Goal: Communication & Community: Answer question/provide support

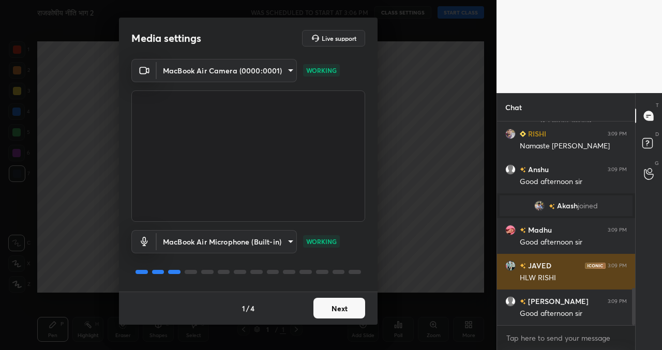
scroll to position [904, 0]
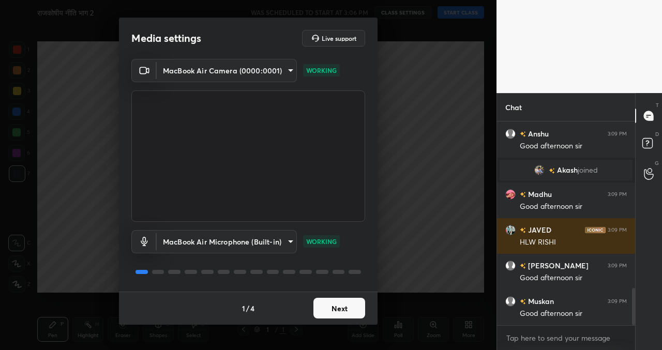
click at [269, 232] on body "1 2 3 4 5 6 7 C X Z C X Z E E Erase all H H राजकोषीय नीति भाग 2 WAS SCHEDULED T…" at bounding box center [331, 175] width 662 height 350
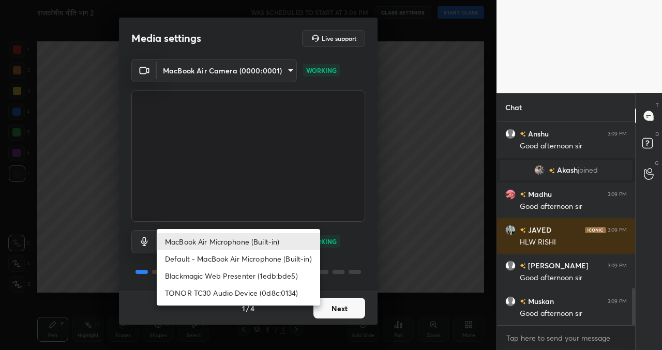
click at [247, 295] on li "TONOR TC30 Audio Device (0d8c:0134)" at bounding box center [238, 292] width 163 height 17
type input "497c26760c73e8f83442ecffc6aa984a8e15538af9861b224f3dea844d6fa339"
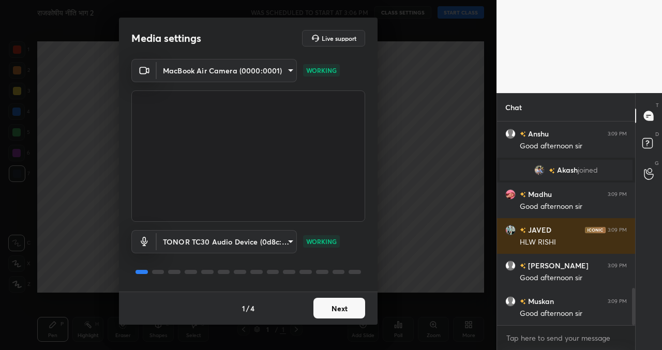
scroll to position [939, 0]
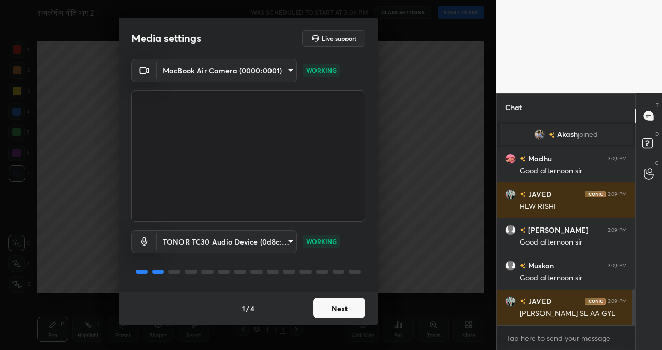
click at [337, 311] on button "Next" at bounding box center [339, 308] width 52 height 21
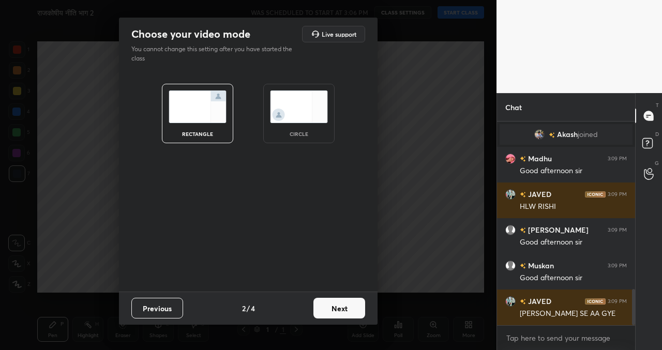
click at [337, 311] on button "Next" at bounding box center [339, 308] width 52 height 21
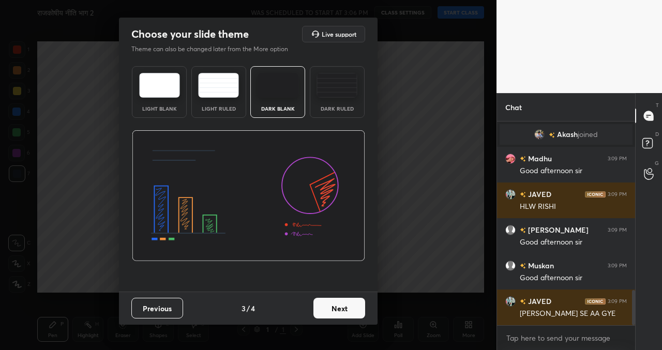
scroll to position [975, 0]
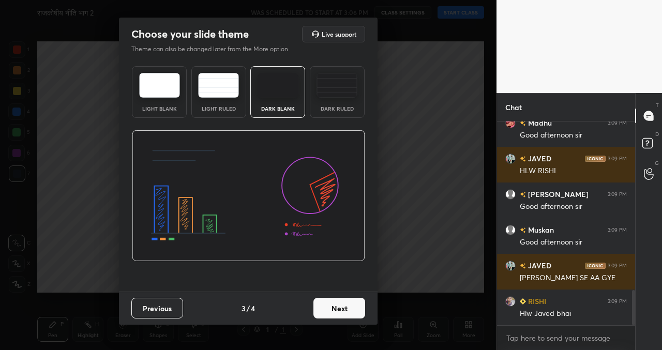
click at [337, 311] on button "Next" at bounding box center [339, 308] width 52 height 21
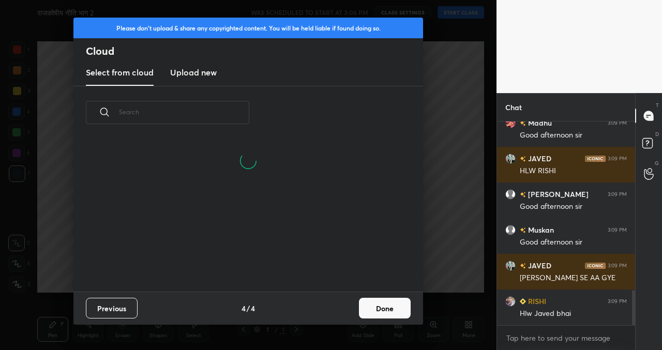
click at [388, 300] on button "Done" at bounding box center [385, 308] width 52 height 21
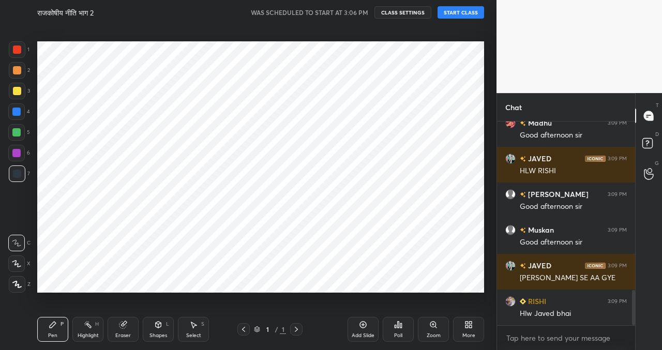
click at [468, 14] on button "START CLASS" at bounding box center [460, 12] width 47 height 12
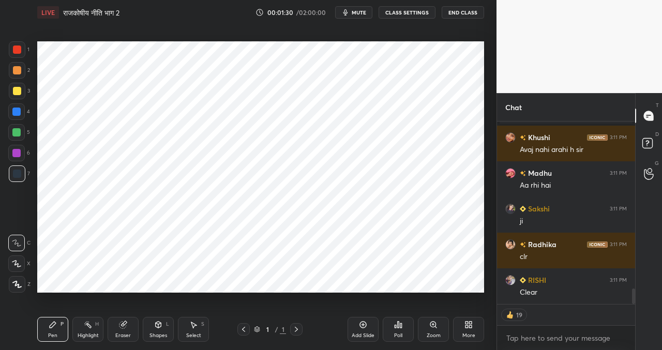
scroll to position [1974, 0]
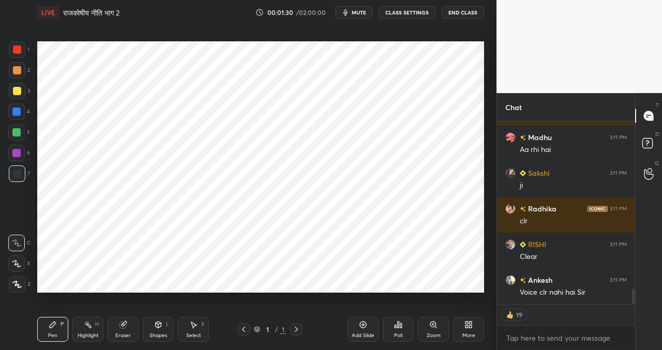
click at [22, 283] on div at bounding box center [17, 284] width 17 height 17
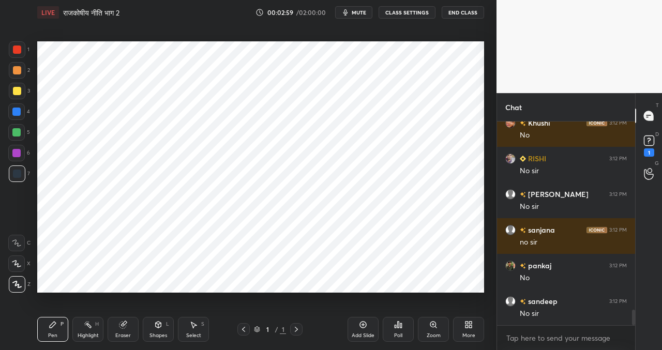
scroll to position [4, 4]
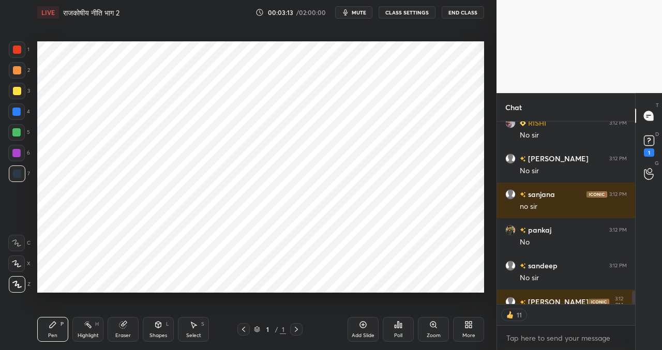
click at [634, 298] on div "Chat Khushi 3:12 PM No RISHI 3:12 PM No [PERSON_NAME] 3:12 PM No sir [PERSON_NA…" at bounding box center [578, 221] width 165 height 257
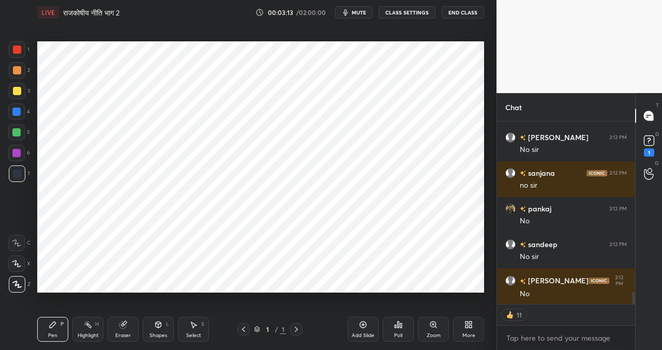
drag, startPoint x: 634, startPoint y: 295, endPoint x: 632, endPoint y: 302, distance: 7.4
click at [634, 303] on div at bounding box center [633, 298] width 3 height 12
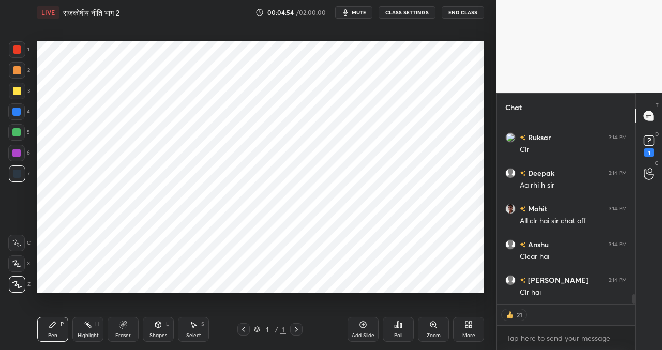
scroll to position [3246, 0]
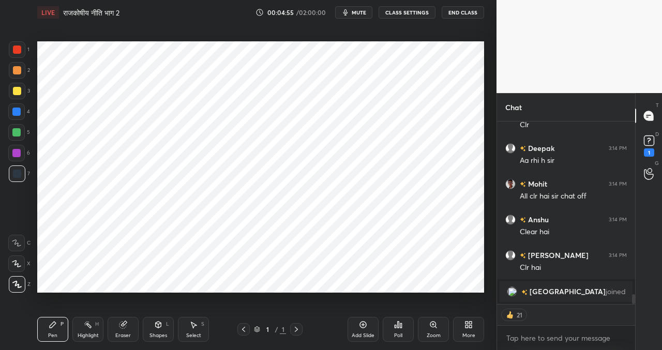
click at [363, 325] on icon at bounding box center [362, 324] width 3 height 3
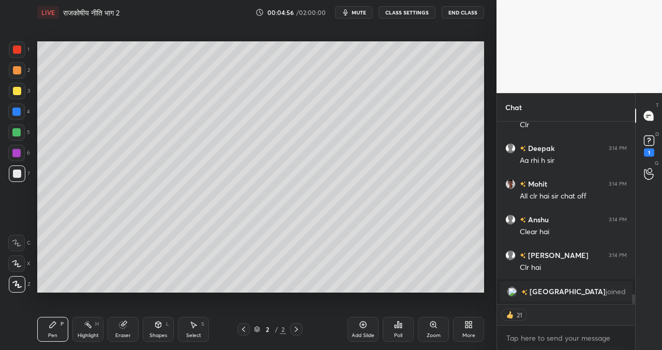
scroll to position [3137, 0]
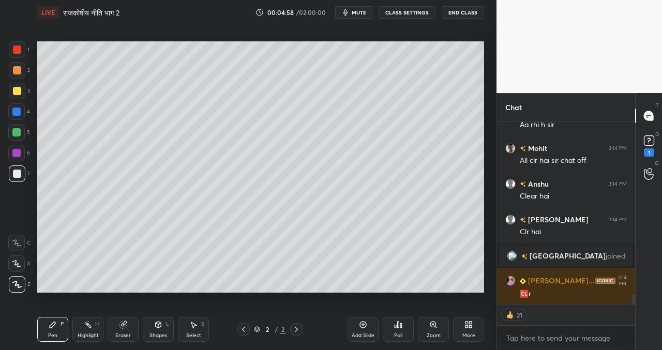
click at [244, 328] on icon at bounding box center [243, 329] width 3 height 5
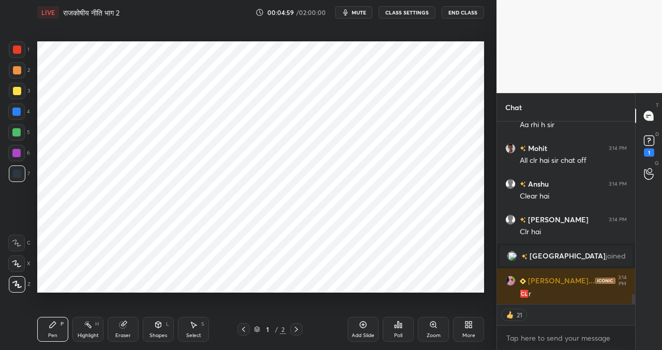
scroll to position [3172, 0]
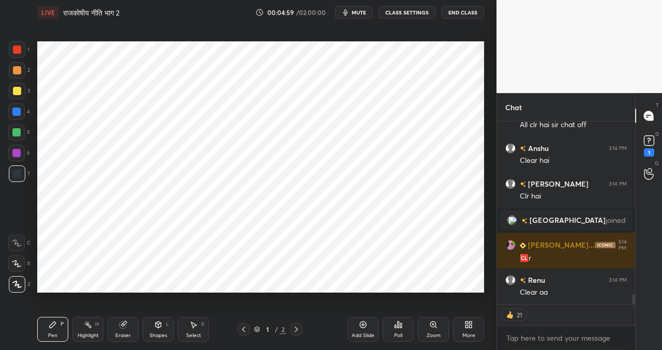
type textarea "x"
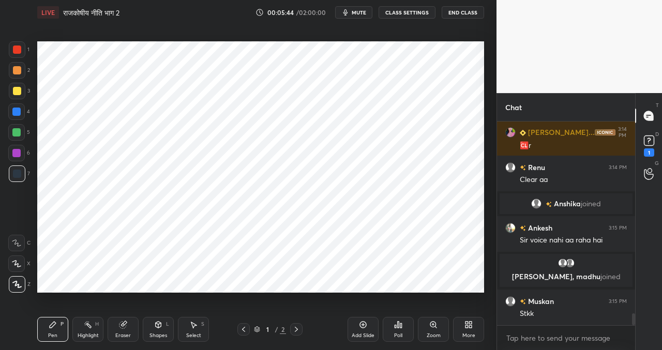
scroll to position [3291, 0]
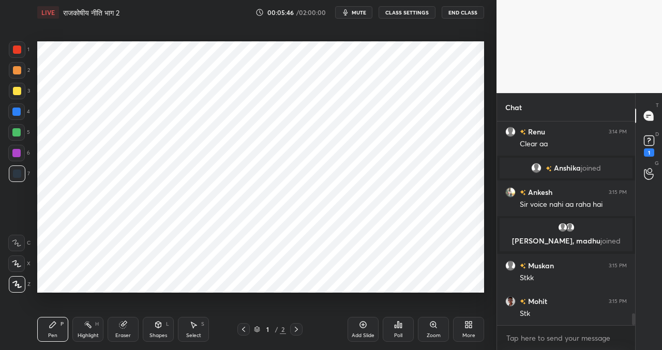
click at [408, 12] on button "CLASS SETTINGS" at bounding box center [406, 12] width 57 height 12
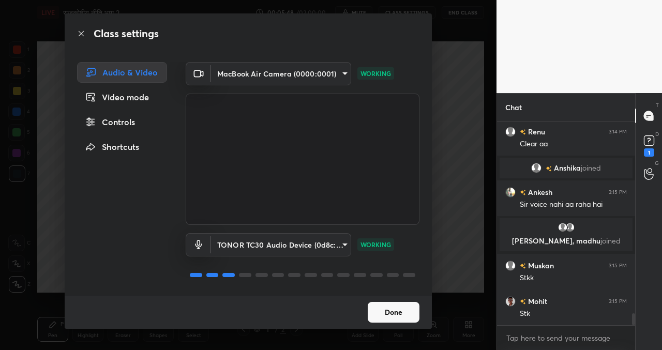
click at [132, 122] on div "Controls" at bounding box center [122, 122] width 90 height 21
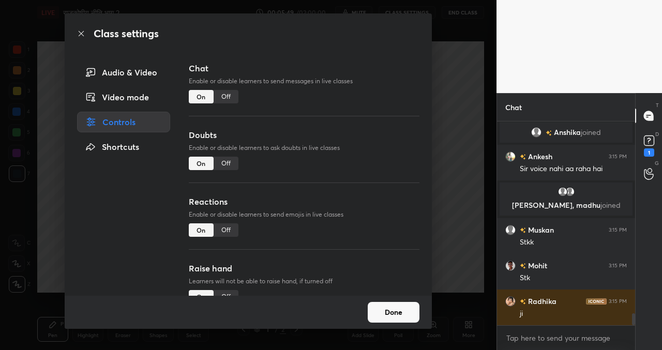
click at [231, 97] on div "Off" at bounding box center [225, 96] width 25 height 13
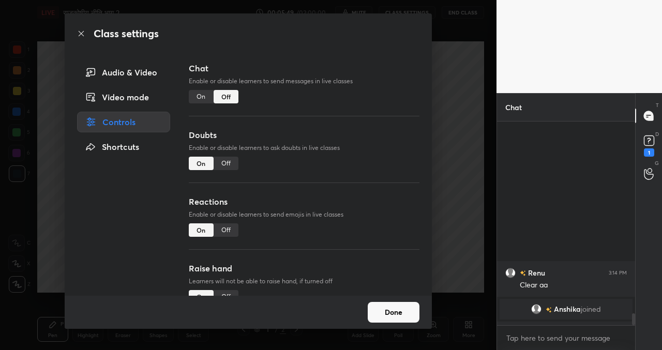
scroll to position [179, 135]
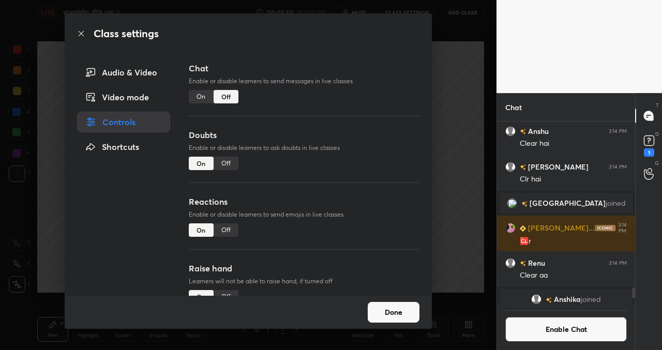
click at [398, 313] on button "Done" at bounding box center [394, 312] width 52 height 21
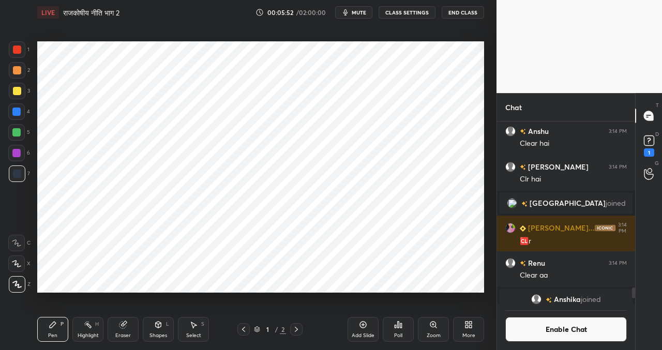
drag, startPoint x: 295, startPoint y: 327, endPoint x: 292, endPoint y: 306, distance: 21.4
click at [295, 327] on icon at bounding box center [296, 329] width 8 height 8
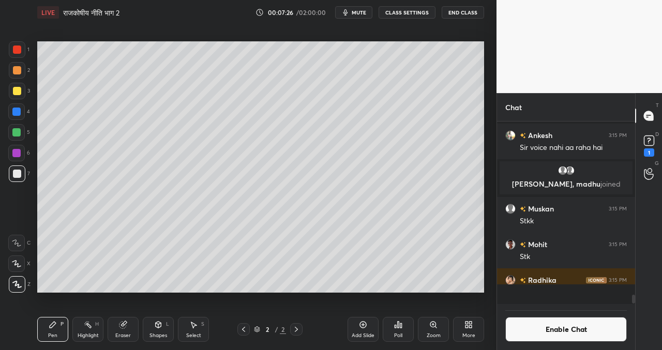
scroll to position [3338, 0]
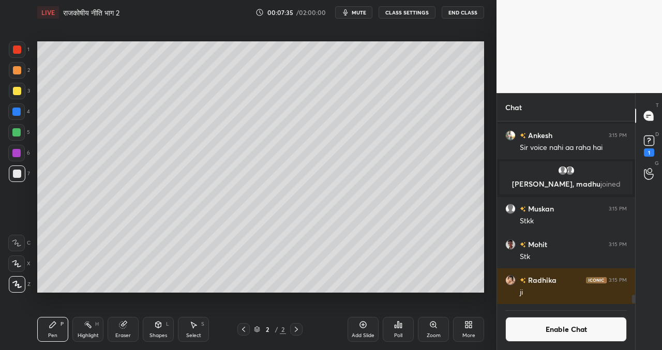
drag, startPoint x: 363, startPoint y: 324, endPoint x: 357, endPoint y: 316, distance: 10.3
click at [363, 323] on icon at bounding box center [363, 324] width 8 height 8
drag, startPoint x: 360, startPoint y: 326, endPoint x: 348, endPoint y: 310, distance: 20.4
click at [359, 326] on icon at bounding box center [363, 324] width 8 height 8
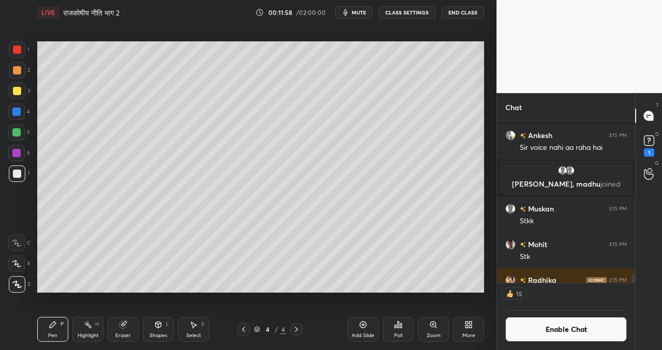
drag, startPoint x: 359, startPoint y: 328, endPoint x: 354, endPoint y: 322, distance: 7.7
click at [359, 328] on icon at bounding box center [363, 324] width 8 height 8
drag, startPoint x: 362, startPoint y: 328, endPoint x: 354, endPoint y: 326, distance: 8.9
click at [362, 328] on icon at bounding box center [363, 324] width 8 height 8
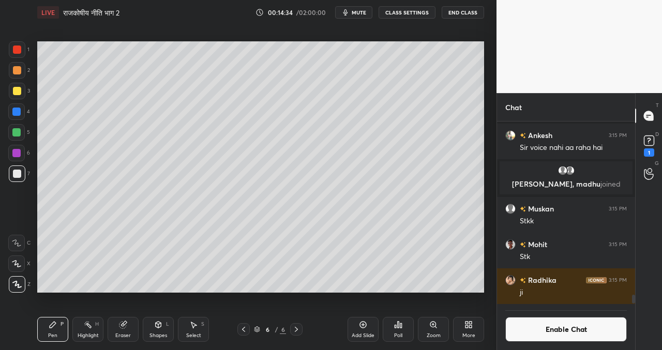
click at [191, 327] on icon at bounding box center [193, 324] width 8 height 8
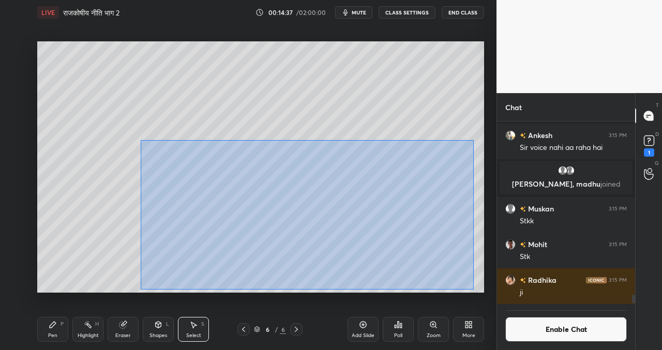
drag, startPoint x: 139, startPoint y: 137, endPoint x: 471, endPoint y: 288, distance: 365.5
click at [477, 291] on div "0 ° Undo Copy Duplicate Duplicate to new slide Delete" at bounding box center [260, 166] width 447 height 251
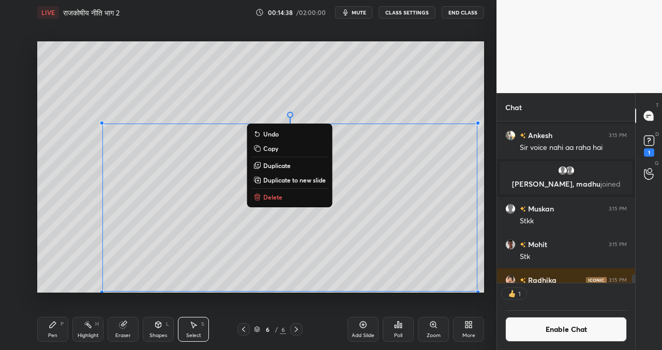
scroll to position [4, 4]
click at [283, 148] on button "Copy" at bounding box center [289, 148] width 77 height 12
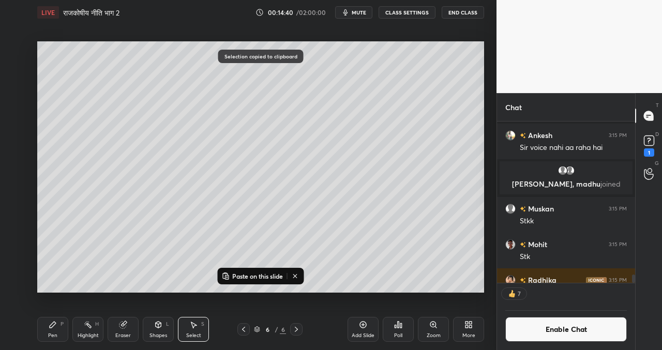
click at [398, 327] on icon at bounding box center [399, 325] width 2 height 6
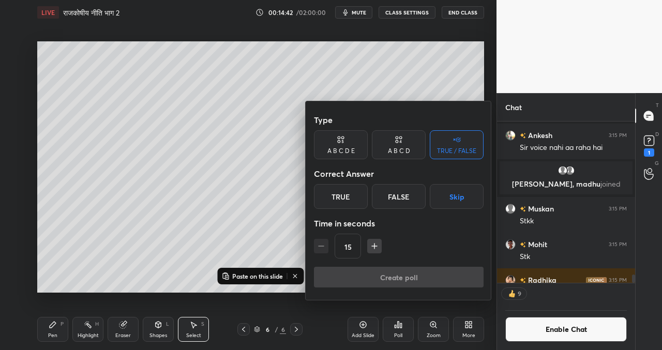
drag, startPoint x: 399, startPoint y: 144, endPoint x: 380, endPoint y: 158, distance: 23.6
click at [399, 144] on icon at bounding box center [398, 139] width 8 height 10
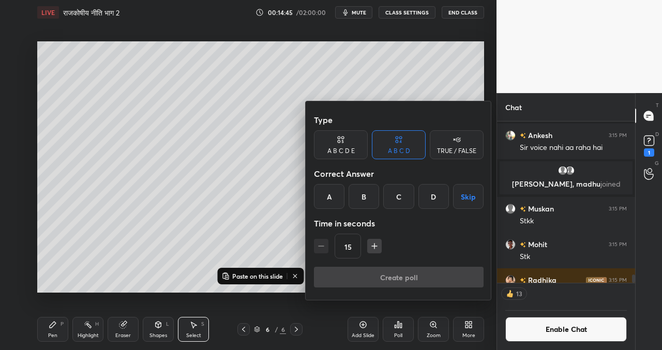
drag, startPoint x: 329, startPoint y: 200, endPoint x: 331, endPoint y: 208, distance: 8.0
click at [329, 200] on div "A" at bounding box center [329, 196] width 30 height 25
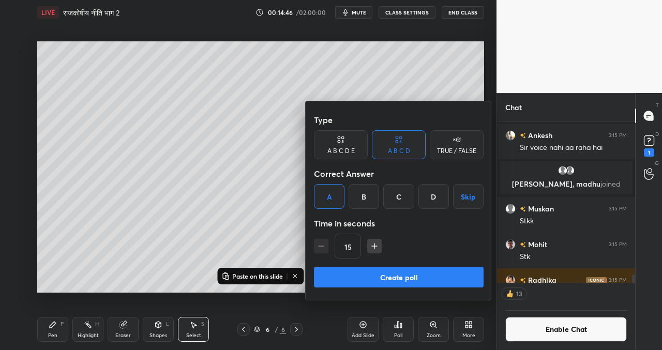
click at [394, 277] on button "Create poll" at bounding box center [399, 277] width 170 height 21
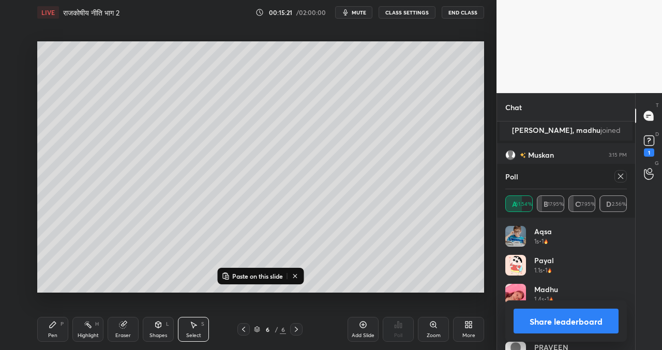
scroll to position [3392, 0]
drag, startPoint x: 329, startPoint y: 56, endPoint x: 309, endPoint y: 80, distance: 31.6
click at [314, 69] on div "0 ° Undo Copy Paste here Duplicate Duplicate to new slide Delete" at bounding box center [260, 166] width 447 height 251
click at [57, 319] on div "Pen P" at bounding box center [52, 329] width 31 height 25
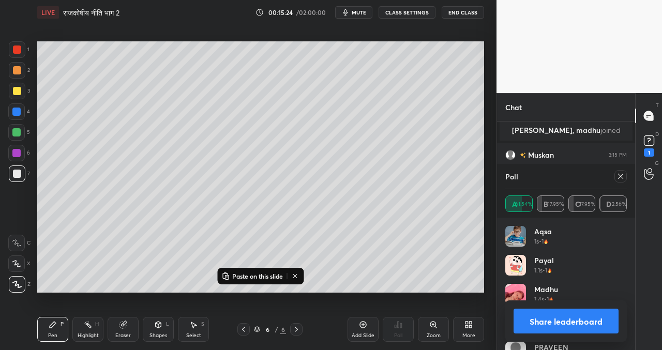
click at [363, 325] on icon at bounding box center [363, 324] width 8 height 8
drag, startPoint x: 246, startPoint y: 327, endPoint x: 246, endPoint y: 318, distance: 9.3
click at [244, 328] on icon at bounding box center [243, 329] width 8 height 8
drag, startPoint x: 244, startPoint y: 326, endPoint x: 237, endPoint y: 318, distance: 10.6
click at [244, 326] on icon at bounding box center [243, 329] width 8 height 8
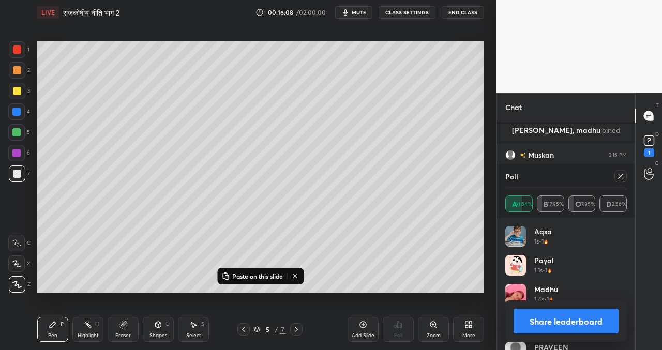
drag, startPoint x: 295, startPoint y: 328, endPoint x: 288, endPoint y: 321, distance: 9.9
click at [293, 327] on icon at bounding box center [296, 329] width 8 height 8
click at [244, 329] on icon at bounding box center [243, 329] width 8 height 8
drag, startPoint x: 242, startPoint y: 327, endPoint x: 236, endPoint y: 319, distance: 9.5
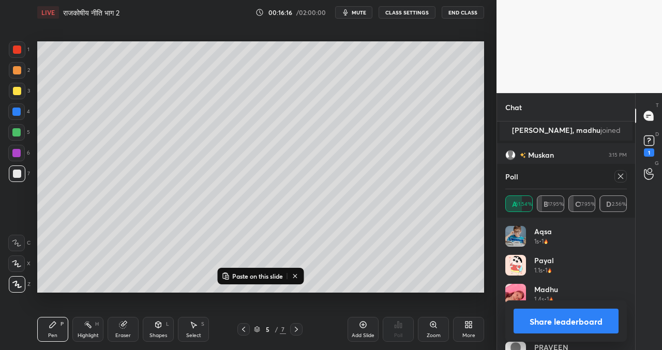
click at [241, 327] on icon at bounding box center [243, 329] width 8 height 8
click at [298, 328] on icon at bounding box center [296, 329] width 8 height 8
click at [293, 328] on icon at bounding box center [296, 329] width 8 height 8
drag, startPoint x: 549, startPoint y: 319, endPoint x: 536, endPoint y: 315, distance: 13.6
click at [546, 320] on button "Share leaderboard" at bounding box center [565, 321] width 105 height 25
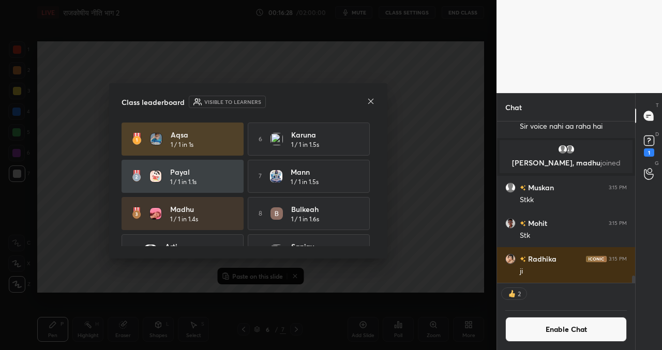
click at [371, 101] on icon at bounding box center [370, 101] width 8 height 8
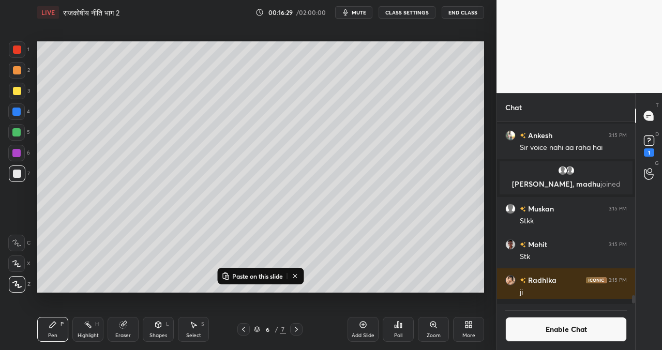
scroll to position [179, 135]
click at [573, 332] on button "Enable Chat" at bounding box center [565, 329] width 121 height 25
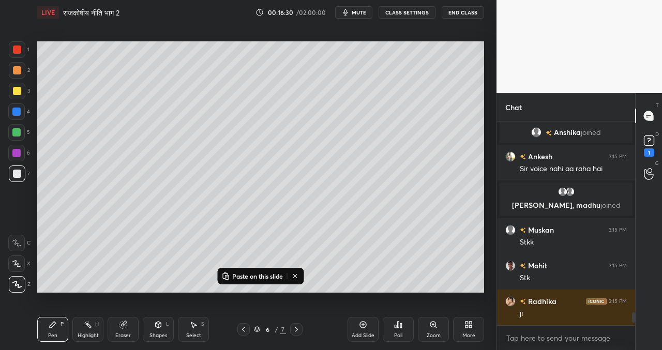
scroll to position [201, 135]
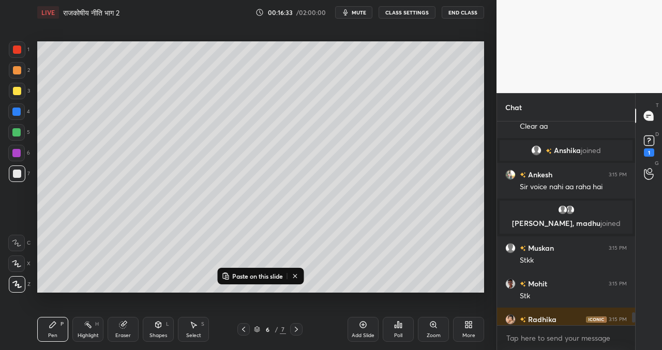
drag, startPoint x: 635, startPoint y: 317, endPoint x: 633, endPoint y: 328, distance: 11.0
click at [635, 331] on div "T Messages (T) D Doubts (D) 1 G Raise Hand (G)" at bounding box center [648, 221] width 27 height 257
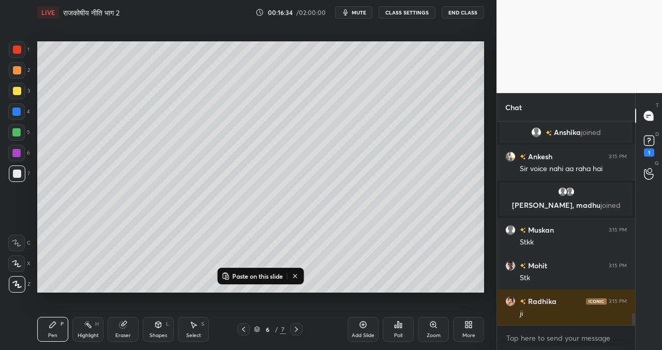
scroll to position [3323, 0]
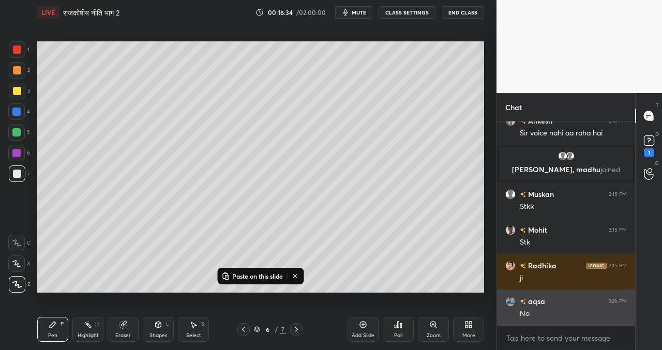
drag, startPoint x: 634, startPoint y: 320, endPoint x: 625, endPoint y: 321, distance: 8.8
click at [634, 332] on div "[PERSON_NAME] joined [PERSON_NAME] 3:15 PM Sir voice nahi aa raha hai Kiran, [P…" at bounding box center [566, 235] width 138 height 228
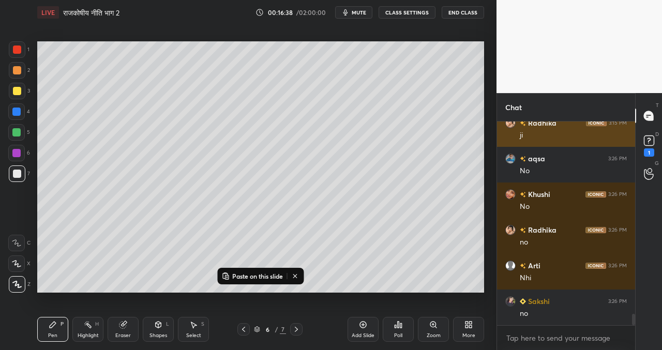
scroll to position [3537, 0]
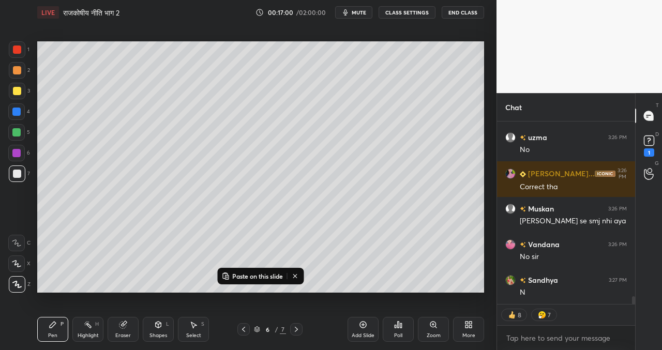
click at [300, 327] on icon at bounding box center [296, 329] width 8 height 8
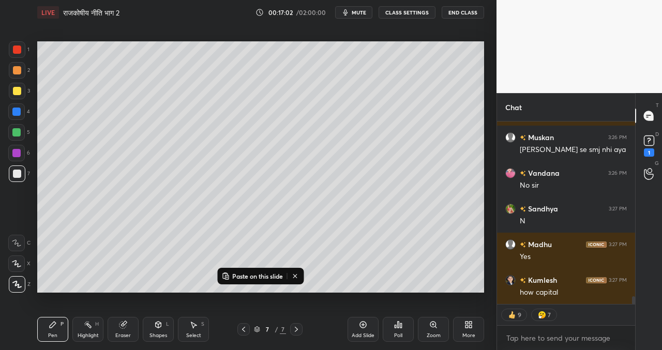
click at [357, 326] on div "Add Slide" at bounding box center [362, 329] width 31 height 25
click at [245, 324] on div at bounding box center [243, 329] width 12 height 12
click at [239, 331] on icon at bounding box center [243, 329] width 8 height 8
click at [236, 330] on div "6 / 8" at bounding box center [269, 329] width 155 height 12
click at [242, 328] on icon at bounding box center [243, 329] width 8 height 8
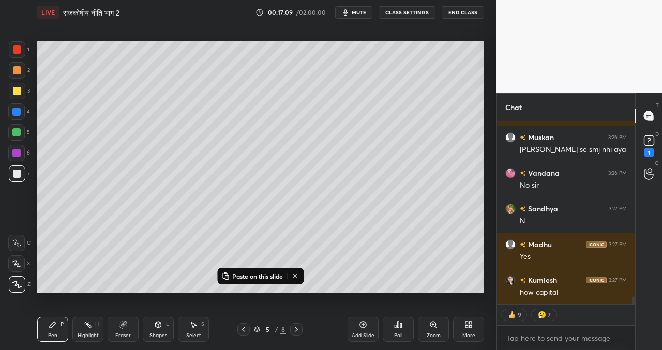
click at [243, 328] on icon at bounding box center [243, 329] width 3 height 5
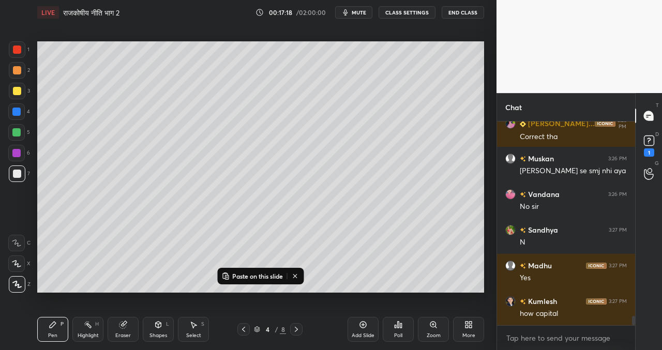
click at [243, 327] on icon at bounding box center [243, 329] width 8 height 8
drag, startPoint x: 293, startPoint y: 327, endPoint x: 288, endPoint y: 326, distance: 5.3
click at [291, 328] on div at bounding box center [296, 329] width 12 height 12
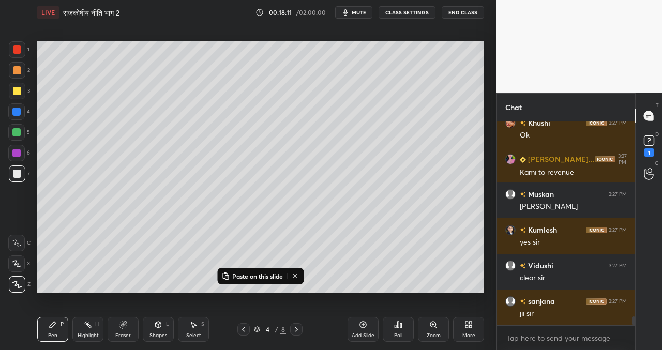
scroll to position [4429, 0]
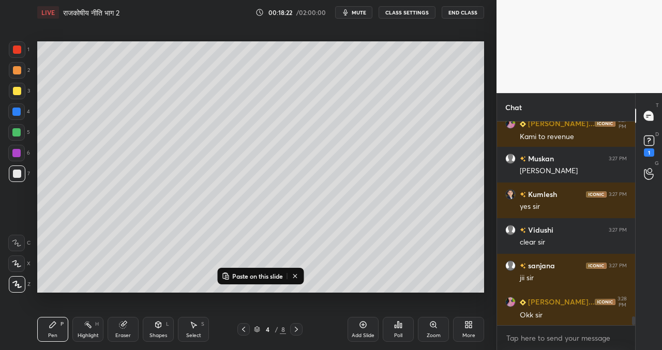
click at [295, 330] on icon at bounding box center [296, 329] width 8 height 8
click at [296, 329] on icon at bounding box center [296, 329] width 8 height 8
click at [368, 326] on div "Add Slide" at bounding box center [362, 329] width 31 height 25
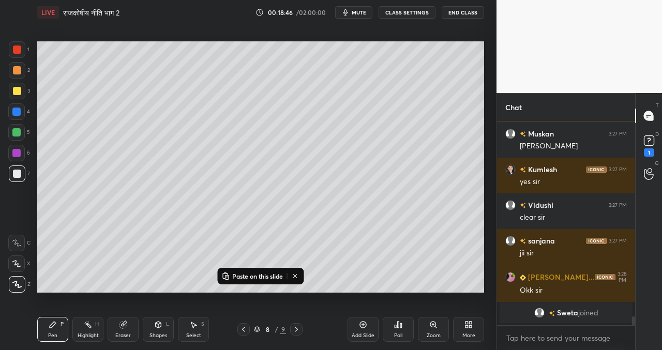
click at [257, 275] on p "Paste on this slide" at bounding box center [257, 276] width 51 height 8
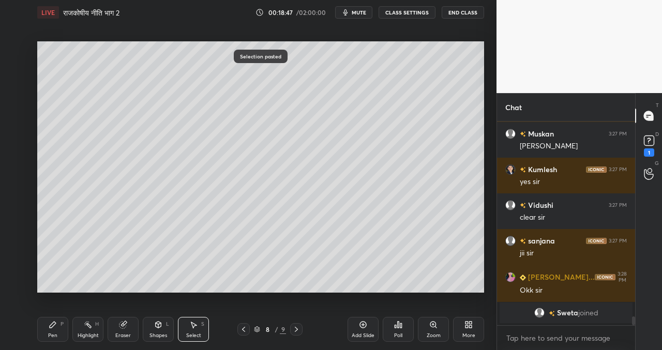
drag, startPoint x: 89, startPoint y: 117, endPoint x: 88, endPoint y: 130, distance: 13.5
click at [89, 118] on div "0 ° Undo Copy Paste here Duplicate Duplicate to new slide Delete" at bounding box center [260, 166] width 447 height 251
click at [399, 325] on icon at bounding box center [398, 324] width 8 height 8
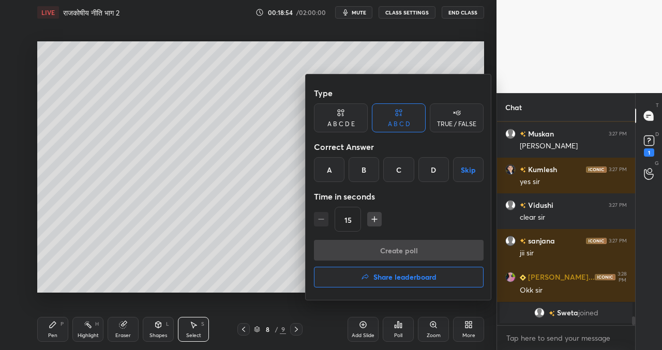
drag, startPoint x: 369, startPoint y: 169, endPoint x: 363, endPoint y: 175, distance: 8.4
click at [368, 170] on div "B" at bounding box center [363, 169] width 30 height 25
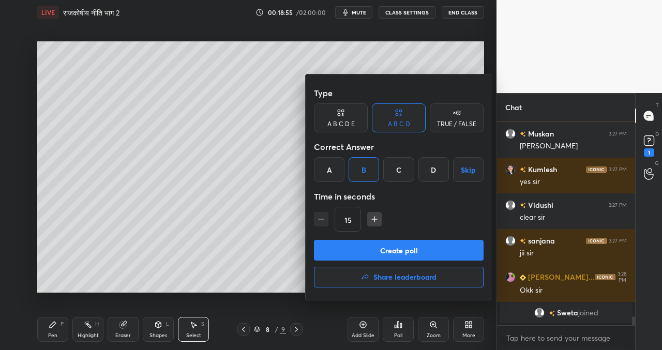
drag, startPoint x: 389, startPoint y: 250, endPoint x: 373, endPoint y: 259, distance: 18.4
click at [388, 250] on button "Create poll" at bounding box center [399, 250] width 170 height 21
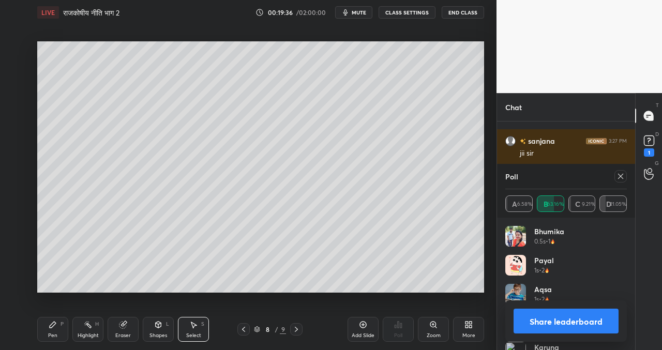
scroll to position [4, 4]
drag, startPoint x: 130, startPoint y: 187, endPoint x: 130, endPoint y: 218, distance: 31.0
click at [129, 222] on div "0 ° Undo Copy Paste here Duplicate Duplicate to new slide Delete" at bounding box center [260, 166] width 447 height 251
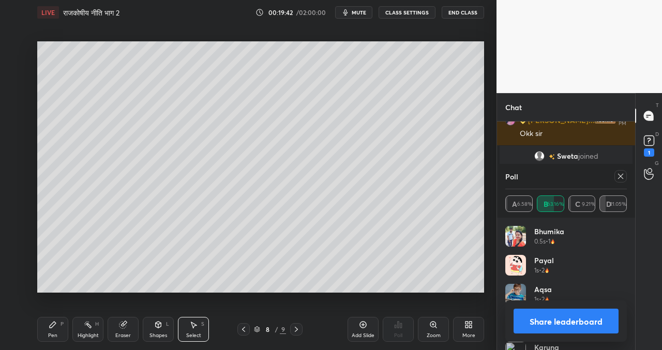
click at [45, 324] on div "Pen P" at bounding box center [52, 329] width 31 height 25
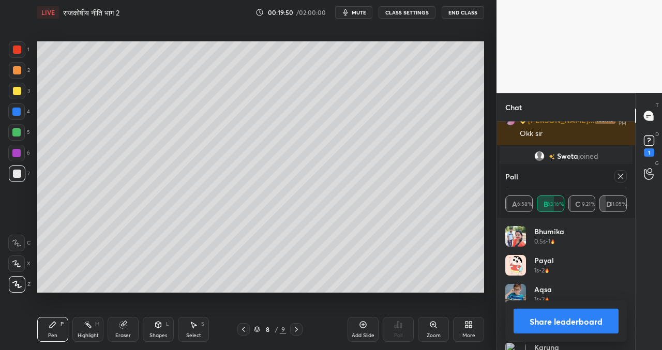
drag, startPoint x: 553, startPoint y: 323, endPoint x: 545, endPoint y: 315, distance: 11.0
click at [553, 323] on button "Share leaderboard" at bounding box center [565, 321] width 105 height 25
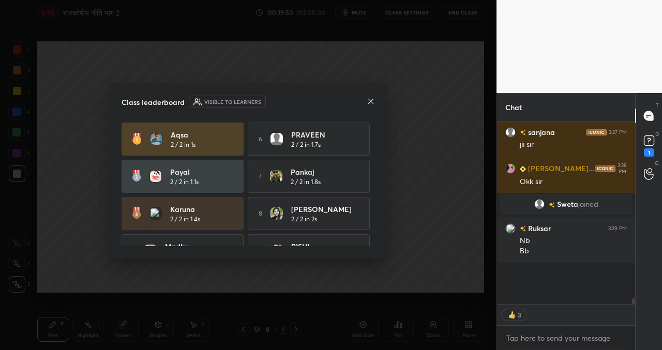
scroll to position [179, 135]
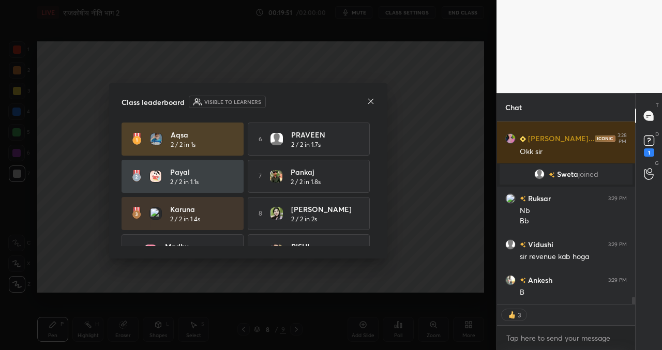
click at [371, 100] on icon at bounding box center [370, 101] width 8 height 8
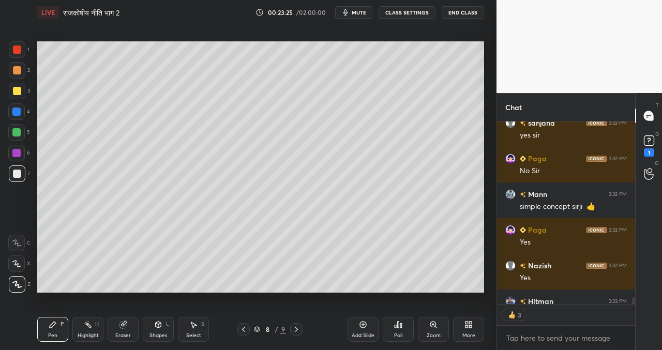
scroll to position [4873, 0]
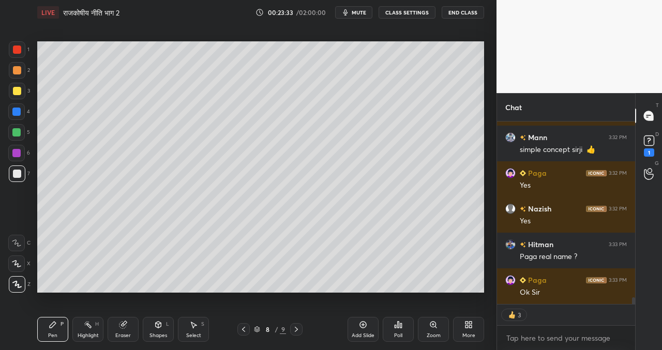
click at [246, 326] on icon at bounding box center [243, 329] width 8 height 8
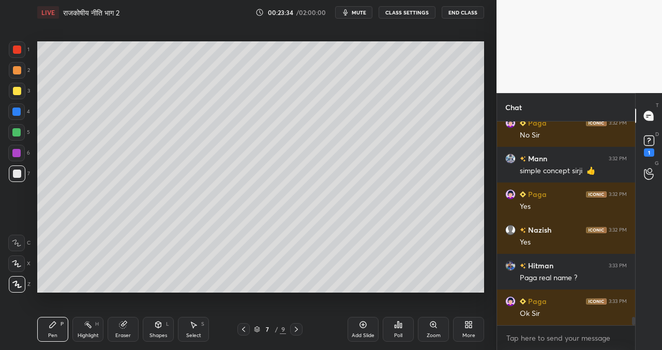
scroll to position [4852, 0]
click at [243, 327] on icon at bounding box center [243, 329] width 8 height 8
click at [244, 325] on icon at bounding box center [243, 329] width 8 height 8
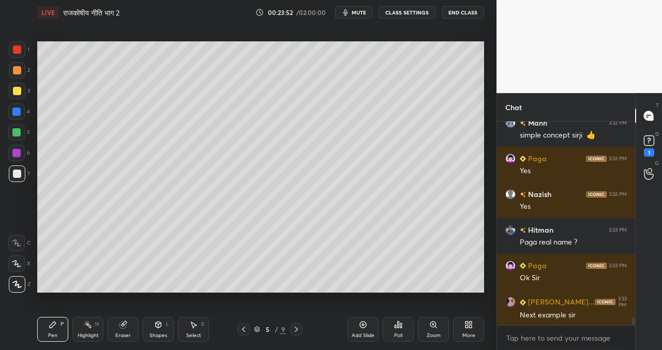
click at [294, 326] on icon at bounding box center [296, 329] width 8 height 8
click at [295, 327] on icon at bounding box center [296, 329] width 3 height 5
click at [242, 328] on icon at bounding box center [243, 329] width 8 height 8
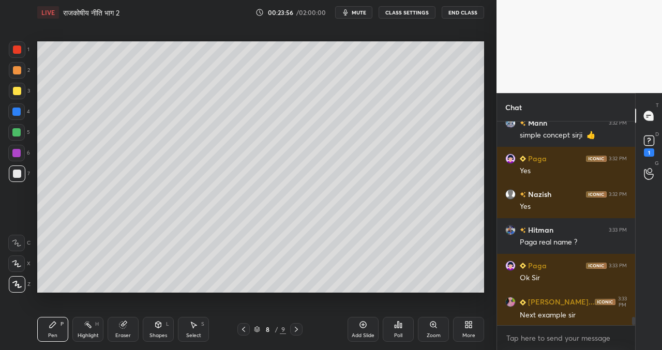
click at [292, 331] on div at bounding box center [296, 329] width 12 height 12
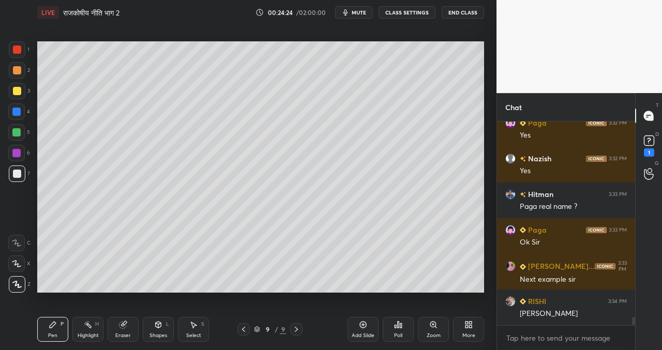
click at [193, 325] on icon at bounding box center [194, 325] width 6 height 6
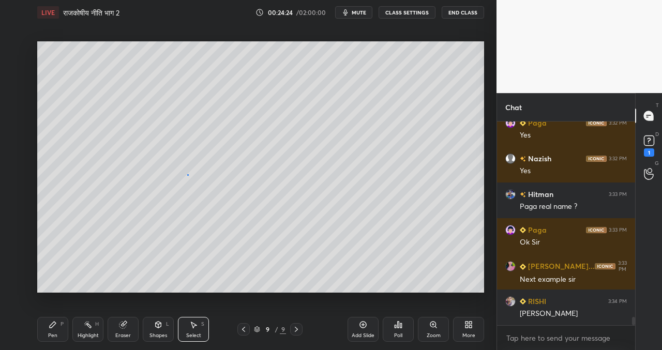
click at [188, 174] on div "0 ° Undo Copy Paste here Duplicate Duplicate to new slide Delete" at bounding box center [260, 166] width 447 height 251
click at [189, 176] on div "0 ° Undo Copy Paste here Duplicate Duplicate to new slide Delete" at bounding box center [260, 166] width 447 height 251
click at [197, 323] on icon at bounding box center [193, 324] width 8 height 8
click at [244, 329] on icon at bounding box center [243, 329] width 8 height 8
click at [253, 172] on div "0 ° Undo Copy Paste here Duplicate Duplicate to new slide Delete" at bounding box center [260, 166] width 447 height 251
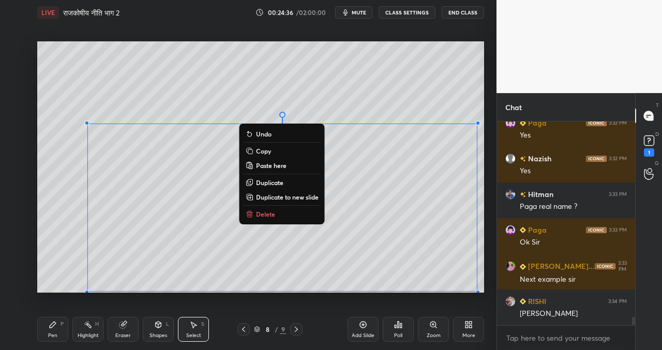
drag, startPoint x: 106, startPoint y: 127, endPoint x: 475, endPoint y: 292, distance: 404.2
click at [478, 293] on div "0 ° Undo Copy Paste here Duplicate Duplicate to new slide Delete Setting up you…" at bounding box center [260, 167] width 455 height 284
click at [291, 148] on button "Copy" at bounding box center [281, 151] width 77 height 12
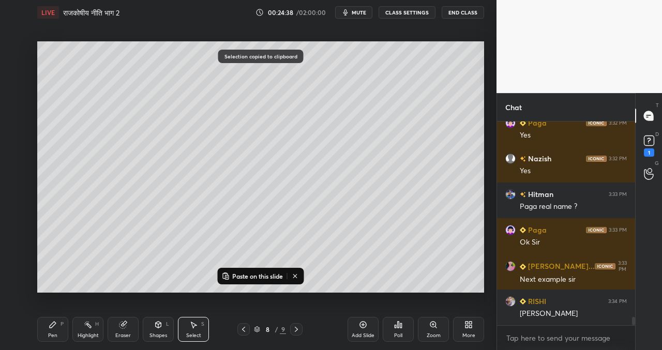
click at [294, 330] on icon at bounding box center [296, 329] width 8 height 8
click at [255, 274] on p "Paste on this slide" at bounding box center [257, 276] width 51 height 8
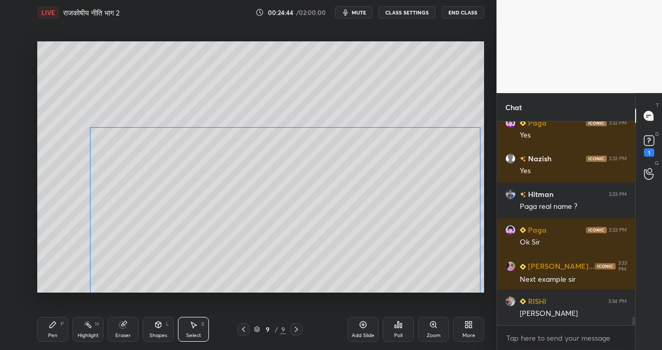
drag, startPoint x: 231, startPoint y: 252, endPoint x: 227, endPoint y: 256, distance: 5.5
click at [233, 256] on div "0 ° Undo Copy Paste here Duplicate Duplicate to new slide Delete" at bounding box center [260, 166] width 447 height 251
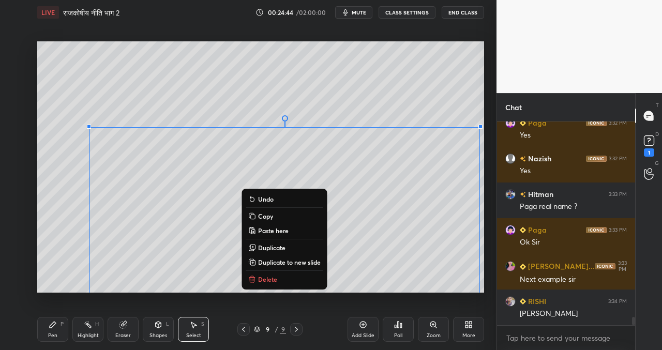
click at [51, 213] on div "0 ° Undo Copy Paste here Duplicate Duplicate to new slide Delete" at bounding box center [260, 166] width 447 height 251
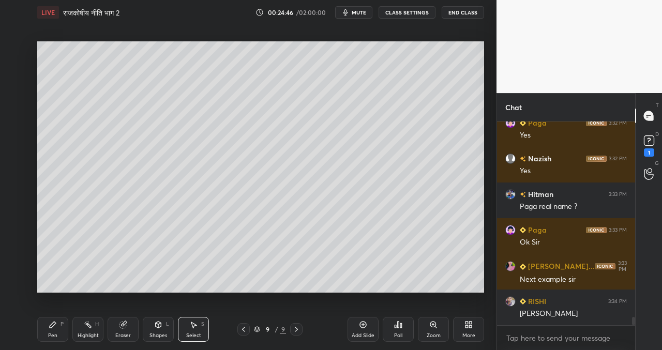
click at [127, 322] on div "Eraser" at bounding box center [123, 329] width 31 height 25
drag, startPoint x: 56, startPoint y: 326, endPoint x: 69, endPoint y: 317, distance: 15.3
click at [57, 326] on div "Pen P" at bounding box center [52, 329] width 31 height 25
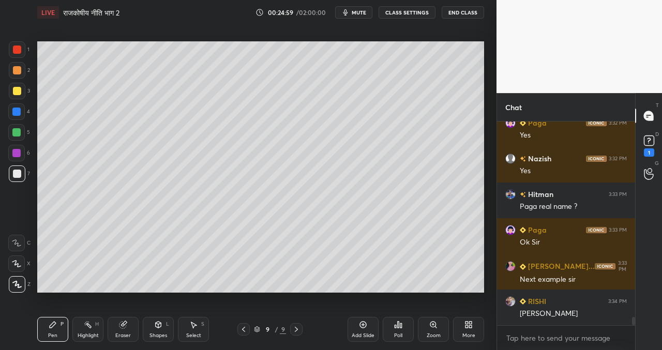
click at [398, 325] on icon at bounding box center [399, 325] width 2 height 6
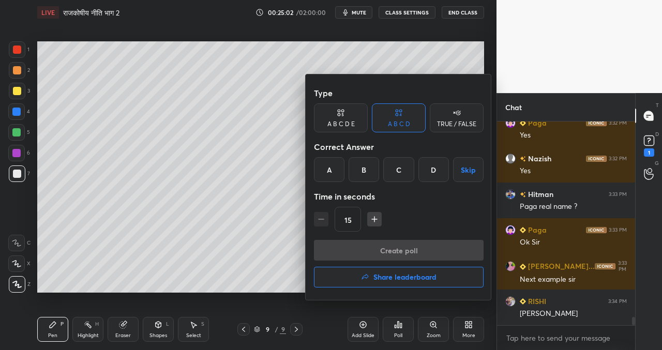
click at [364, 170] on div "B" at bounding box center [363, 169] width 30 height 25
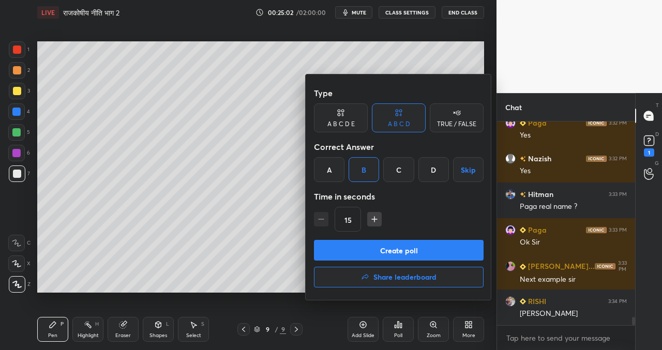
click at [354, 249] on button "Create poll" at bounding box center [399, 250] width 170 height 21
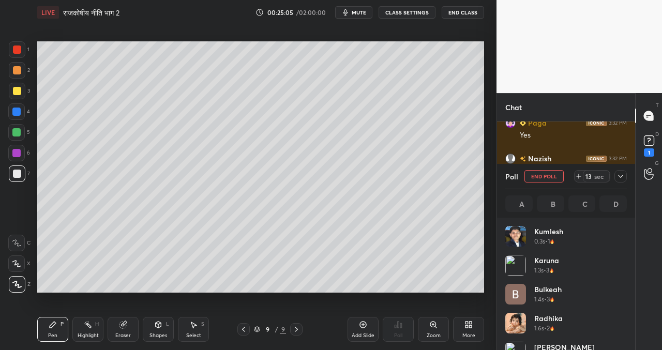
scroll to position [121, 118]
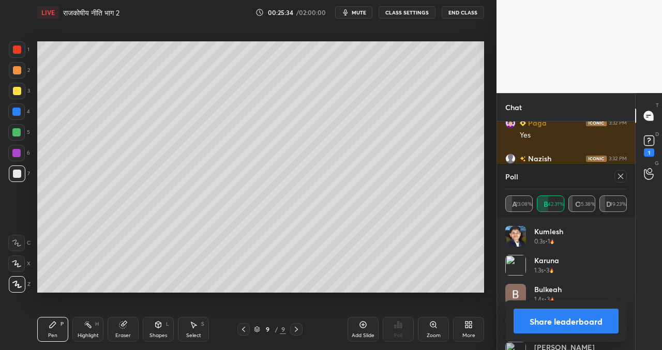
drag, startPoint x: 563, startPoint y: 291, endPoint x: 568, endPoint y: 309, distance: 18.1
click at [568, 308] on div "Poll A 23.08% B 42.31% C 15.38% D 19.23% [PERSON_NAME] 0.3s • 1 Karuna 1.3s • 3…" at bounding box center [566, 257] width 138 height 186
click at [563, 316] on button "Share leaderboard" at bounding box center [565, 321] width 105 height 25
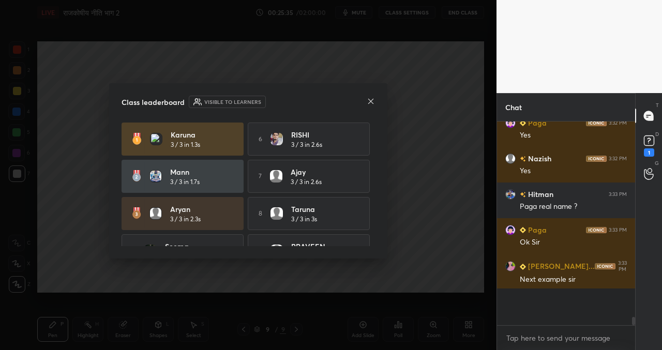
scroll to position [3, 4]
click at [369, 99] on icon at bounding box center [370, 101] width 8 height 8
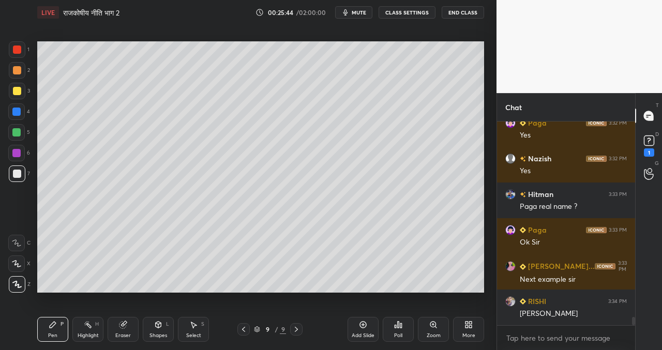
click at [363, 323] on icon at bounding box center [363, 324] width 8 height 8
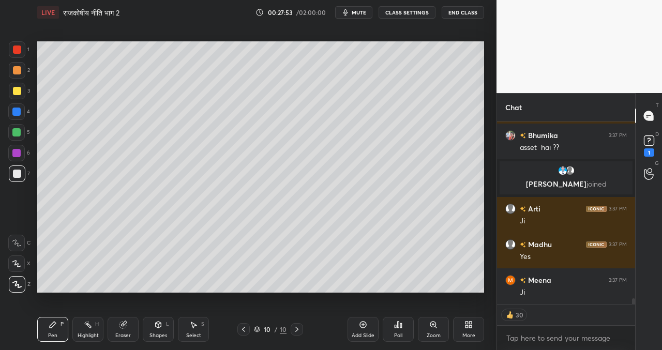
scroll to position [5618, 0]
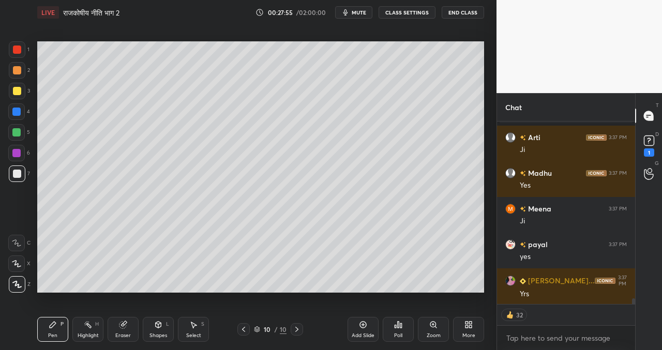
click at [366, 328] on icon at bounding box center [363, 324] width 8 height 8
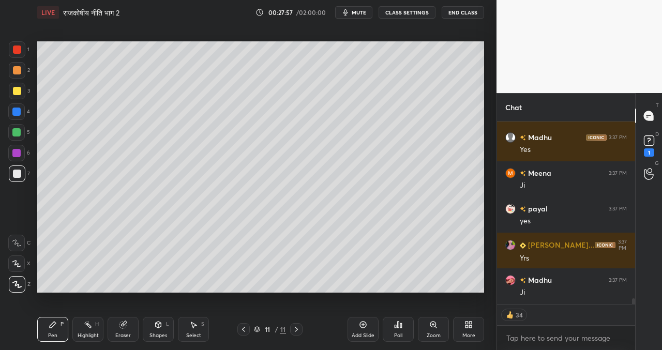
scroll to position [5690, 0]
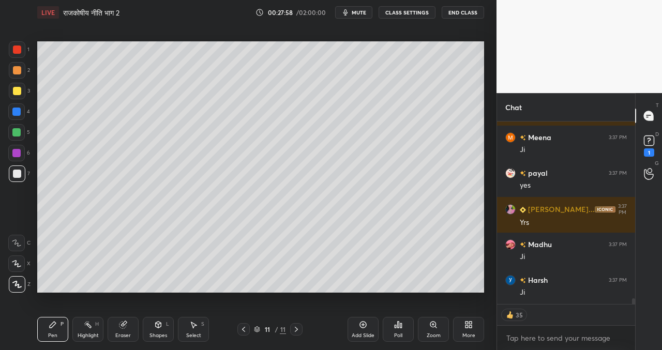
click at [246, 328] on icon at bounding box center [243, 329] width 8 height 8
click at [243, 330] on icon at bounding box center [243, 329] width 8 height 8
click at [298, 324] on div at bounding box center [296, 329] width 12 height 12
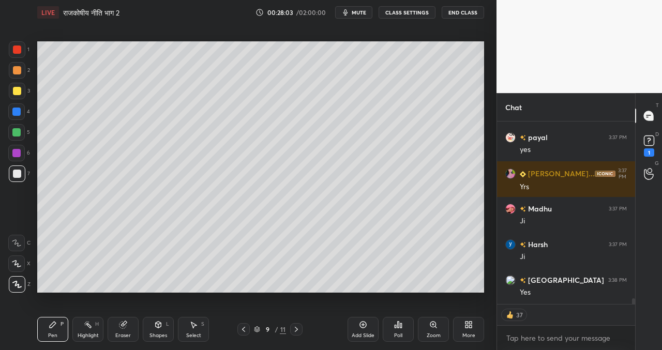
click at [126, 322] on icon at bounding box center [124, 323] width 6 height 5
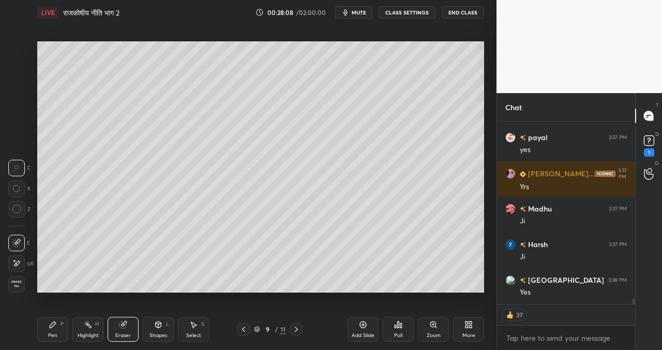
click at [195, 325] on icon at bounding box center [194, 325] width 6 height 6
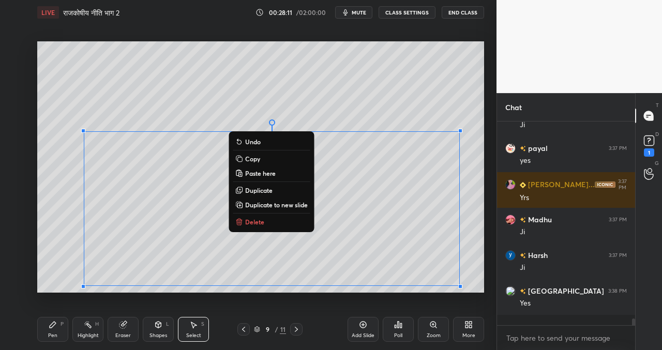
scroll to position [5704, 0]
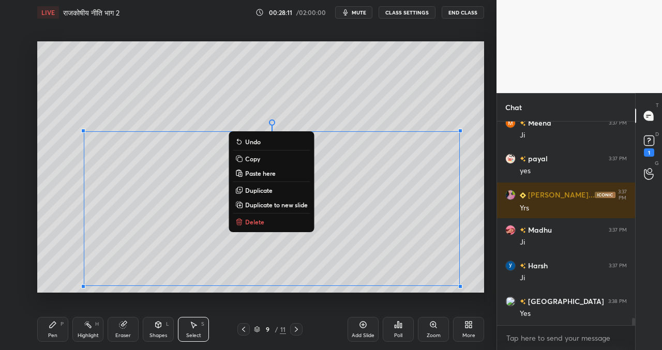
drag, startPoint x: 114, startPoint y: 140, endPoint x: 469, endPoint y: 298, distance: 388.8
click at [471, 299] on div "0 ° Undo Copy Paste here Duplicate Duplicate to new slide Delete Setting up you…" at bounding box center [260, 167] width 455 height 284
drag, startPoint x: 264, startPoint y: 156, endPoint x: 258, endPoint y: 161, distance: 7.0
click at [264, 157] on button "Copy" at bounding box center [271, 158] width 77 height 12
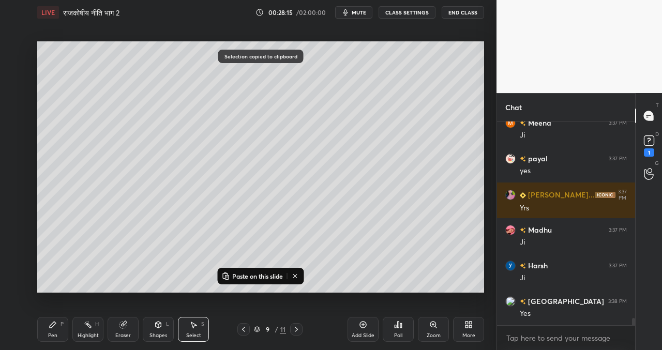
click at [295, 327] on icon at bounding box center [296, 329] width 8 height 8
click at [296, 327] on icon at bounding box center [296, 329] width 8 height 8
drag, startPoint x: 55, startPoint y: 322, endPoint x: 54, endPoint y: 298, distance: 23.8
click at [55, 323] on icon at bounding box center [53, 324] width 8 height 8
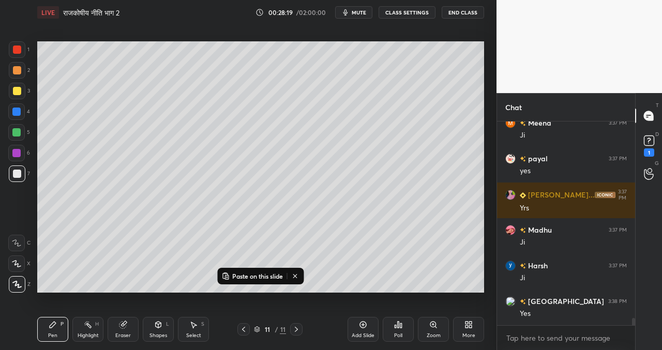
click at [261, 274] on p "Paste on this slide" at bounding box center [257, 276] width 51 height 8
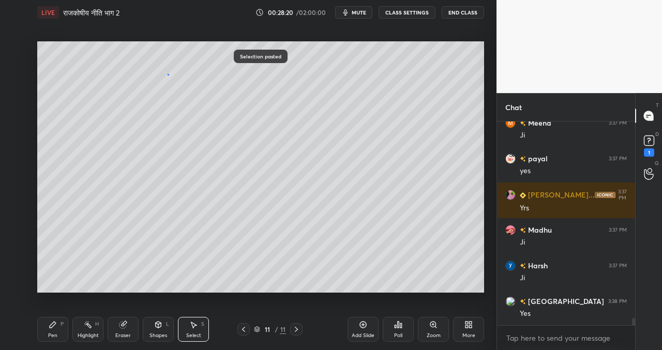
drag, startPoint x: 167, startPoint y: 74, endPoint x: 163, endPoint y: 84, distance: 10.7
click at [167, 75] on div "0 ° Undo Copy Paste here Duplicate Duplicate to new slide Delete" at bounding box center [260, 166] width 447 height 251
click at [54, 320] on div "Pen P" at bounding box center [52, 329] width 31 height 25
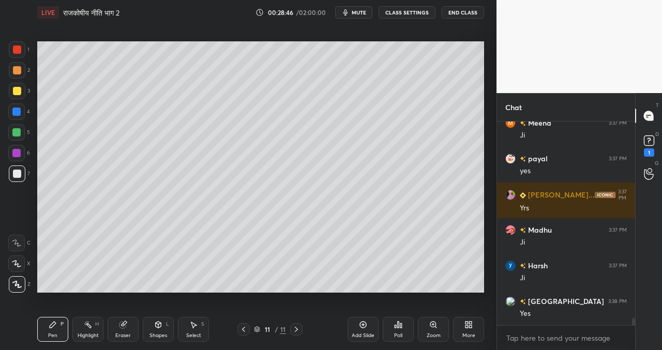
click at [398, 327] on icon at bounding box center [399, 325] width 2 height 6
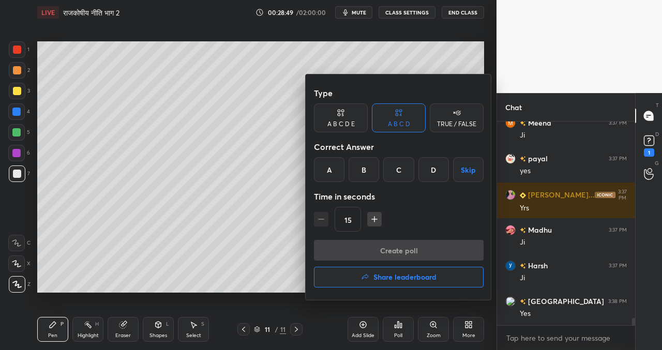
drag, startPoint x: 330, startPoint y: 168, endPoint x: 334, endPoint y: 190, distance: 22.0
click at [331, 170] on div "A" at bounding box center [329, 169] width 30 height 25
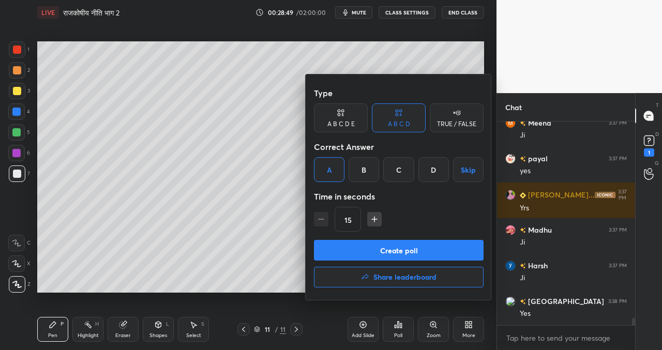
drag, startPoint x: 372, startPoint y: 257, endPoint x: 360, endPoint y: 264, distance: 14.4
click at [372, 257] on button "Create poll" at bounding box center [399, 250] width 170 height 21
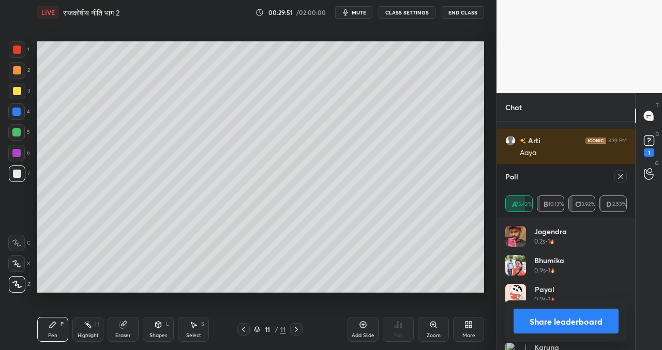
scroll to position [6287, 0]
click at [360, 323] on icon at bounding box center [363, 324] width 8 height 8
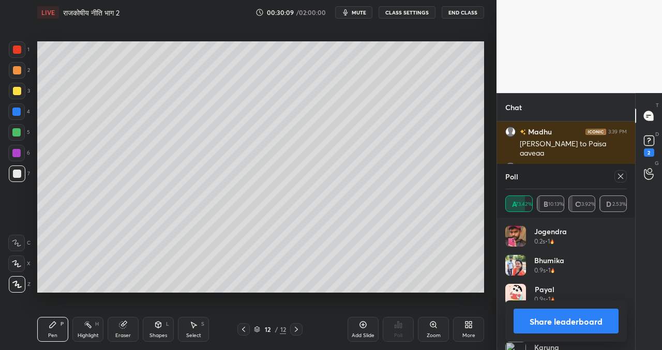
scroll to position [6158, 0]
click at [262, 329] on div "12" at bounding box center [267, 329] width 10 height 6
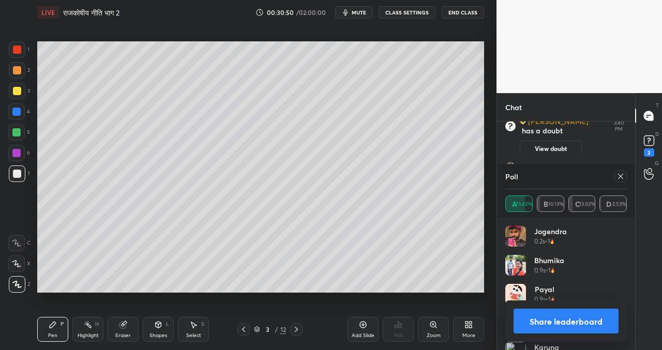
scroll to position [126, 135]
drag, startPoint x: 274, startPoint y: 327, endPoint x: 280, endPoint y: 317, distance: 11.8
click at [272, 328] on div "3 / 12" at bounding box center [270, 329] width 32 height 9
drag, startPoint x: 577, startPoint y: 325, endPoint x: 567, endPoint y: 319, distance: 12.3
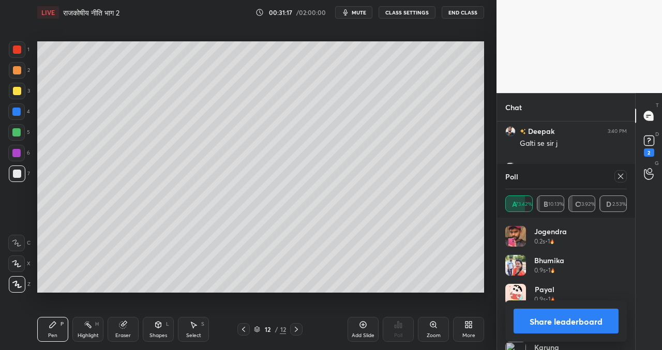
click at [576, 324] on button "Share leaderboard" at bounding box center [565, 321] width 105 height 25
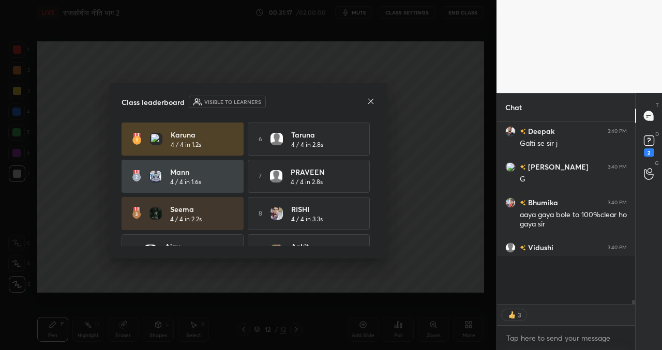
scroll to position [3, 4]
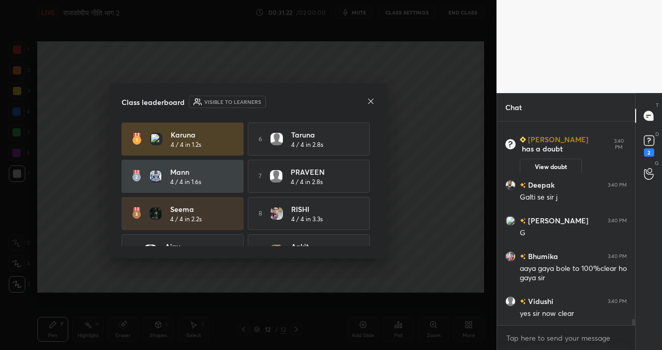
click at [372, 100] on icon at bounding box center [370, 101] width 8 height 8
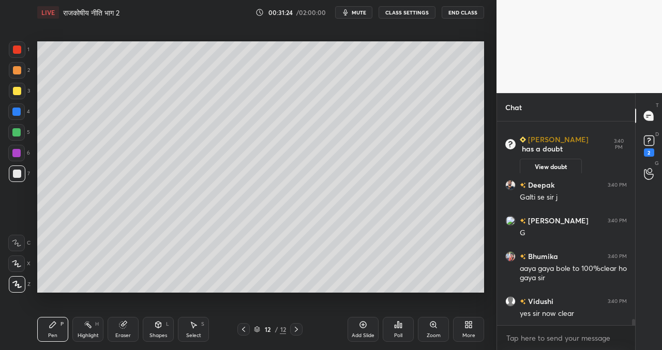
click at [243, 328] on icon at bounding box center [243, 329] width 8 height 8
click at [193, 328] on icon at bounding box center [193, 324] width 8 height 8
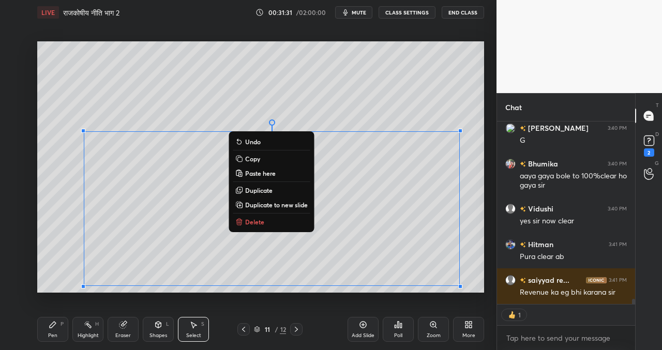
drag, startPoint x: 128, startPoint y: 134, endPoint x: 439, endPoint y: 288, distance: 347.2
click at [460, 293] on div "0 ° Undo Copy Paste here Duplicate Duplicate to new slide Delete Setting up you…" at bounding box center [260, 167] width 455 height 284
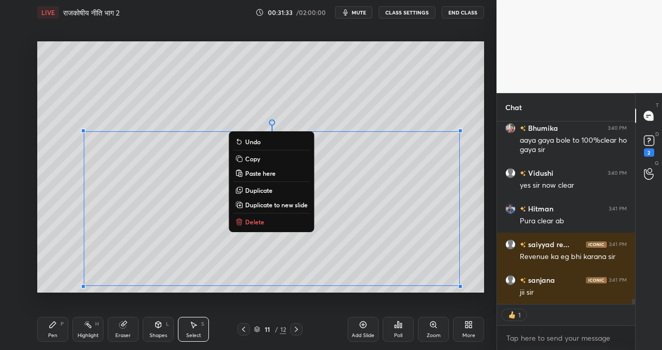
click at [267, 158] on button "Copy" at bounding box center [271, 158] width 77 height 12
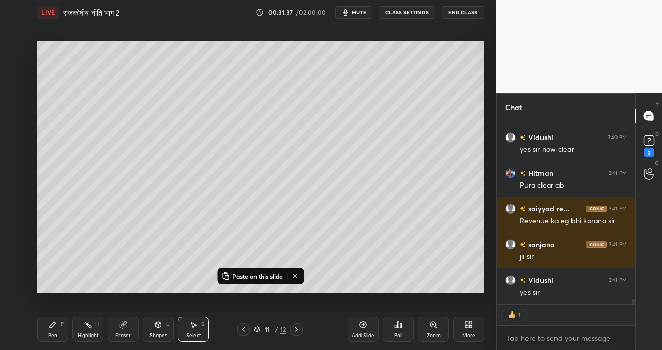
click at [298, 329] on icon at bounding box center [296, 329] width 8 height 8
click at [357, 330] on div "Add Slide" at bounding box center [362, 329] width 31 height 25
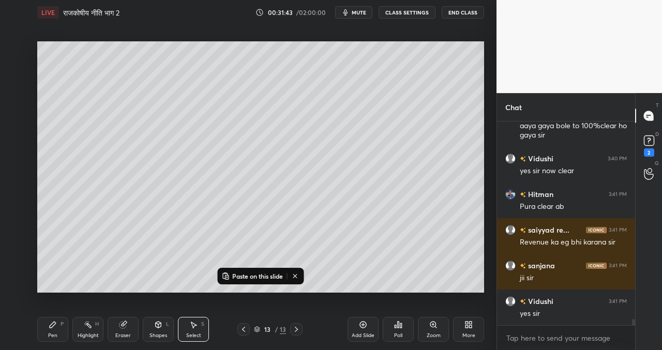
drag, startPoint x: 52, startPoint y: 315, endPoint x: 53, endPoint y: 307, distance: 8.8
click at [52, 316] on div "Pen P Highlight H Eraser Shapes L Select S 13 / 13 Add Slide Poll Zoom More" at bounding box center [260, 329] width 447 height 41
click at [53, 325] on icon at bounding box center [53, 325] width 6 height 6
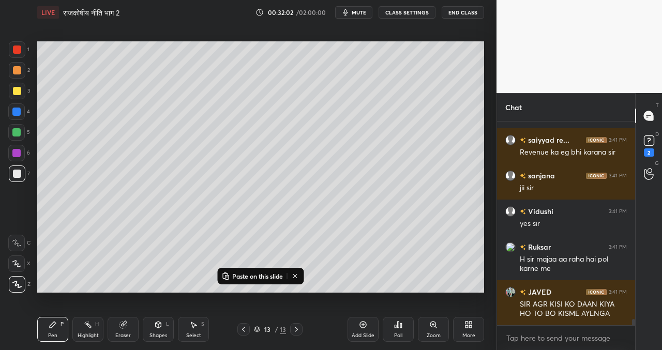
click at [257, 276] on p "Paste on this slide" at bounding box center [257, 276] width 51 height 8
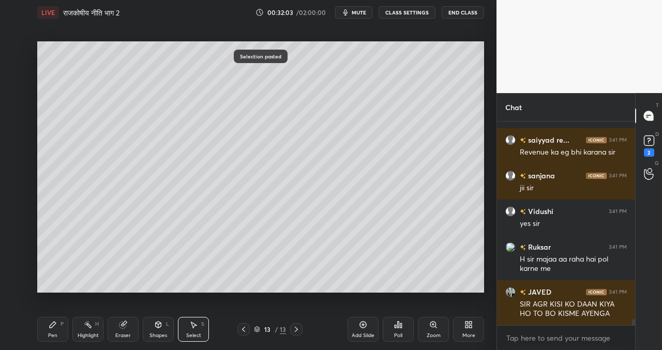
click at [102, 179] on div "0 ° Undo Copy Paste here Duplicate Duplicate to new slide Delete" at bounding box center [260, 166] width 447 height 251
click at [402, 325] on div "Poll" at bounding box center [398, 329] width 31 height 25
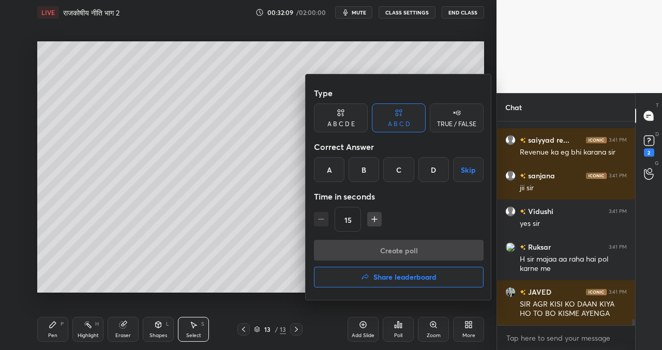
drag, startPoint x: 335, startPoint y: 170, endPoint x: 348, endPoint y: 213, distance: 45.7
click at [337, 170] on div "A" at bounding box center [329, 169] width 30 height 25
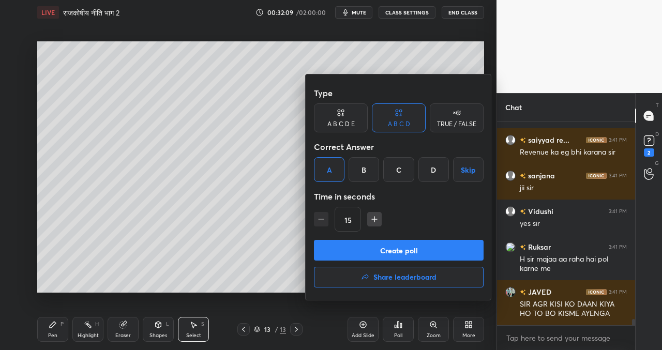
click at [377, 254] on button "Create poll" at bounding box center [399, 250] width 170 height 21
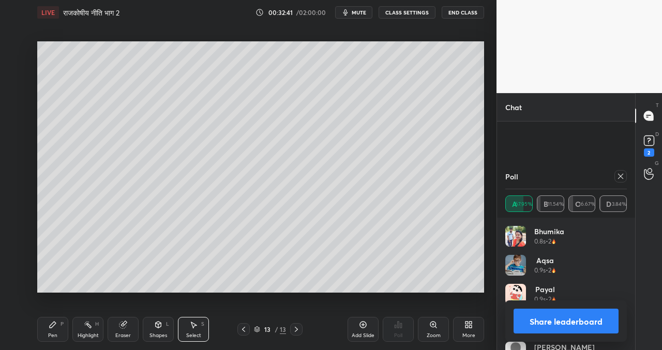
scroll to position [6543, 0]
drag, startPoint x: 163, startPoint y: 99, endPoint x: 237, endPoint y: 101, distance: 73.9
click at [182, 101] on div "0 ° Undo Copy Paste here Duplicate Duplicate to new slide Delete" at bounding box center [260, 166] width 447 height 251
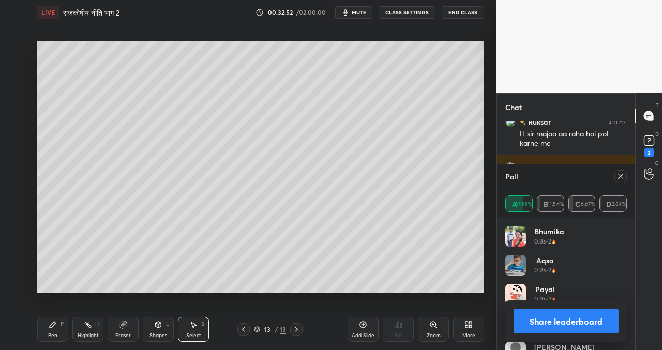
click at [359, 117] on div "0 ° Undo Copy Paste here Duplicate Duplicate to new slide Delete" at bounding box center [260, 166] width 447 height 251
drag, startPoint x: 556, startPoint y: 326, endPoint x: 547, endPoint y: 314, distance: 14.7
click at [557, 325] on button "Share leaderboard" at bounding box center [565, 321] width 105 height 25
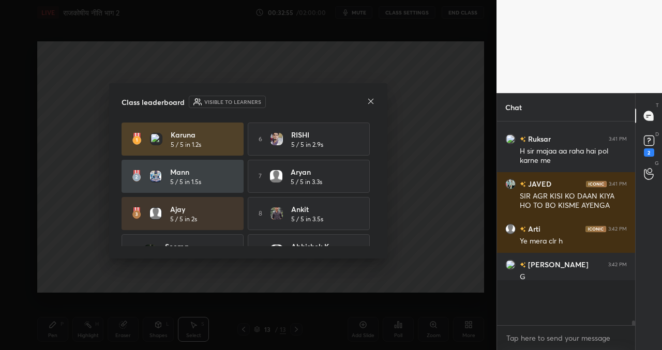
scroll to position [195, 135]
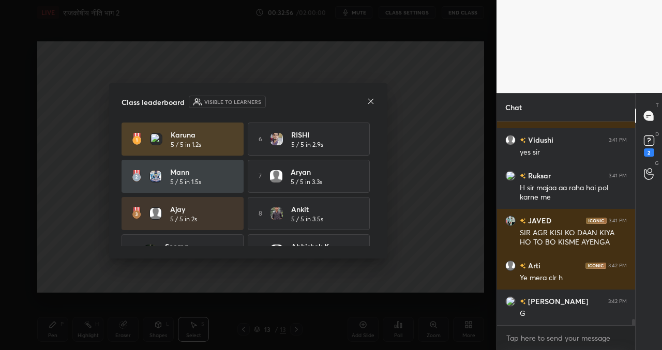
drag, startPoint x: 369, startPoint y: 99, endPoint x: 365, endPoint y: 108, distance: 9.5
click at [370, 101] on icon at bounding box center [370, 101] width 8 height 8
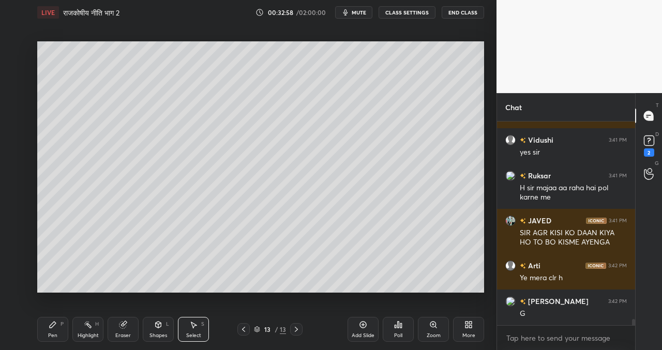
click at [364, 323] on icon at bounding box center [363, 324] width 8 height 8
click at [196, 80] on div "0 ° Undo Copy Paste here Duplicate Duplicate to new slide Delete" at bounding box center [260, 166] width 447 height 251
click at [52, 322] on icon at bounding box center [53, 324] width 8 height 8
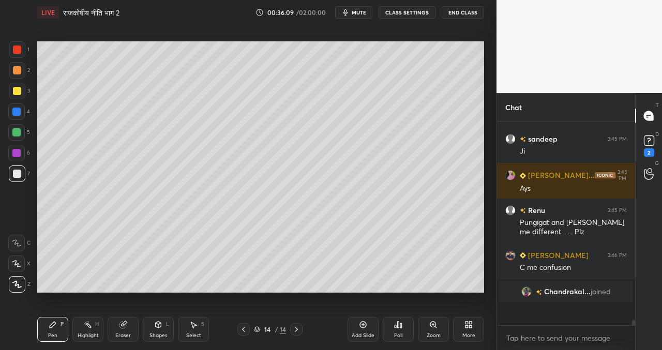
scroll to position [7249, 0]
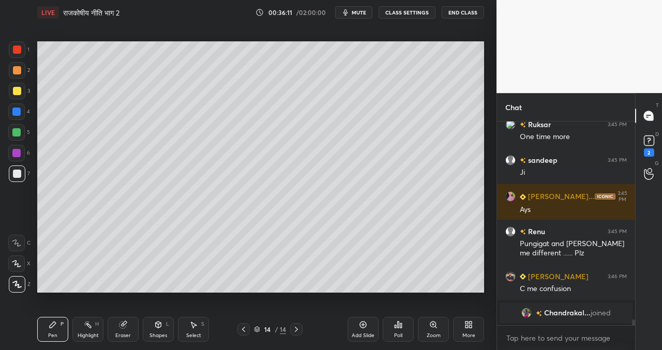
click at [241, 333] on icon at bounding box center [243, 329] width 8 height 8
click at [296, 331] on icon at bounding box center [296, 329] width 8 height 8
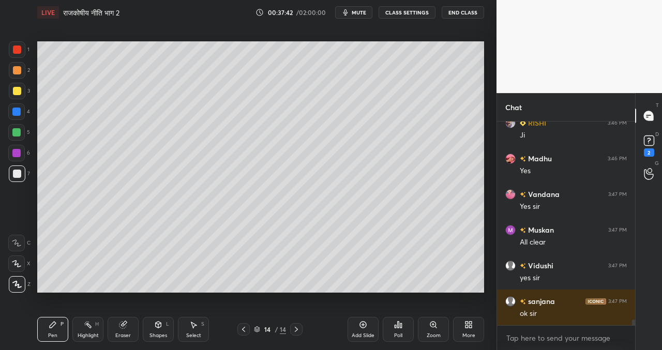
scroll to position [7089, 0]
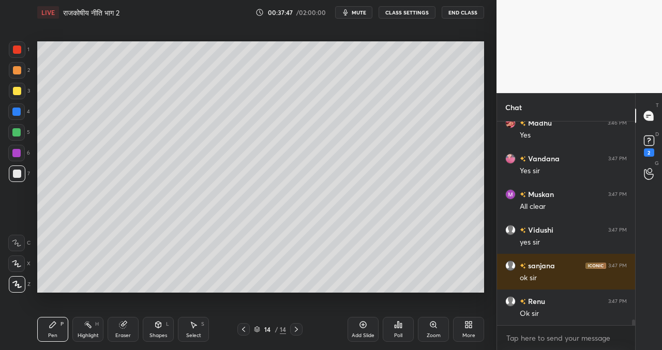
click at [362, 325] on icon at bounding box center [362, 324] width 3 height 3
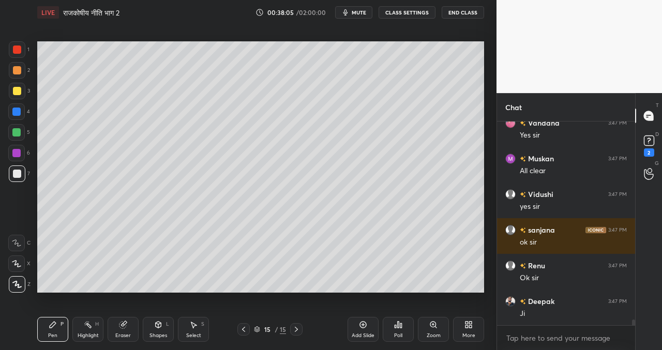
click at [241, 330] on icon at bounding box center [243, 329] width 8 height 8
click at [241, 329] on icon at bounding box center [243, 329] width 8 height 8
drag, startPoint x: 193, startPoint y: 328, endPoint x: 195, endPoint y: 304, distance: 24.4
click at [194, 329] on div "Select S" at bounding box center [193, 329] width 31 height 25
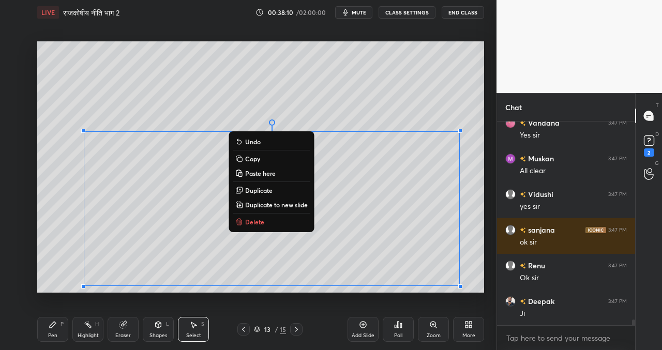
drag, startPoint x: 148, startPoint y: 160, endPoint x: 460, endPoint y: 293, distance: 339.3
click at [463, 293] on div "0 ° Undo Copy Paste here Duplicate Duplicate to new slide Delete Setting up you…" at bounding box center [260, 167] width 455 height 284
click at [263, 158] on button "Copy" at bounding box center [271, 158] width 77 height 12
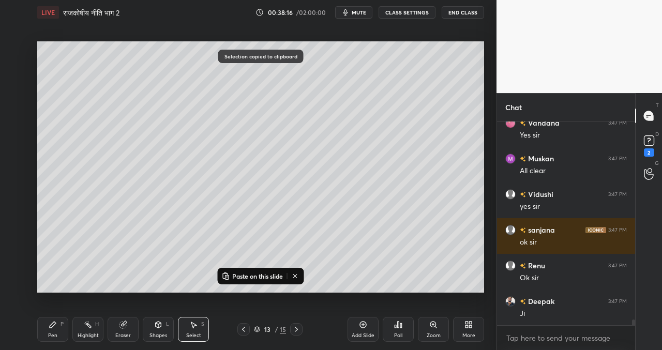
click at [297, 327] on icon at bounding box center [296, 329] width 8 height 8
click at [297, 326] on icon at bounding box center [296, 329] width 8 height 8
click at [261, 279] on p "Paste on this slide" at bounding box center [257, 276] width 51 height 8
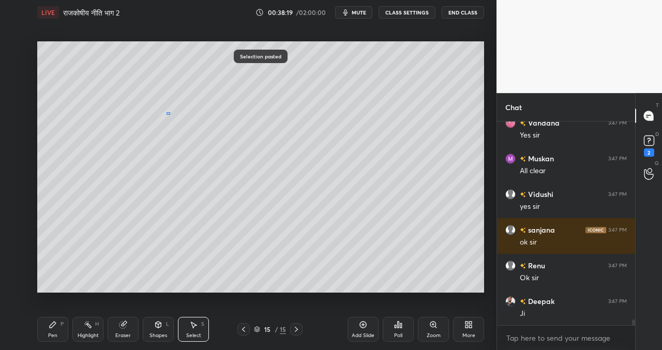
drag, startPoint x: 166, startPoint y: 112, endPoint x: 163, endPoint y: 141, distance: 29.1
click at [167, 114] on div "0 ° Undo Copy Paste here Duplicate Duplicate to new slide Delete" at bounding box center [260, 166] width 447 height 251
click at [401, 325] on icon at bounding box center [401, 325] width 2 height 5
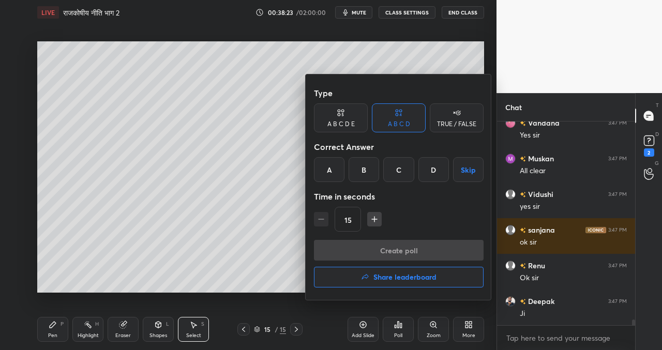
click at [367, 169] on div "B" at bounding box center [363, 169] width 30 height 25
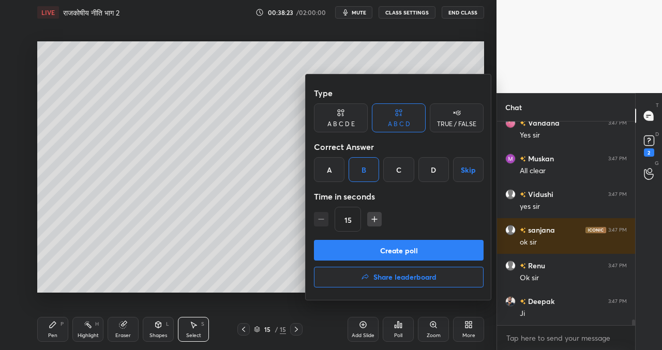
drag, startPoint x: 366, startPoint y: 249, endPoint x: 361, endPoint y: 249, distance: 5.2
click at [366, 248] on button "Create poll" at bounding box center [399, 250] width 170 height 21
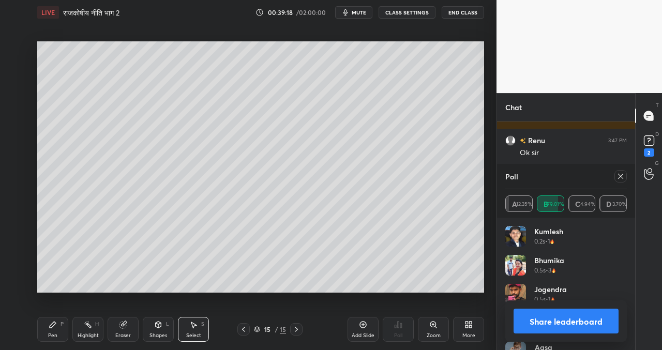
scroll to position [7286, 0]
drag, startPoint x: 570, startPoint y: 323, endPoint x: 556, endPoint y: 313, distance: 17.2
click at [570, 322] on button "Share leaderboard" at bounding box center [565, 321] width 105 height 25
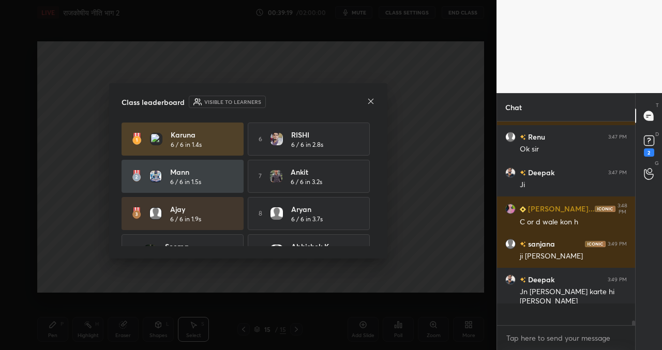
scroll to position [192, 135]
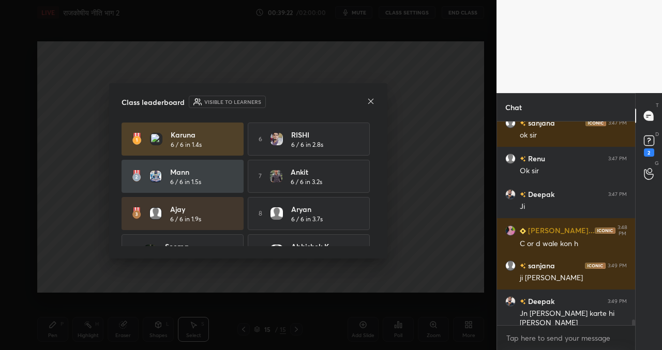
click at [372, 98] on icon at bounding box center [370, 101] width 8 height 8
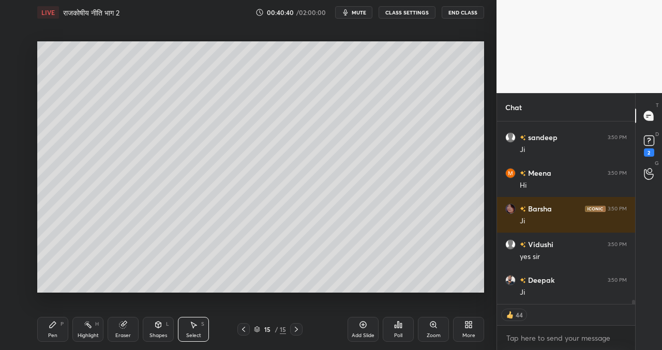
scroll to position [7977, 0]
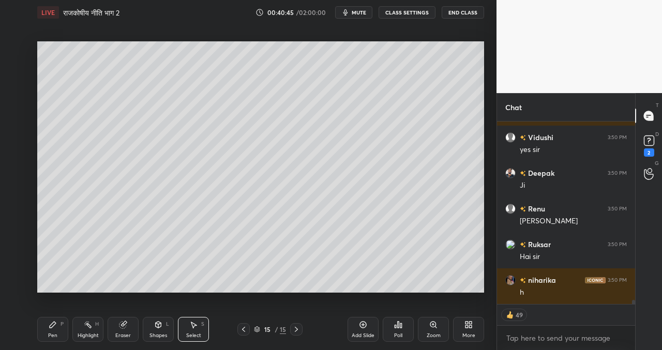
drag, startPoint x: 364, startPoint y: 324, endPoint x: 360, endPoint y: 319, distance: 5.5
click at [363, 322] on icon at bounding box center [363, 324] width 8 height 8
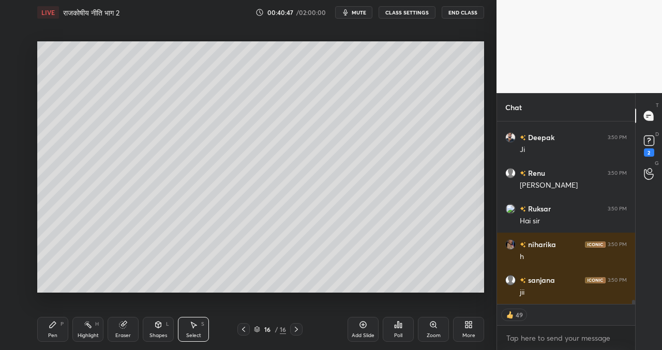
click at [246, 329] on icon at bounding box center [243, 329] width 8 height 8
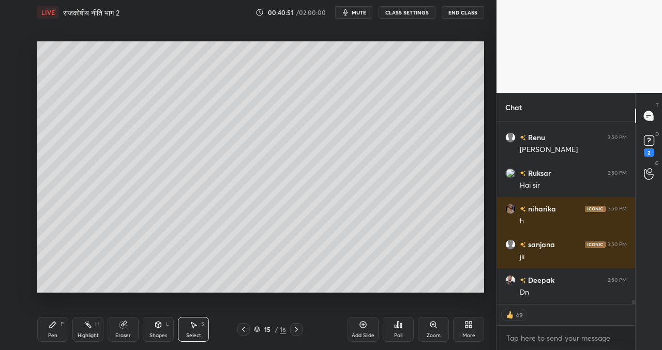
drag, startPoint x: 195, startPoint y: 327, endPoint x: 190, endPoint y: 308, distance: 19.8
click at [195, 327] on icon at bounding box center [193, 324] width 8 height 8
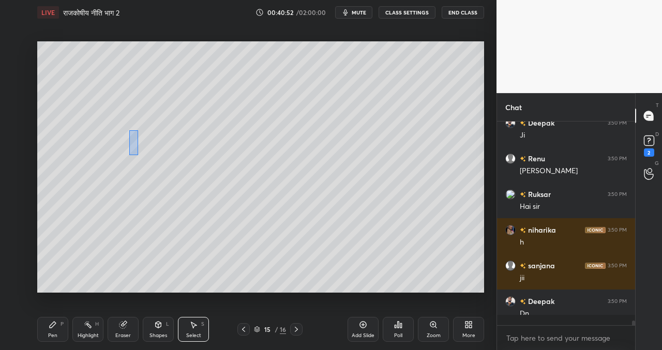
scroll to position [8027, 0]
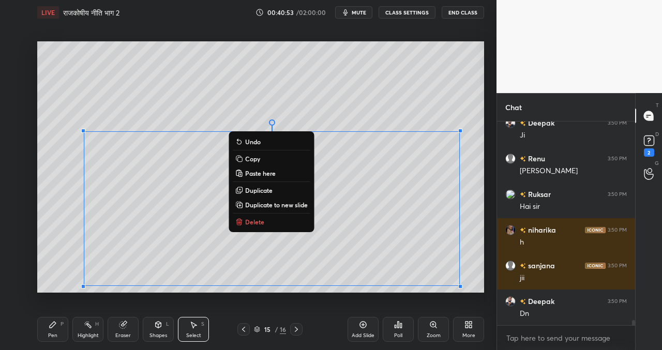
drag, startPoint x: 129, startPoint y: 138, endPoint x: 463, endPoint y: 293, distance: 368.6
click at [468, 294] on div "0 ° Undo Copy Paste here Duplicate Duplicate to new slide Delete Setting up you…" at bounding box center [260, 167] width 455 height 284
drag, startPoint x: 263, startPoint y: 156, endPoint x: 250, endPoint y: 182, distance: 29.6
click at [263, 156] on button "Copy" at bounding box center [271, 158] width 77 height 12
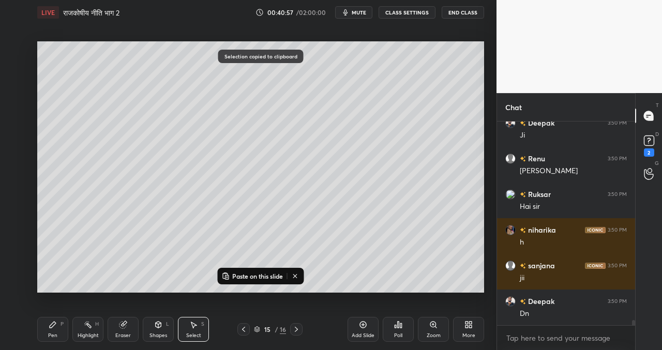
click at [296, 328] on icon at bounding box center [296, 329] width 8 height 8
click at [266, 276] on p "Paste on this slide" at bounding box center [257, 276] width 51 height 8
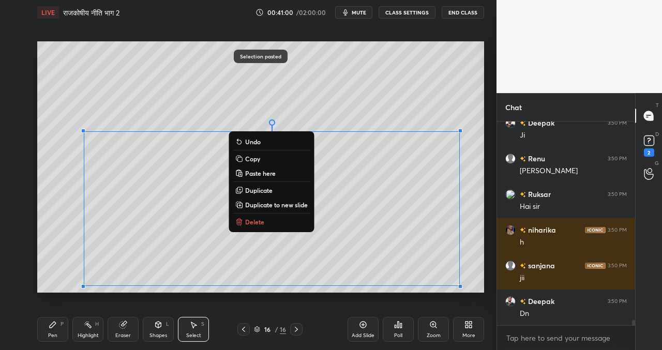
drag, startPoint x: 172, startPoint y: 105, endPoint x: 167, endPoint y: 117, distance: 12.3
click at [172, 106] on div "0 ° Undo Copy Paste here Duplicate Duplicate to new slide Delete" at bounding box center [260, 166] width 447 height 251
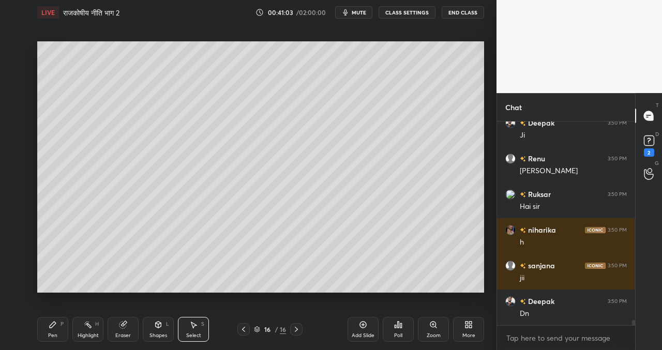
drag, startPoint x: 55, startPoint y: 322, endPoint x: 56, endPoint y: 301, distance: 20.7
click at [55, 321] on icon at bounding box center [53, 324] width 8 height 8
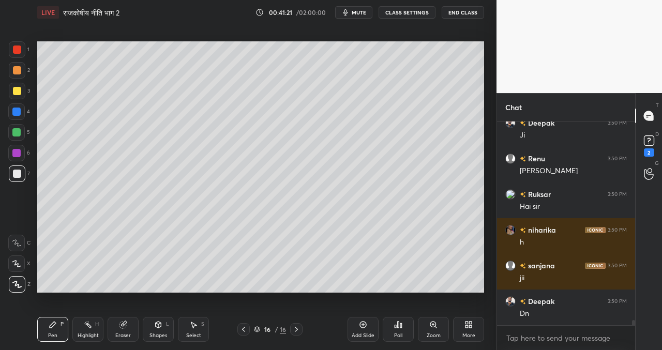
scroll to position [8052, 0]
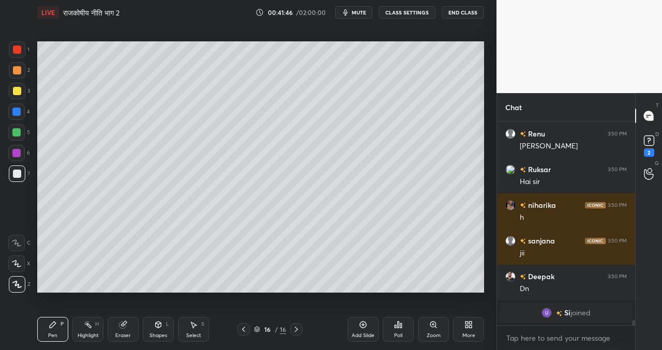
click at [396, 328] on div "Poll" at bounding box center [398, 329] width 31 height 25
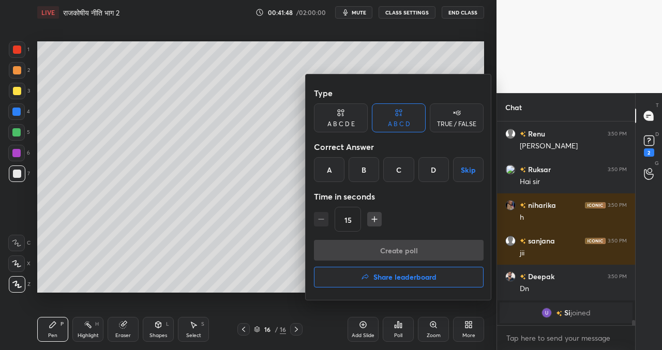
drag, startPoint x: 438, startPoint y: 169, endPoint x: 430, endPoint y: 176, distance: 11.0
click at [437, 169] on div "D" at bounding box center [433, 169] width 30 height 25
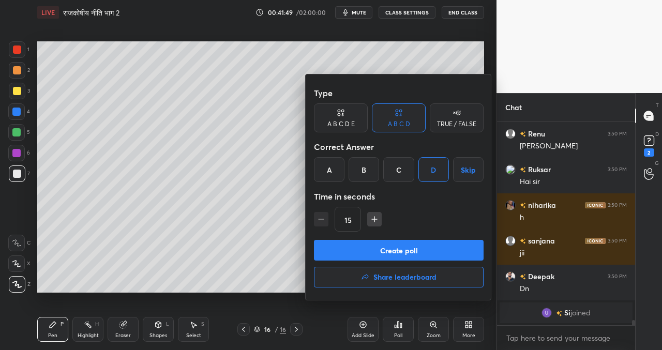
click at [379, 250] on button "Create poll" at bounding box center [399, 250] width 170 height 21
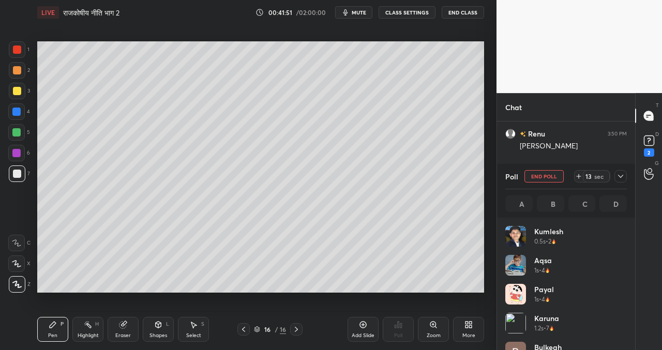
scroll to position [121, 118]
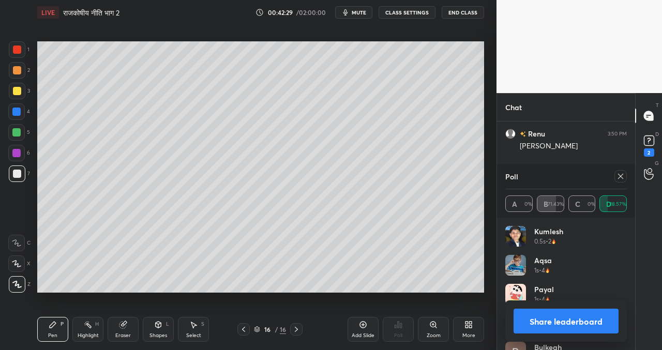
drag, startPoint x: 218, startPoint y: 299, endPoint x: 226, endPoint y: 294, distance: 10.2
click at [229, 299] on div "Setting up your live class Poll for secs No correct answer Start poll" at bounding box center [260, 167] width 455 height 284
click at [546, 324] on button "Share leaderboard" at bounding box center [565, 321] width 105 height 25
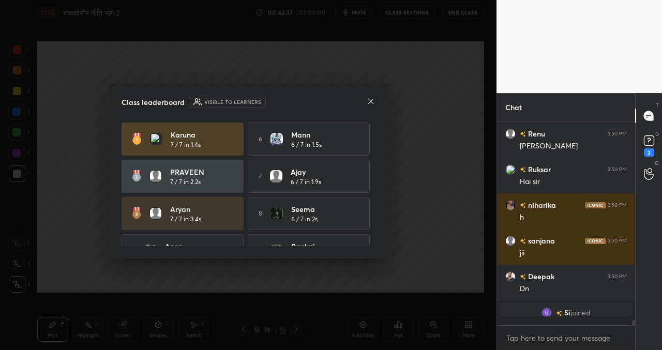
scroll to position [4, 4]
click at [373, 100] on icon at bounding box center [370, 101] width 8 height 8
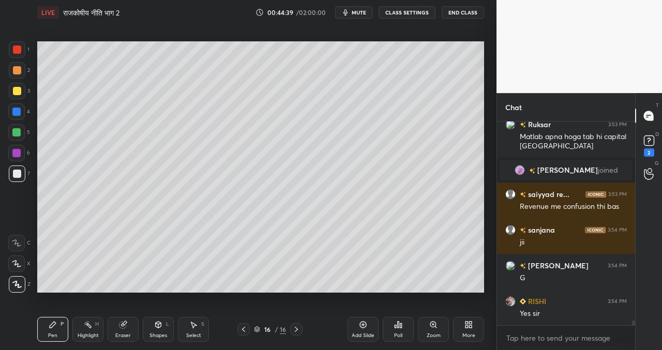
scroll to position [8437, 0]
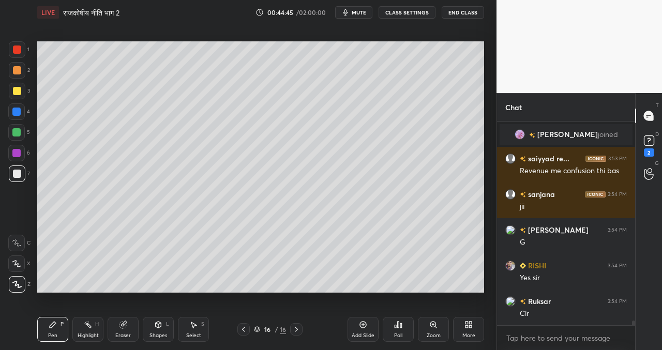
drag, startPoint x: 216, startPoint y: 299, endPoint x: 260, endPoint y: 298, distance: 44.5
click at [259, 298] on div "Setting up your live class Poll for secs No correct answer Start poll" at bounding box center [260, 167] width 455 height 284
click at [264, 295] on div "Setting up your live class Poll for secs No correct answer Start poll" at bounding box center [260, 167] width 455 height 284
click at [266, 296] on div "Setting up your live class Poll for secs No correct answer Start poll" at bounding box center [260, 167] width 455 height 284
drag, startPoint x: 363, startPoint y: 326, endPoint x: 343, endPoint y: 306, distance: 28.1
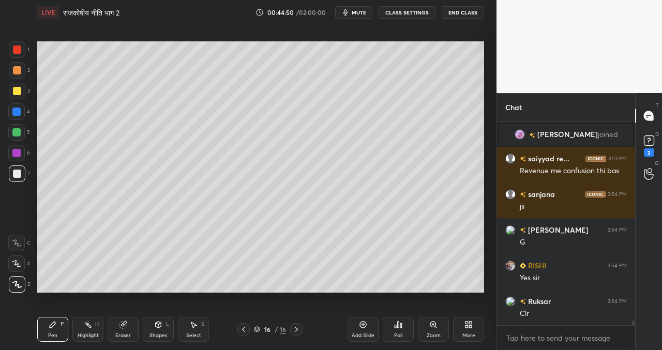
click at [363, 325] on icon at bounding box center [363, 324] width 8 height 8
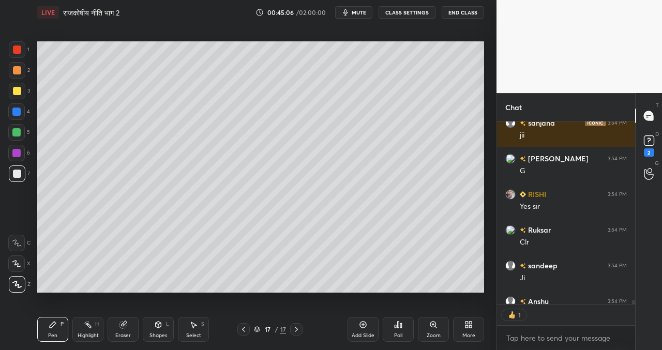
scroll to position [4, 4]
click at [242, 327] on icon at bounding box center [243, 329] width 8 height 8
click at [195, 326] on icon at bounding box center [193, 324] width 8 height 8
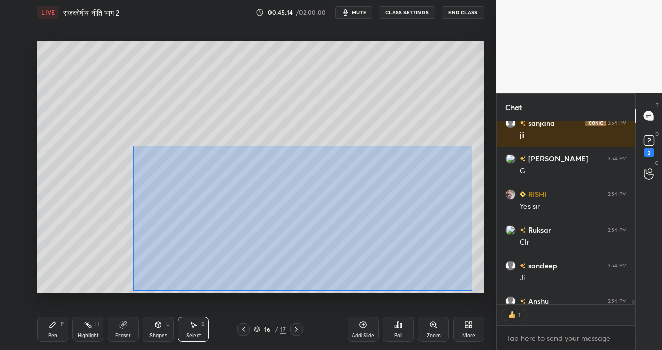
drag, startPoint x: 133, startPoint y: 145, endPoint x: 473, endPoint y: 289, distance: 369.4
click at [474, 289] on div "0 ° Undo Copy Paste here Duplicate Duplicate to new slide Delete" at bounding box center [260, 166] width 447 height 251
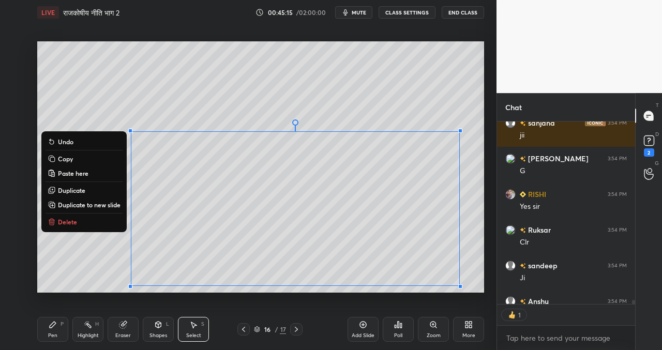
click at [81, 158] on button "Copy" at bounding box center [83, 158] width 77 height 12
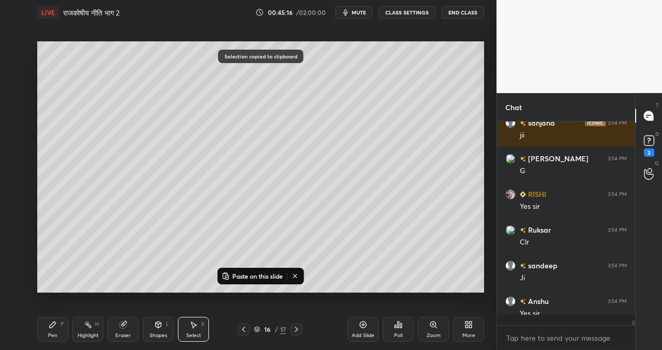
scroll to position [8508, 0]
click at [296, 327] on icon at bounding box center [296, 329] width 8 height 8
click at [263, 274] on p "Paste on this slide" at bounding box center [257, 276] width 51 height 8
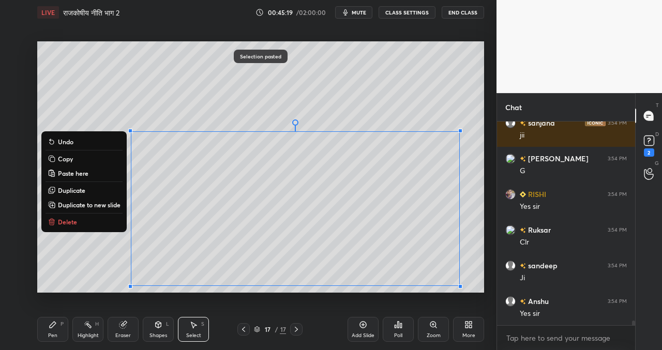
drag, startPoint x: 325, startPoint y: 111, endPoint x: 318, endPoint y: 134, distance: 23.9
click at [325, 112] on div "0 ° Undo Copy Paste here Duplicate Duplicate to new slide Delete" at bounding box center [260, 166] width 447 height 251
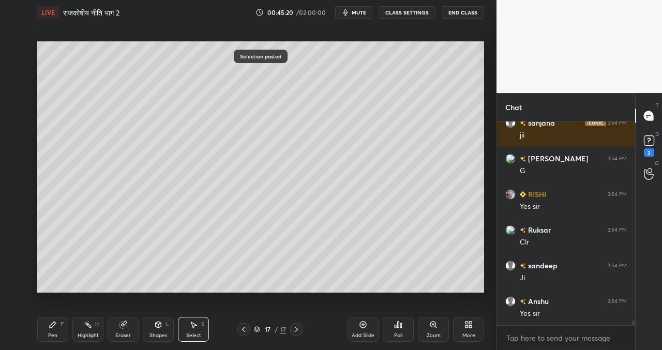
click at [402, 322] on div "Poll" at bounding box center [398, 329] width 31 height 25
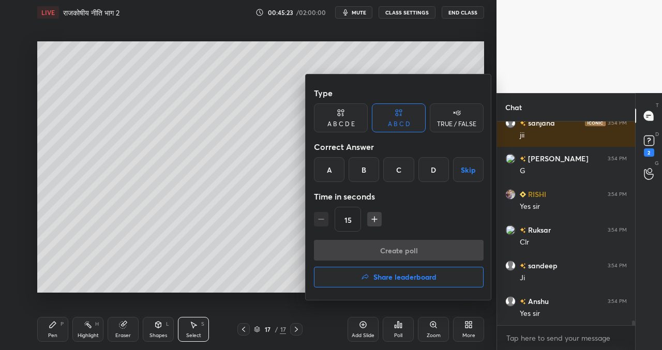
click at [435, 169] on div "D" at bounding box center [433, 169] width 30 height 25
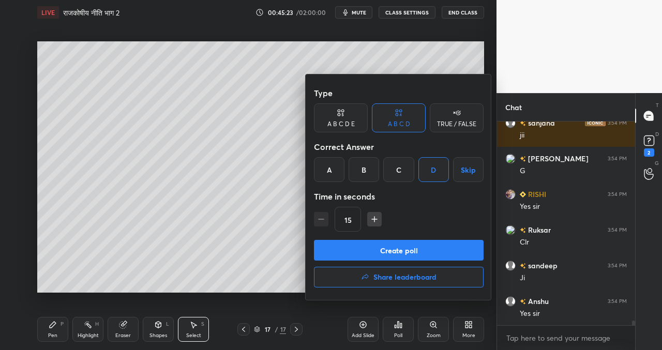
drag, startPoint x: 398, startPoint y: 244, endPoint x: 387, endPoint y: 246, distance: 11.0
click at [398, 244] on button "Create poll" at bounding box center [399, 250] width 170 height 21
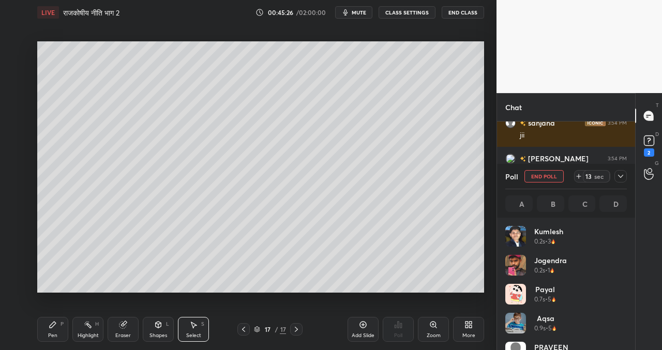
scroll to position [121, 118]
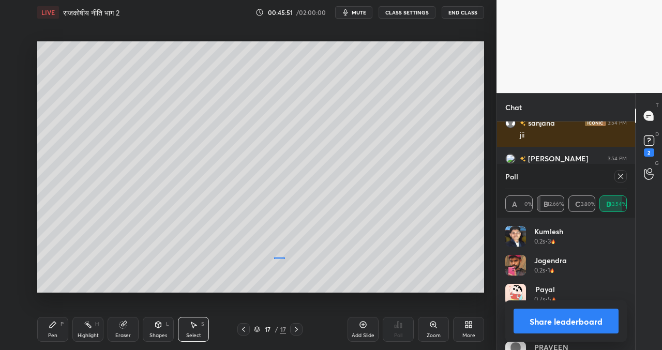
drag, startPoint x: 273, startPoint y: 257, endPoint x: 310, endPoint y: 255, distance: 36.3
click at [312, 254] on div "0 ° Undo Copy Paste here Duplicate Duplicate to new slide Delete" at bounding box center [260, 166] width 447 height 251
drag, startPoint x: 63, startPoint y: 323, endPoint x: 88, endPoint y: 309, distance: 28.5
click at [64, 324] on div "Pen P" at bounding box center [52, 329] width 31 height 25
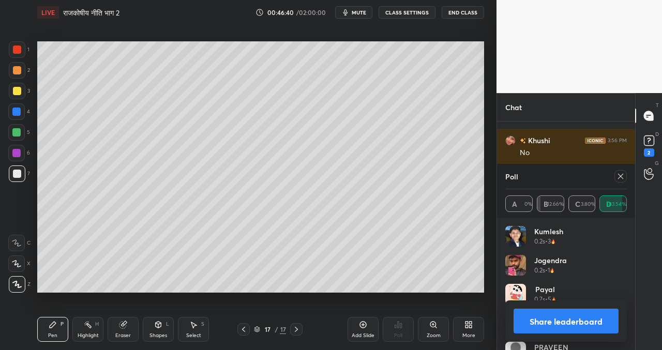
scroll to position [8856, 0]
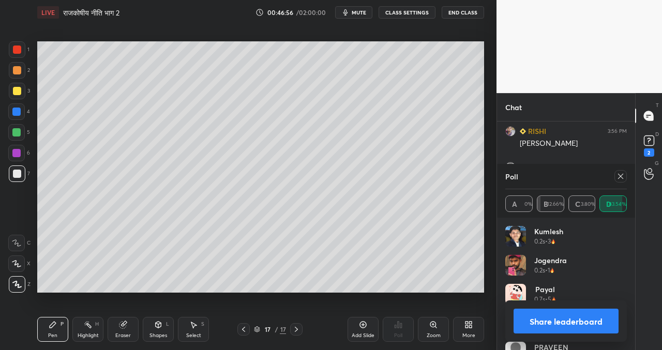
click at [576, 316] on button "Share leaderboard" at bounding box center [565, 321] width 105 height 25
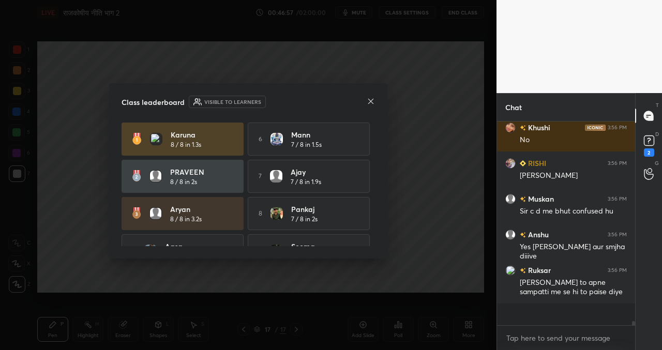
scroll to position [192, 135]
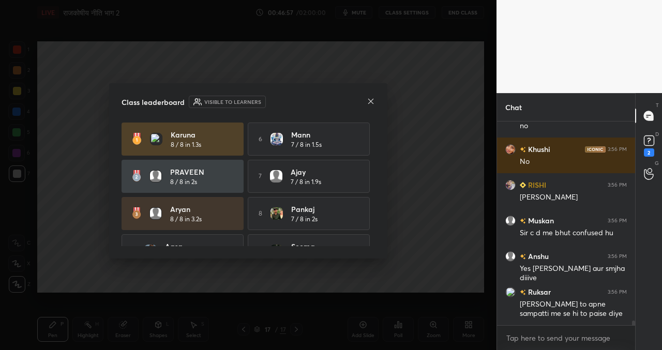
click at [371, 99] on icon at bounding box center [370, 101] width 8 height 8
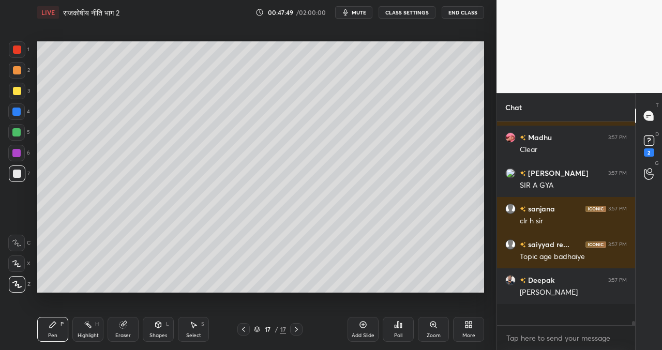
scroll to position [9016, 0]
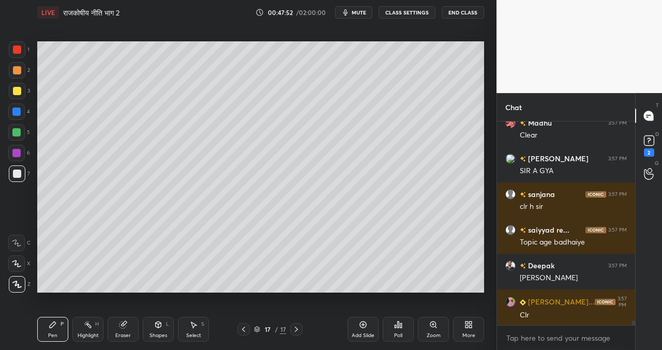
drag, startPoint x: 190, startPoint y: 323, endPoint x: 186, endPoint y: 313, distance: 11.1
click at [190, 323] on icon at bounding box center [193, 324] width 8 height 8
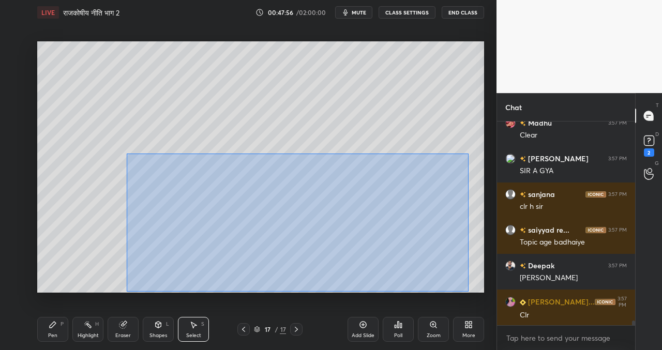
drag, startPoint x: 127, startPoint y: 153, endPoint x: 453, endPoint y: 291, distance: 354.4
click at [467, 291] on div "0 ° Undo Copy Paste here Duplicate Duplicate to new slide Delete" at bounding box center [260, 166] width 447 height 251
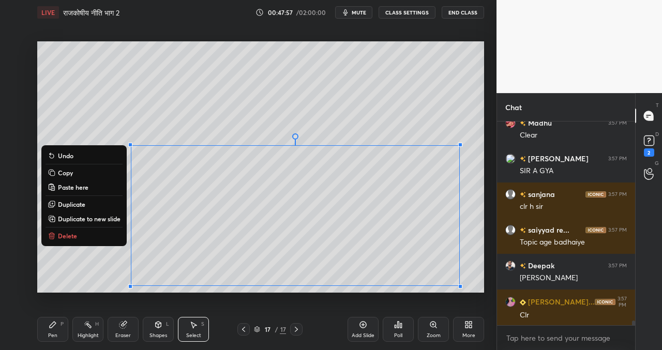
click at [77, 170] on button "Copy" at bounding box center [83, 172] width 77 height 12
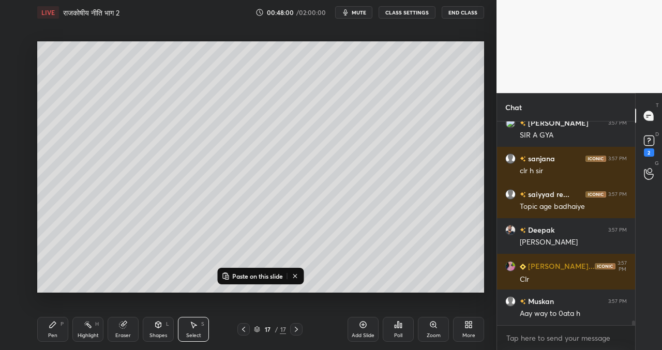
scroll to position [9124, 0]
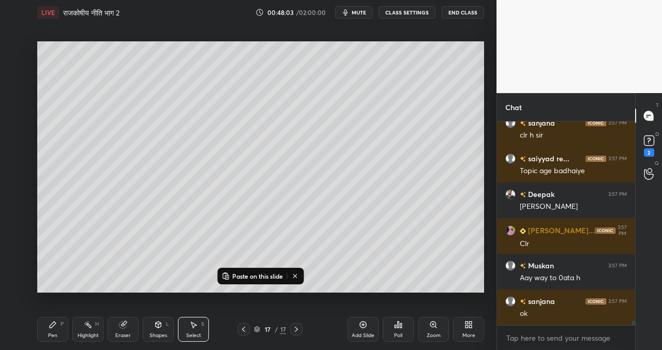
drag, startPoint x: 366, startPoint y: 322, endPoint x: 361, endPoint y: 316, distance: 8.0
click at [367, 322] on div "Add Slide" at bounding box center [362, 329] width 31 height 25
drag, startPoint x: 53, startPoint y: 328, endPoint x: 54, endPoint y: 323, distance: 5.2
click at [53, 327] on icon at bounding box center [53, 324] width 8 height 8
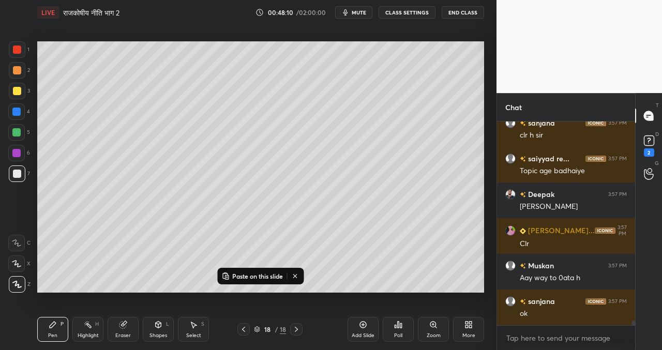
scroll to position [9159, 0]
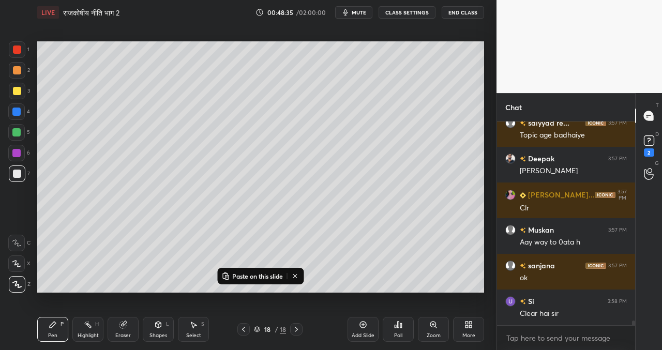
click at [269, 277] on p "Paste on this slide" at bounding box center [257, 276] width 51 height 8
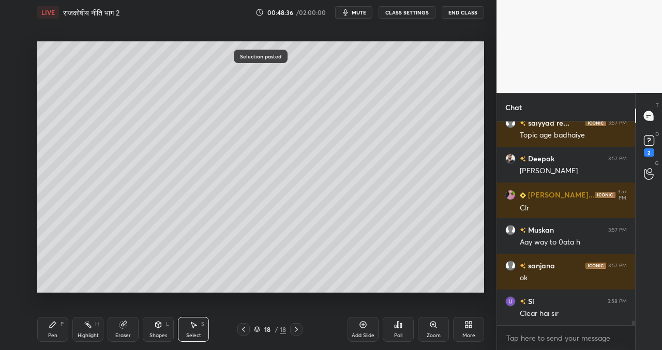
click at [105, 202] on div "0 ° Undo Copy Paste here Duplicate Duplicate to new slide Delete" at bounding box center [260, 166] width 447 height 251
drag, startPoint x: 86, startPoint y: 73, endPoint x: 119, endPoint y: 73, distance: 32.6
click at [111, 72] on div "0 ° Undo Copy Paste here Duplicate Duplicate to new slide Delete" at bounding box center [260, 166] width 447 height 251
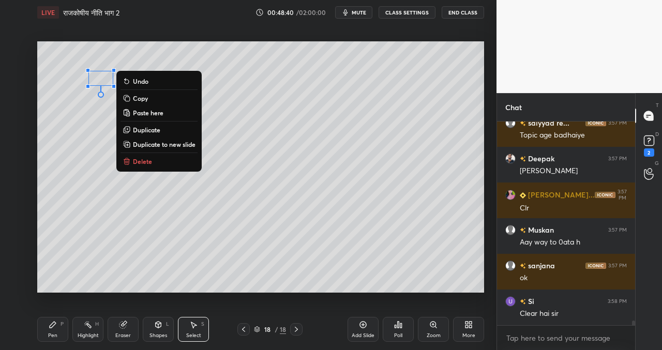
click at [75, 154] on div "0 ° Undo Copy Paste here Duplicate Duplicate to new slide Delete" at bounding box center [260, 166] width 447 height 251
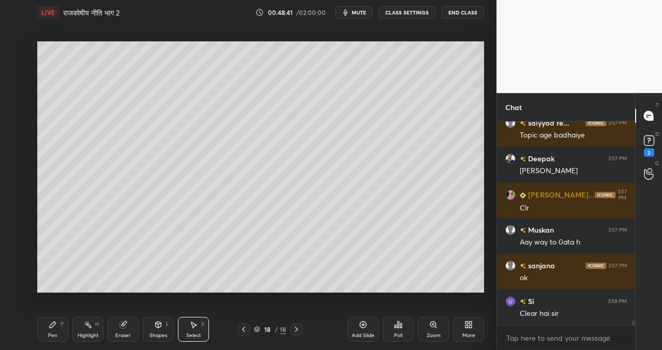
click at [51, 327] on icon at bounding box center [53, 325] width 6 height 6
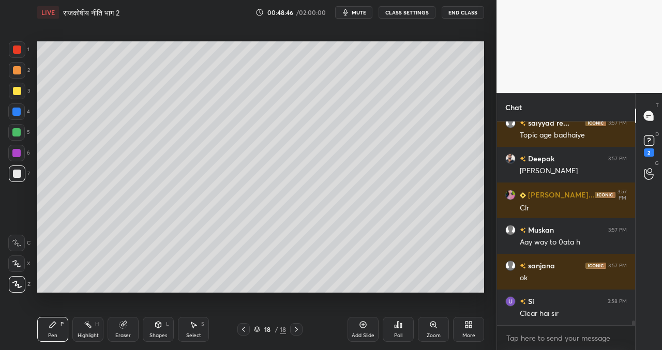
scroll to position [9195, 0]
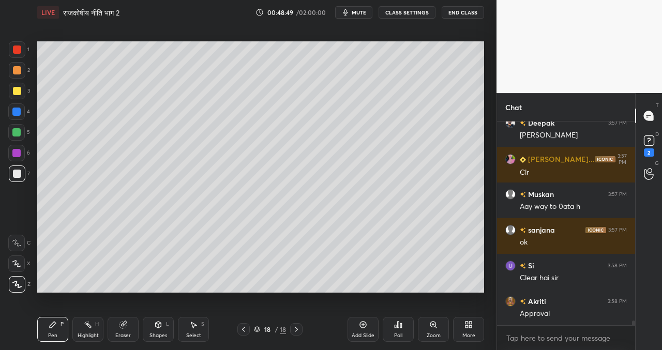
click at [399, 327] on icon at bounding box center [399, 325] width 2 height 6
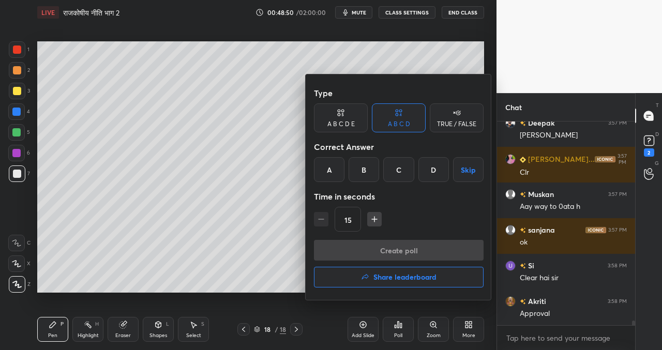
click at [436, 168] on div "D" at bounding box center [433, 169] width 30 height 25
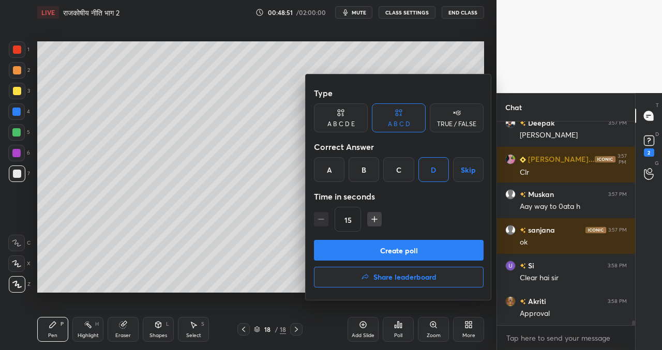
drag, startPoint x: 396, startPoint y: 249, endPoint x: 376, endPoint y: 253, distance: 20.7
click at [397, 249] on button "Create poll" at bounding box center [399, 250] width 170 height 21
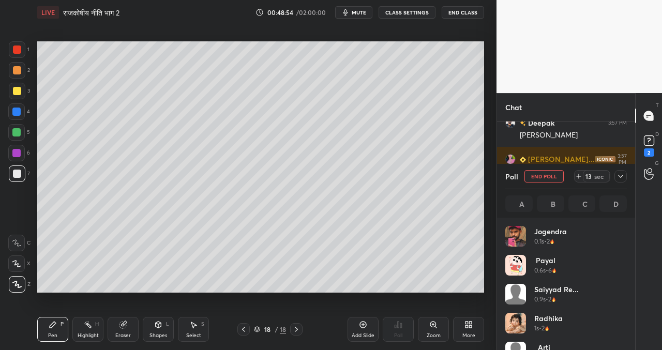
scroll to position [121, 118]
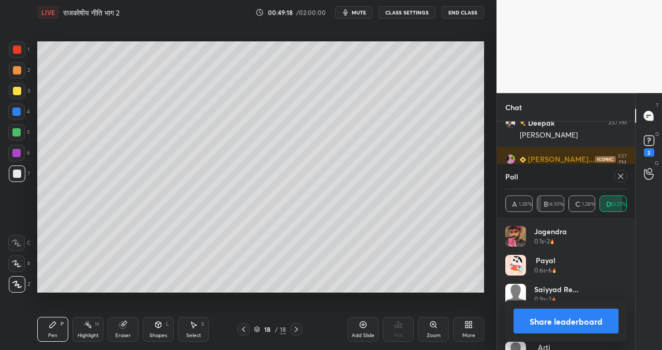
click at [566, 321] on button "Share leaderboard" at bounding box center [565, 321] width 105 height 25
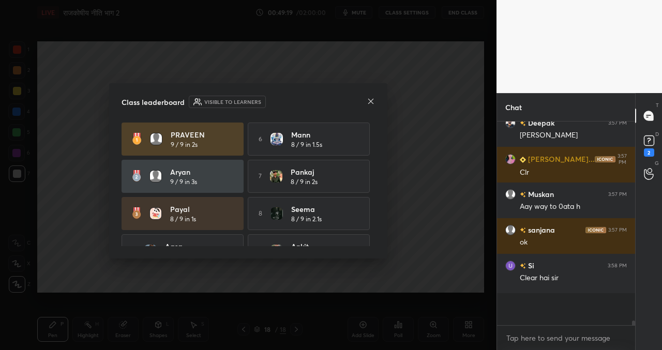
scroll to position [4, 4]
click at [374, 97] on div at bounding box center [370, 102] width 8 height 11
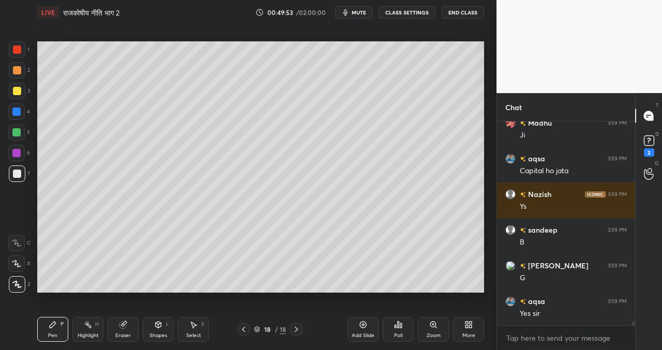
click at [361, 326] on icon at bounding box center [363, 324] width 8 height 8
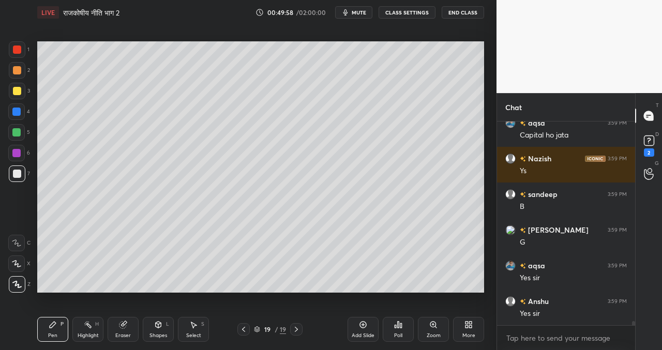
scroll to position [9576, 0]
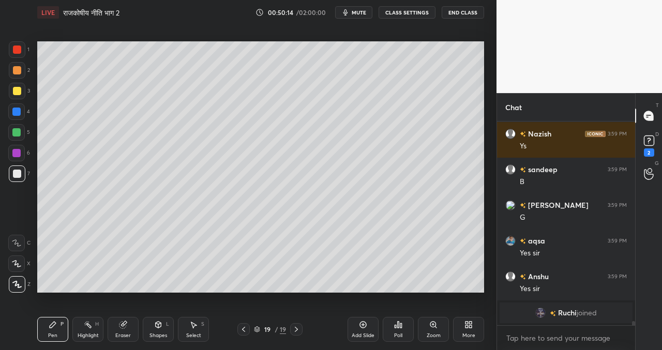
drag, startPoint x: 196, startPoint y: 328, endPoint x: 192, endPoint y: 322, distance: 7.5
click at [196, 329] on div "Select S" at bounding box center [193, 329] width 31 height 25
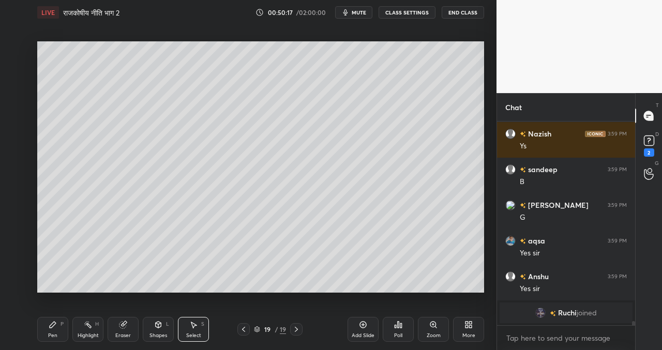
click at [248, 328] on div at bounding box center [243, 329] width 12 height 12
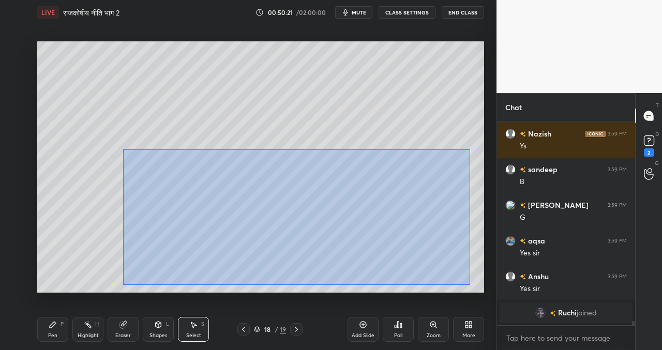
drag, startPoint x: 123, startPoint y: 149, endPoint x: 449, endPoint y: 290, distance: 355.4
click at [469, 285] on div "0 ° Undo Copy Paste here Duplicate Duplicate to new slide Delete" at bounding box center [260, 166] width 447 height 251
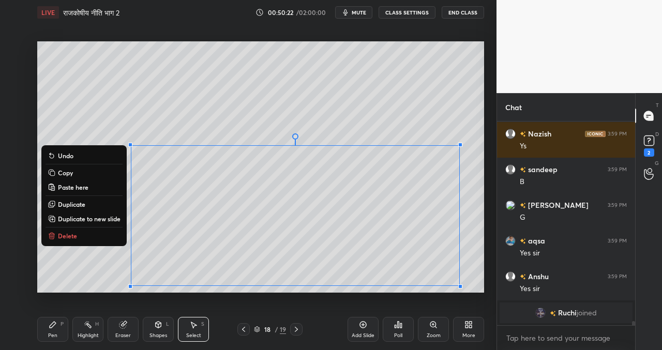
drag, startPoint x: 82, startPoint y: 169, endPoint x: 96, endPoint y: 197, distance: 31.4
click at [81, 169] on button "Copy" at bounding box center [83, 172] width 77 height 12
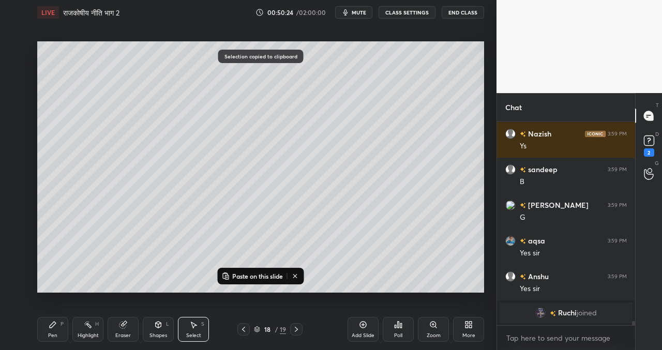
click at [296, 331] on icon at bounding box center [296, 329] width 8 height 8
click at [253, 275] on p "Paste on this slide" at bounding box center [257, 276] width 51 height 8
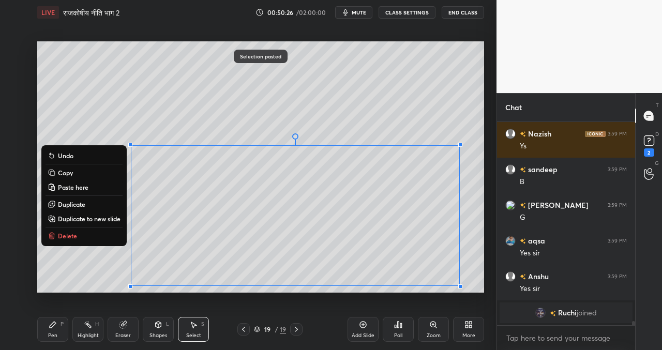
click at [340, 121] on div "0 ° Undo Copy Paste here Duplicate Duplicate to new slide Delete" at bounding box center [260, 166] width 447 height 251
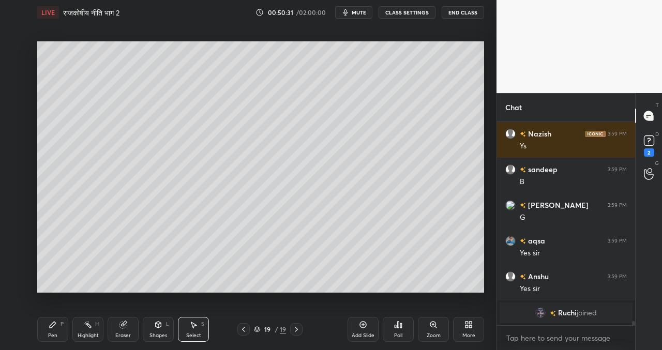
click at [401, 329] on div "Poll" at bounding box center [398, 329] width 31 height 25
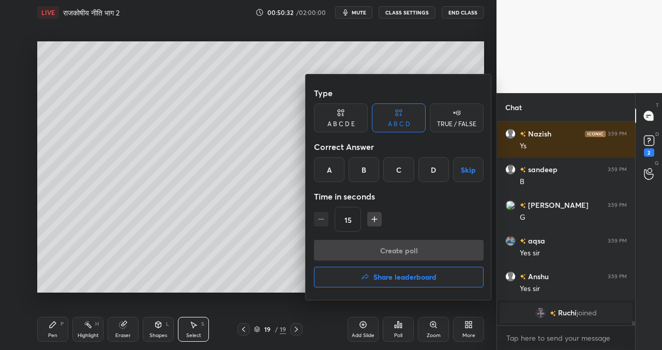
drag, startPoint x: 433, startPoint y: 169, endPoint x: 418, endPoint y: 190, distance: 26.0
click at [433, 170] on div "D" at bounding box center [433, 169] width 30 height 25
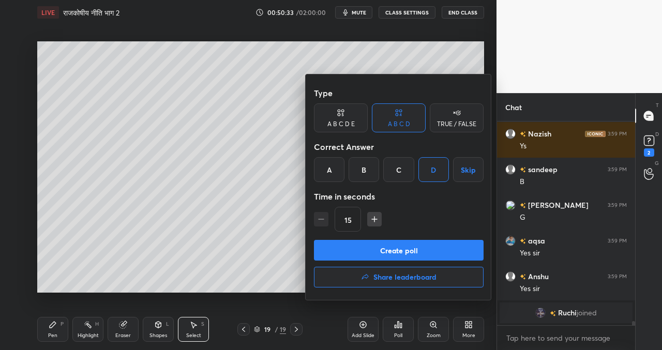
drag, startPoint x: 399, startPoint y: 252, endPoint x: 385, endPoint y: 250, distance: 14.0
click at [400, 253] on button "Create poll" at bounding box center [399, 250] width 170 height 21
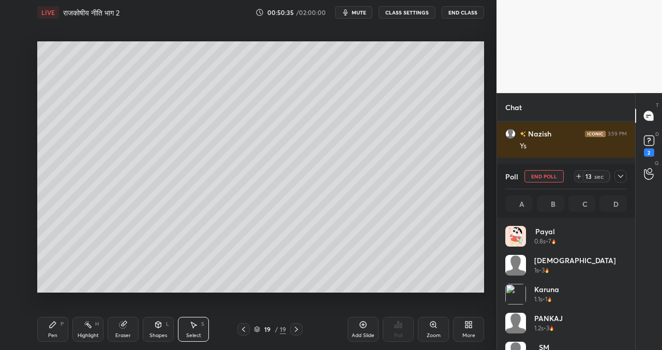
scroll to position [121, 118]
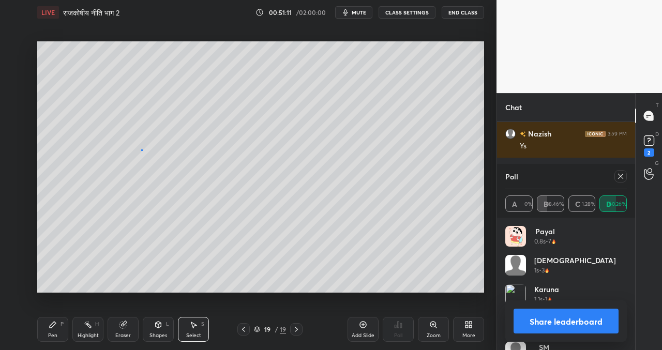
drag, startPoint x: 141, startPoint y: 149, endPoint x: 129, endPoint y: 144, distance: 12.7
click at [135, 144] on div "0 ° Undo Copy Paste here Duplicate Duplicate to new slide Delete" at bounding box center [260, 166] width 447 height 251
drag, startPoint x: 140, startPoint y: 144, endPoint x: 150, endPoint y: 146, distance: 10.5
click at [143, 145] on div "0 ° Undo Copy Paste here Duplicate Duplicate to new slide Delete" at bounding box center [260, 166] width 447 height 251
drag, startPoint x: 49, startPoint y: 323, endPoint x: 75, endPoint y: 322, distance: 25.9
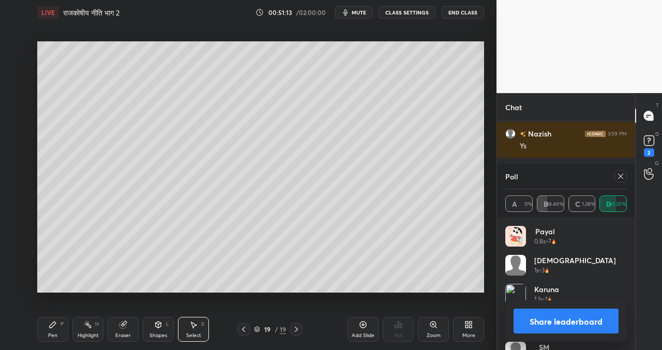
click at [51, 324] on icon at bounding box center [53, 324] width 8 height 8
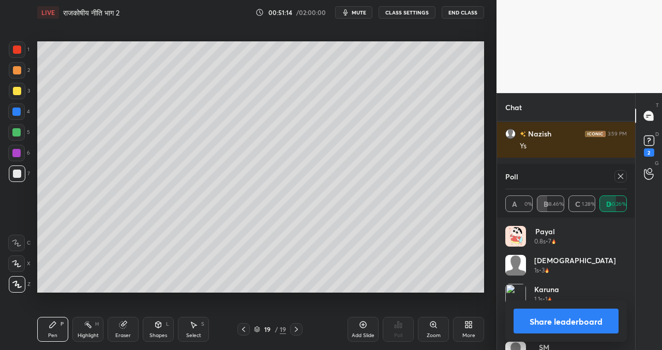
drag, startPoint x: 359, startPoint y: 331, endPoint x: 353, endPoint y: 328, distance: 6.9
click at [359, 331] on div "Add Slide" at bounding box center [362, 329] width 31 height 25
drag, startPoint x: 549, startPoint y: 329, endPoint x: 547, endPoint y: 323, distance: 6.5
click at [549, 327] on button "Share leaderboard" at bounding box center [565, 321] width 105 height 25
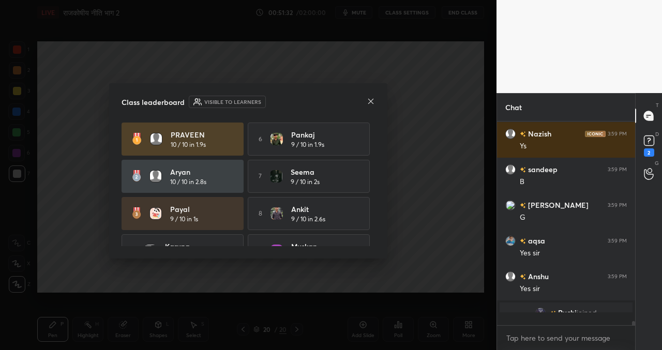
scroll to position [1, 4]
click at [373, 99] on icon at bounding box center [370, 101] width 8 height 8
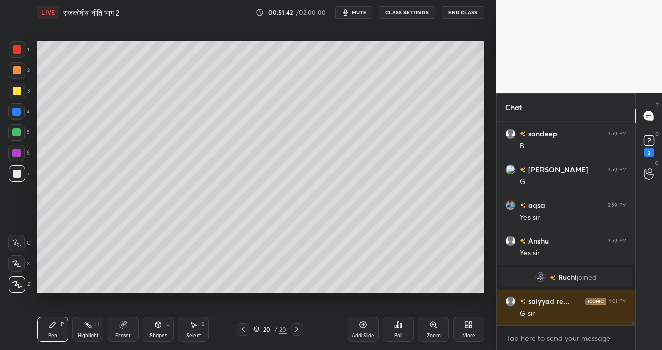
scroll to position [9251, 0]
click at [365, 329] on div "Add Slide" at bounding box center [362, 329] width 31 height 25
click at [248, 331] on div at bounding box center [243, 329] width 12 height 12
drag, startPoint x: 246, startPoint y: 330, endPoint x: 240, endPoint y: 330, distance: 5.7
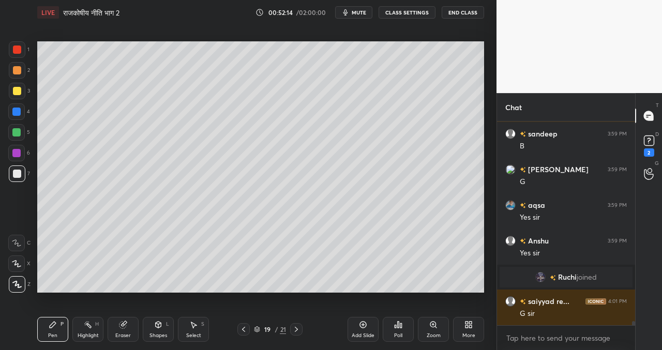
click at [246, 330] on icon at bounding box center [243, 329] width 8 height 8
click at [297, 331] on icon at bounding box center [296, 329] width 8 height 8
click at [192, 326] on icon at bounding box center [194, 325] width 6 height 6
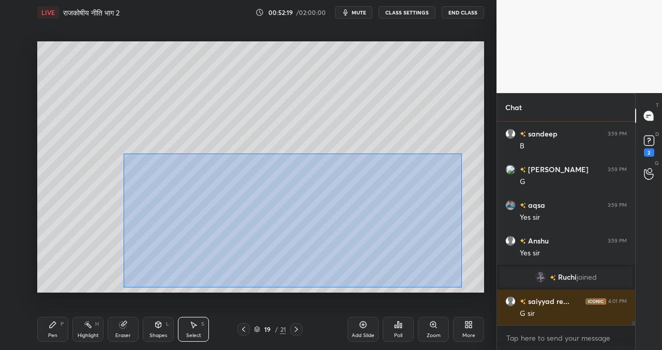
drag, startPoint x: 121, startPoint y: 152, endPoint x: 434, endPoint y: 275, distance: 336.1
click at [462, 287] on div "0 ° Undo Copy Paste here Duplicate Duplicate to new slide Delete" at bounding box center [260, 166] width 447 height 251
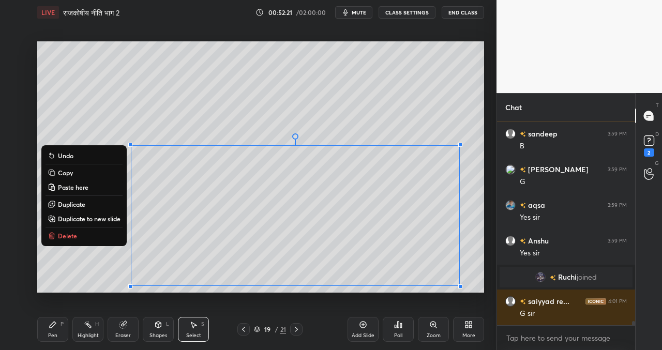
drag, startPoint x: 69, startPoint y: 167, endPoint x: 68, endPoint y: 174, distance: 6.9
click at [69, 168] on button "Copy" at bounding box center [83, 172] width 77 height 12
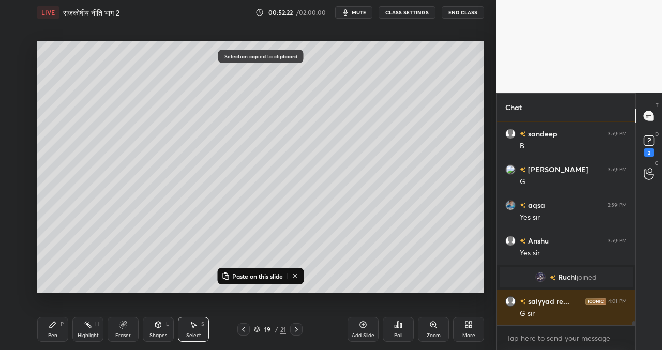
click at [297, 329] on icon at bounding box center [296, 329] width 8 height 8
click at [254, 272] on p "Paste on this slide" at bounding box center [257, 276] width 51 height 8
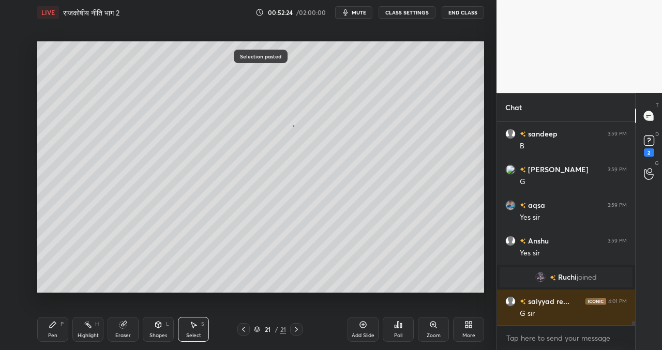
click at [293, 126] on div "0 ° Undo Copy Paste here Duplicate Duplicate to new slide Delete" at bounding box center [260, 166] width 447 height 251
click at [403, 332] on div "Poll" at bounding box center [398, 329] width 31 height 25
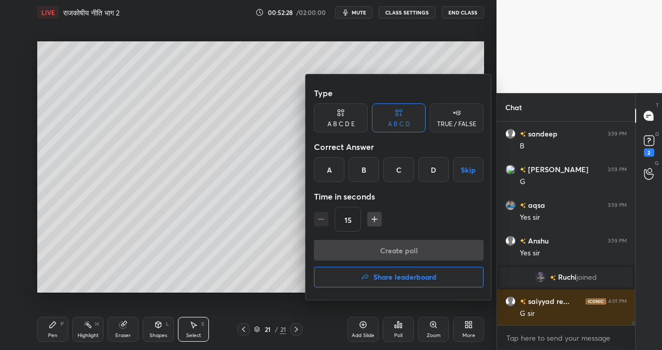
drag, startPoint x: 401, startPoint y: 169, endPoint x: 391, endPoint y: 188, distance: 21.5
click at [401, 170] on div "C" at bounding box center [398, 169] width 30 height 25
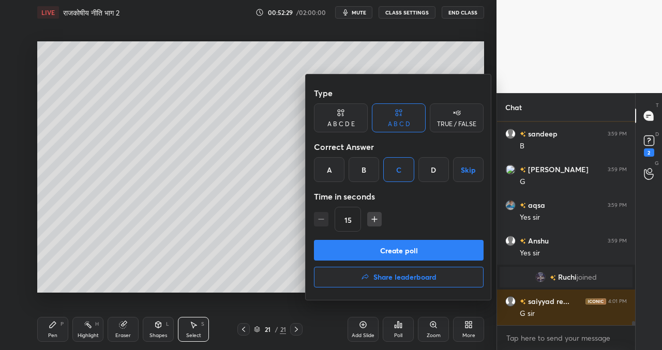
drag, startPoint x: 405, startPoint y: 250, endPoint x: 379, endPoint y: 248, distance: 26.4
click at [405, 251] on button "Create poll" at bounding box center [399, 250] width 170 height 21
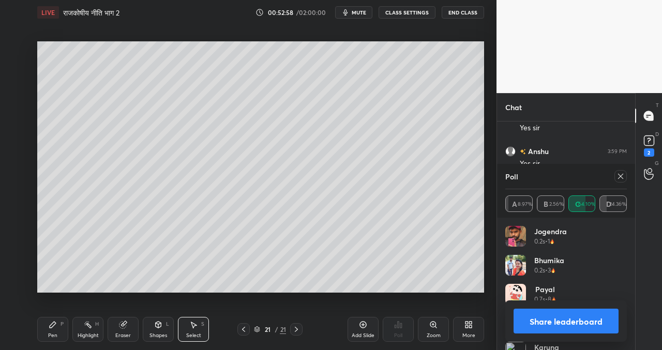
scroll to position [9376, 0]
drag, startPoint x: 88, startPoint y: 259, endPoint x: 126, endPoint y: 245, distance: 40.7
click at [129, 242] on div "0 ° Undo Copy Paste here Duplicate Duplicate to new slide Delete" at bounding box center [260, 166] width 447 height 251
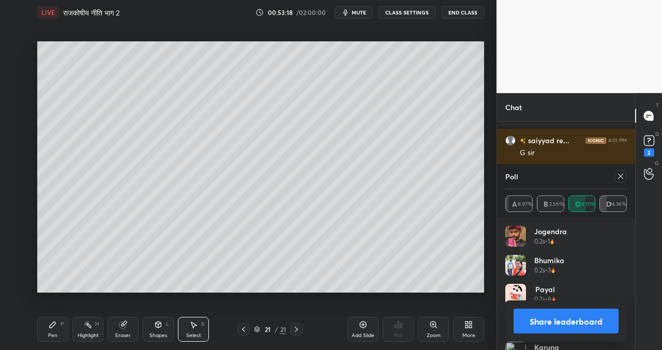
drag, startPoint x: 48, startPoint y: 330, endPoint x: 52, endPoint y: 323, distance: 8.3
click at [49, 329] on div "Pen P" at bounding box center [52, 329] width 31 height 25
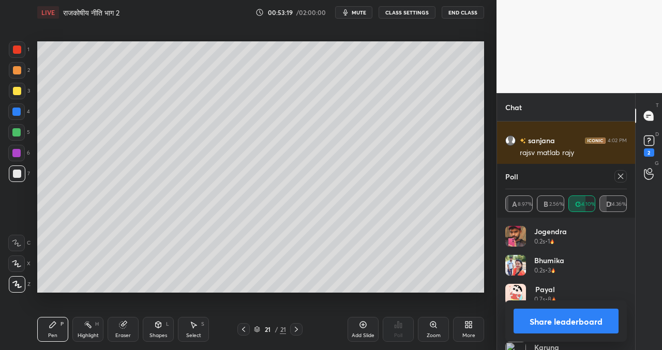
scroll to position [9518, 0]
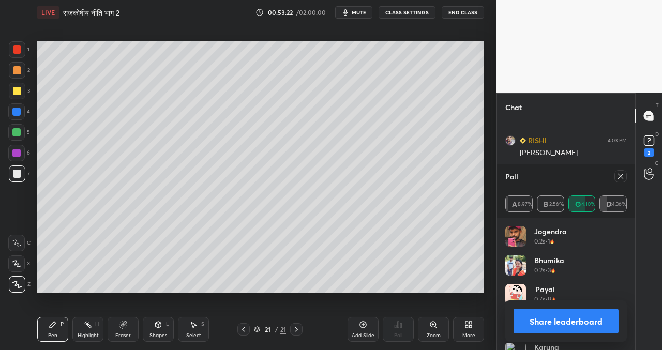
click at [534, 324] on button "Share leaderboard" at bounding box center [565, 321] width 105 height 25
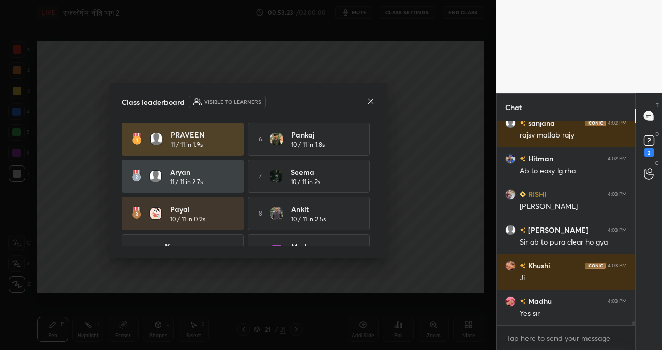
scroll to position [201, 135]
click at [373, 99] on icon at bounding box center [370, 101] width 8 height 8
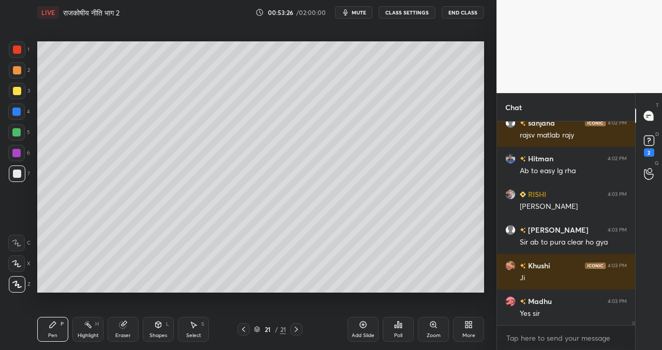
click at [367, 328] on div "Add Slide" at bounding box center [362, 329] width 31 height 25
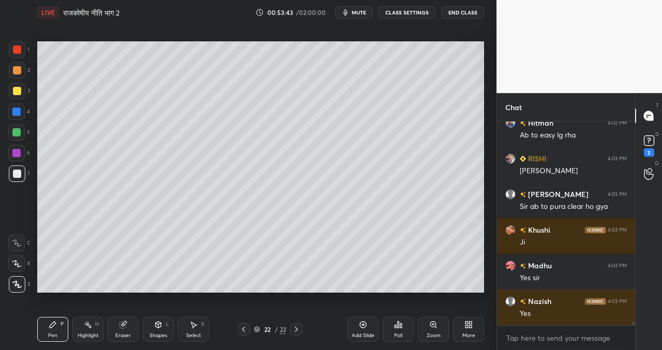
click at [243, 332] on icon at bounding box center [243, 329] width 8 height 8
drag, startPoint x: 249, startPoint y: 332, endPoint x: 236, endPoint y: 326, distance: 14.8
click at [249, 332] on div at bounding box center [243, 329] width 12 height 12
click at [246, 330] on icon at bounding box center [243, 329] width 8 height 8
click at [184, 328] on div "Select S" at bounding box center [193, 329] width 31 height 25
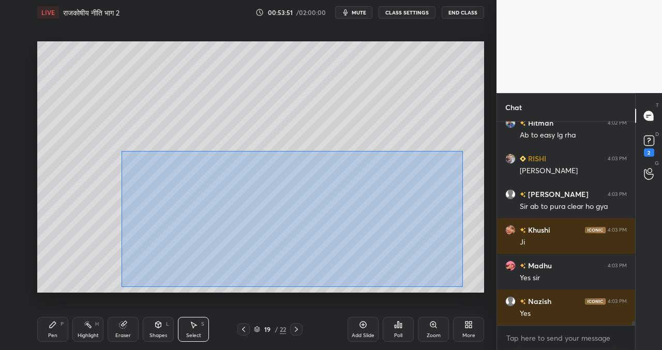
drag, startPoint x: 120, startPoint y: 144, endPoint x: 453, endPoint y: 285, distance: 362.0
click at [462, 288] on div "0 ° Undo Copy Paste here Duplicate Duplicate to new slide Delete" at bounding box center [260, 166] width 447 height 251
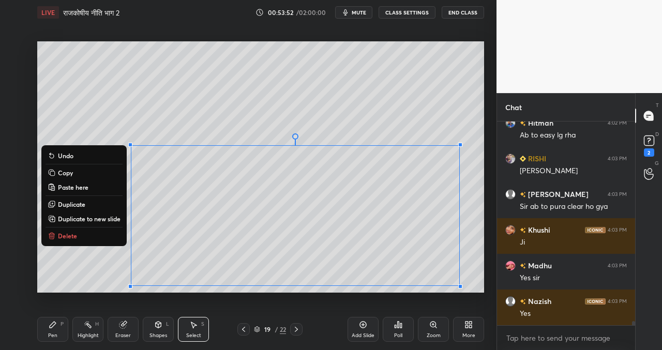
click at [75, 171] on button "Copy" at bounding box center [83, 172] width 77 height 12
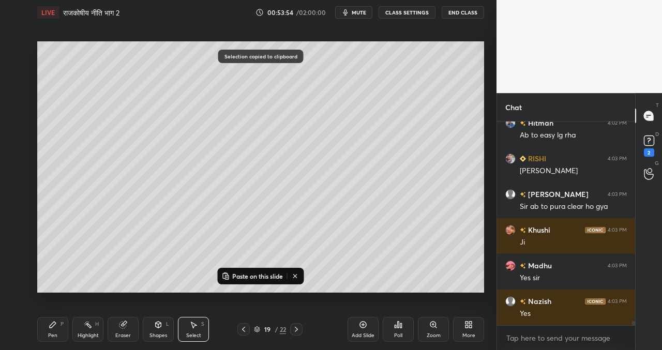
click at [302, 331] on div "19 / 22" at bounding box center [269, 329] width 155 height 12
click at [301, 331] on div at bounding box center [296, 329] width 12 height 12
click at [300, 331] on div at bounding box center [296, 329] width 12 height 12
click at [298, 330] on icon at bounding box center [296, 329] width 8 height 8
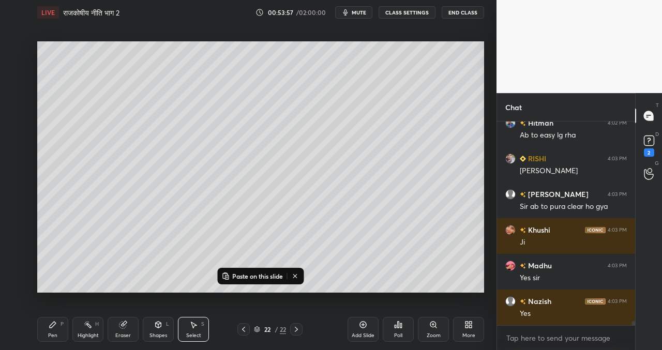
click at [255, 274] on p "Paste on this slide" at bounding box center [257, 276] width 51 height 8
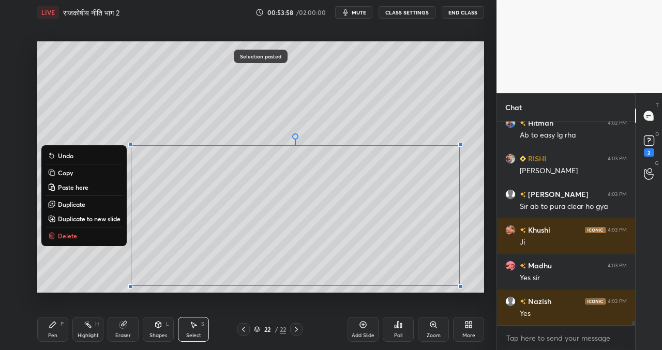
drag, startPoint x: 330, startPoint y: 120, endPoint x: 318, endPoint y: 129, distance: 15.1
click at [330, 122] on div "0 ° Undo Copy Paste here Duplicate Duplicate to new slide Delete" at bounding box center [260, 166] width 447 height 251
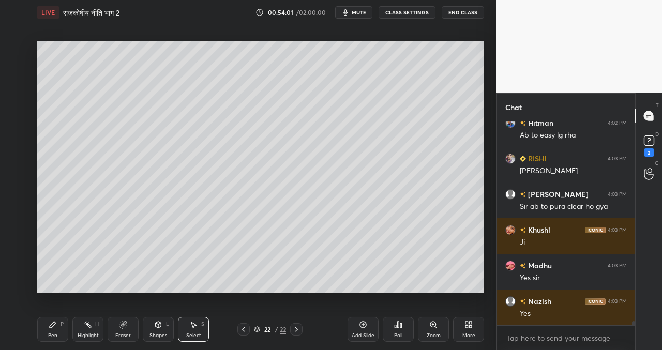
click at [407, 329] on div "Poll" at bounding box center [398, 329] width 31 height 25
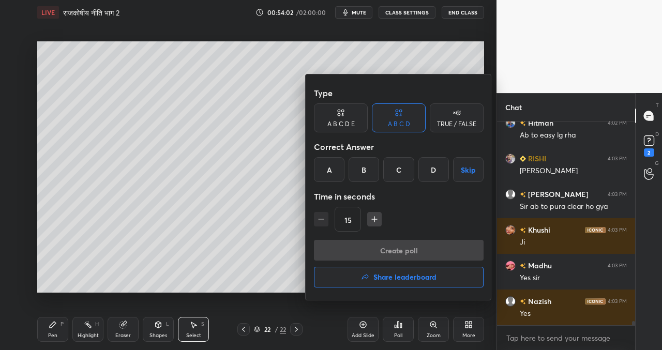
drag, startPoint x: 366, startPoint y: 171, endPoint x: 362, endPoint y: 180, distance: 9.7
click at [367, 172] on div "B" at bounding box center [363, 169] width 30 height 25
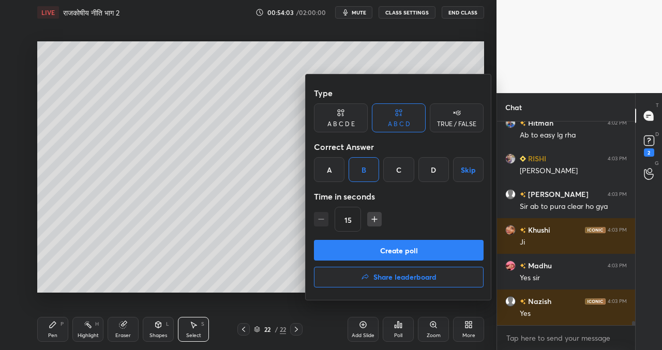
click at [378, 251] on button "Create poll" at bounding box center [399, 250] width 170 height 21
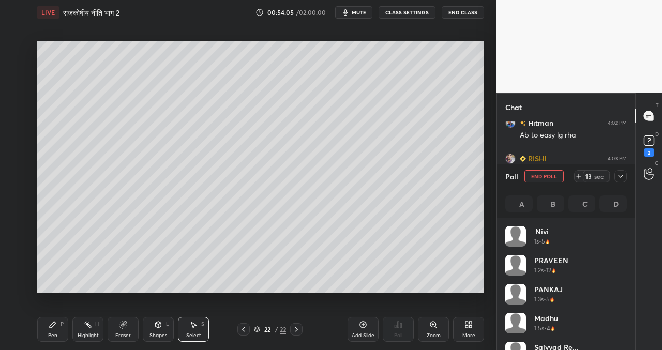
scroll to position [4, 4]
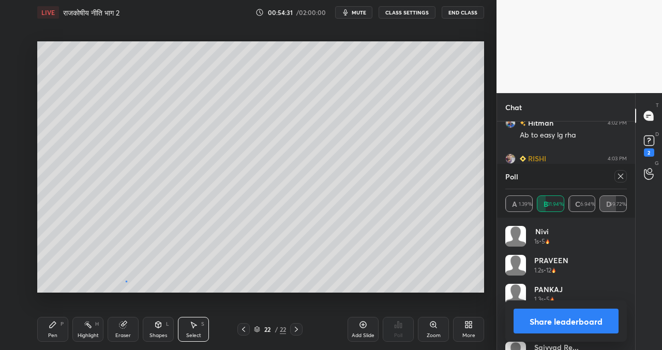
click at [129, 280] on div "0 ° Undo Copy Paste here Duplicate Duplicate to new slide Delete" at bounding box center [260, 166] width 447 height 251
drag, startPoint x: 43, startPoint y: 329, endPoint x: 59, endPoint y: 316, distance: 20.5
click at [47, 328] on div "Pen P" at bounding box center [52, 329] width 31 height 25
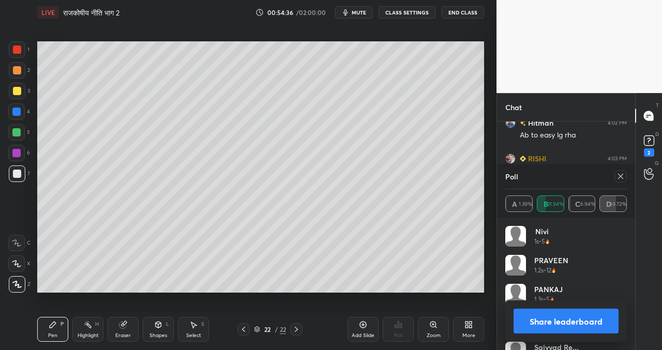
click at [363, 325] on icon at bounding box center [363, 324] width 8 height 8
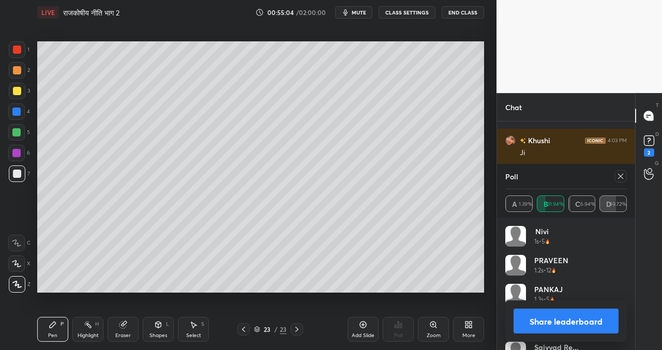
drag, startPoint x: 534, startPoint y: 320, endPoint x: 524, endPoint y: 314, distance: 11.8
click at [535, 320] on button "Share leaderboard" at bounding box center [565, 321] width 105 height 25
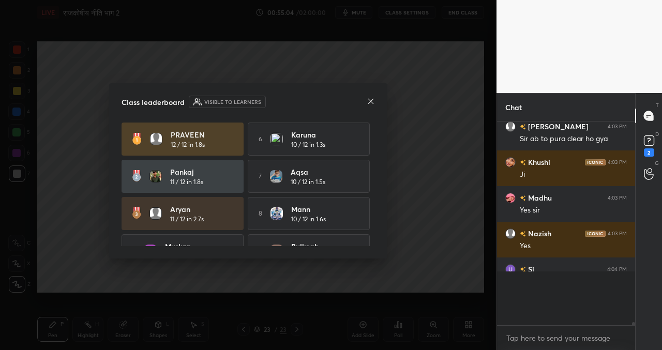
scroll to position [9539, 0]
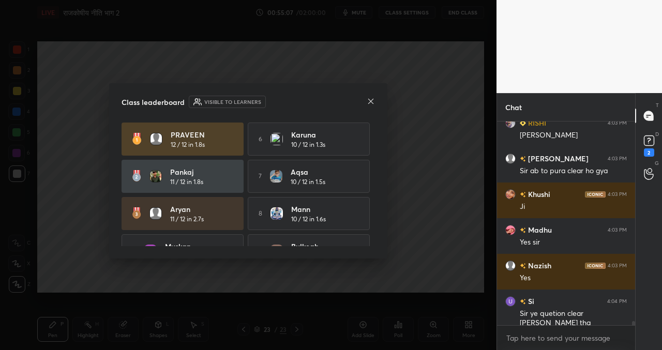
click at [373, 100] on icon at bounding box center [370, 101] width 8 height 8
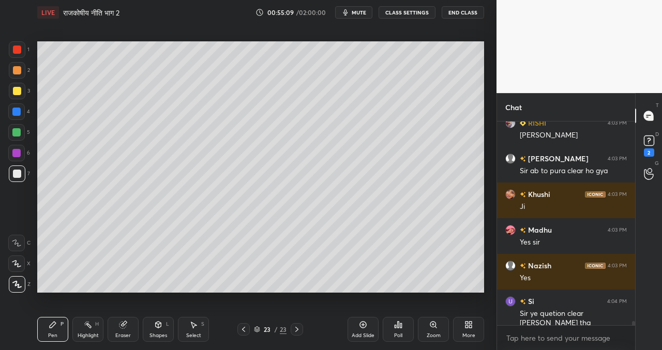
click at [241, 328] on icon at bounding box center [243, 329] width 8 height 8
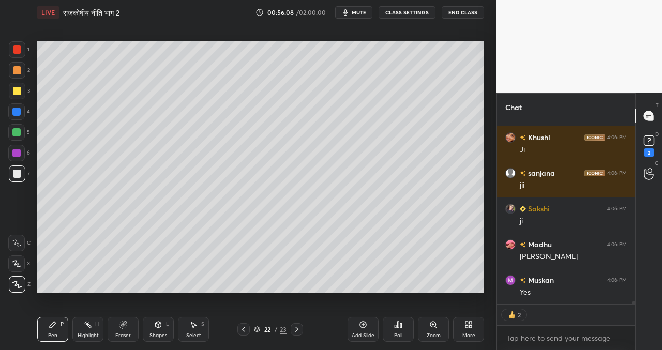
scroll to position [9852, 0]
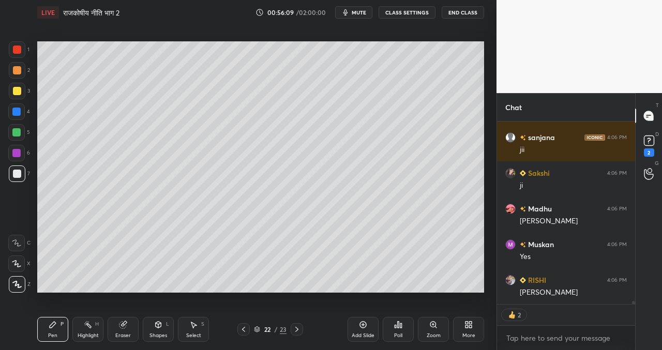
click at [300, 332] on icon at bounding box center [297, 329] width 8 height 8
click at [363, 328] on icon at bounding box center [363, 324] width 8 height 8
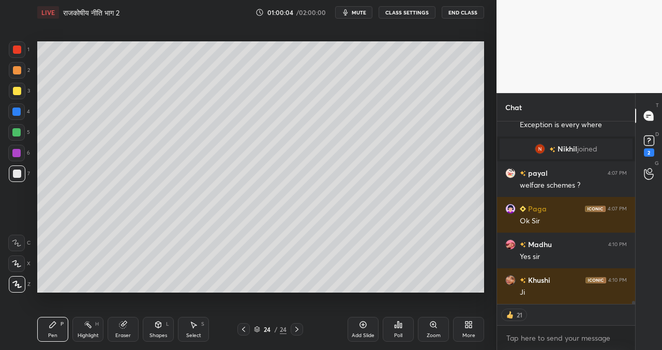
scroll to position [10134, 0]
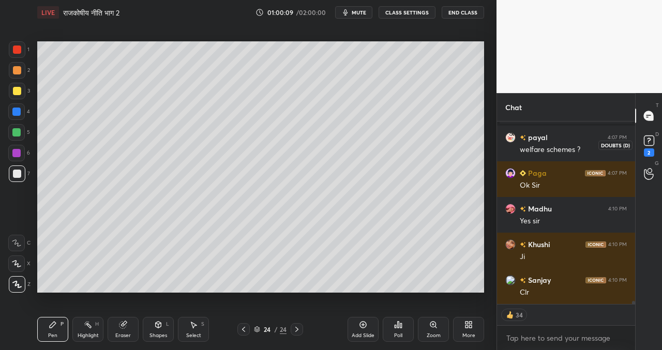
click at [650, 142] on rect at bounding box center [649, 141] width 10 height 10
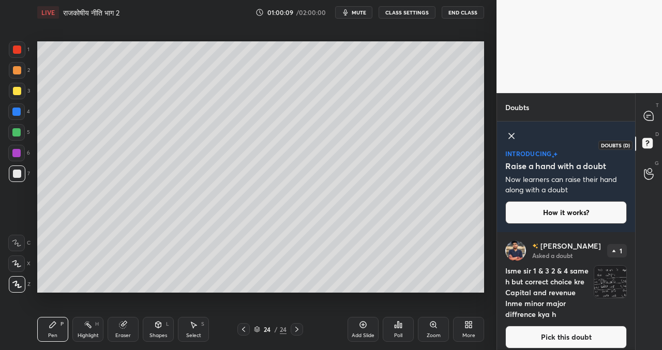
scroll to position [8, 0]
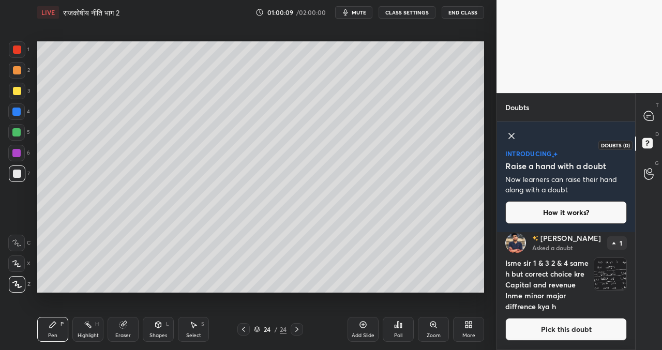
click at [650, 142] on rect at bounding box center [647, 144] width 10 height 10
click at [513, 136] on icon at bounding box center [511, 136] width 12 height 12
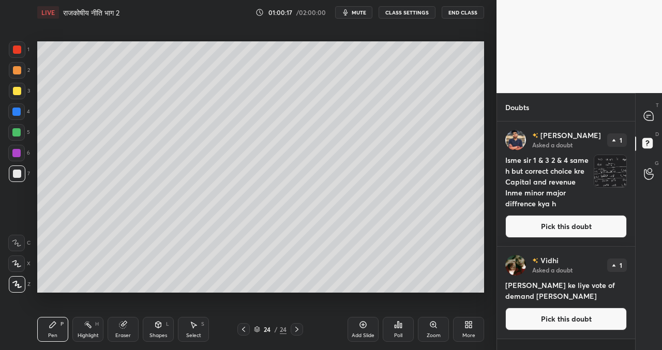
drag, startPoint x: 548, startPoint y: 228, endPoint x: 536, endPoint y: 230, distance: 12.4
click at [548, 228] on button "Pick this doubt" at bounding box center [565, 226] width 121 height 23
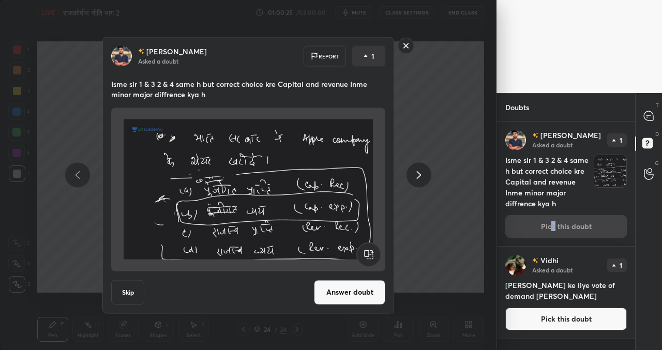
click at [553, 224] on div "[PERSON_NAME] Asked a doubt 1 Isme sir 1 & 3 2 & 4 same h but correct choice kr…" at bounding box center [566, 183] width 138 height 125
click at [361, 288] on button "Answer doubt" at bounding box center [349, 292] width 71 height 25
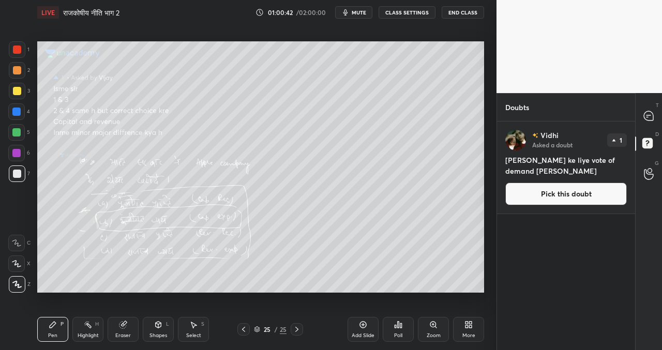
click at [553, 195] on button "Pick this doubt" at bounding box center [565, 193] width 121 height 23
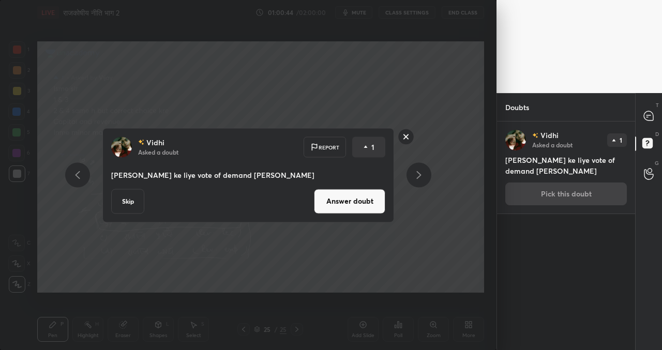
click at [339, 200] on button "Answer doubt" at bounding box center [349, 201] width 71 height 25
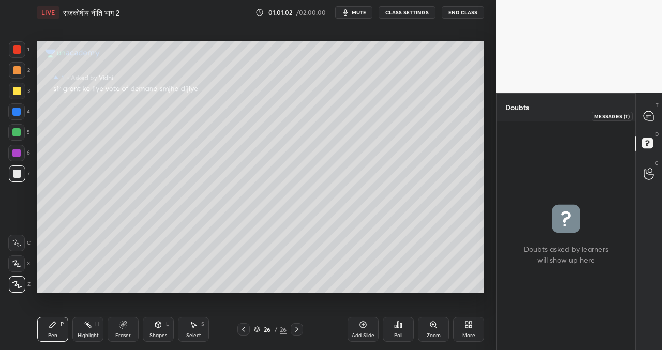
drag, startPoint x: 647, startPoint y: 115, endPoint x: 638, endPoint y: 121, distance: 10.7
click at [647, 115] on icon at bounding box center [648, 115] width 4 height 0
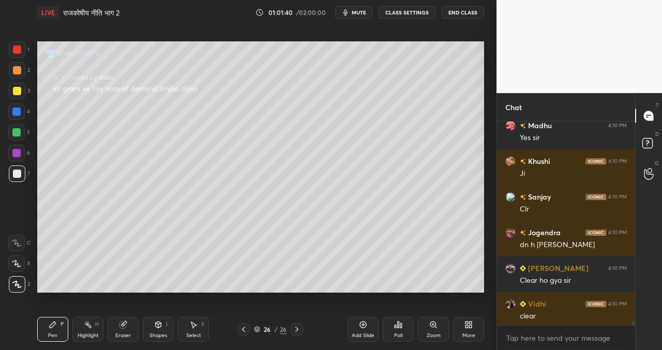
scroll to position [10420, 0]
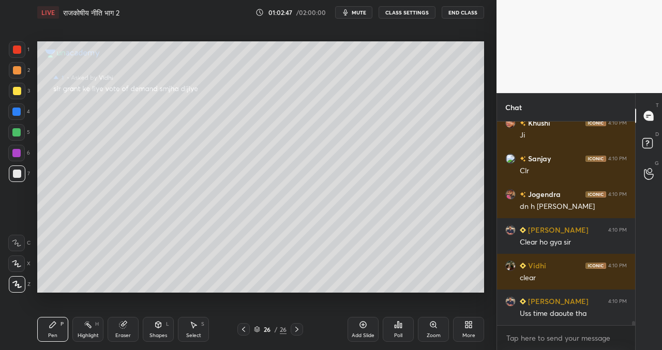
click at [359, 327] on icon at bounding box center [363, 324] width 8 height 8
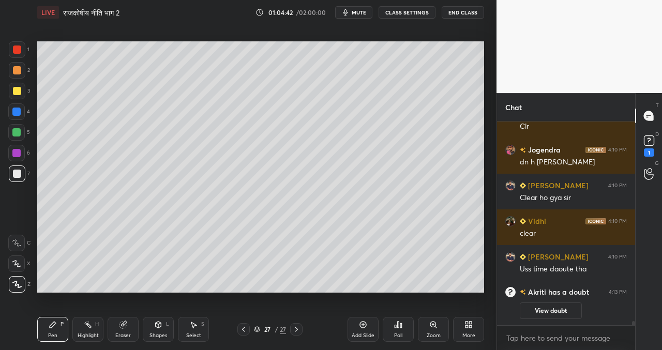
drag, startPoint x: 17, startPoint y: 90, endPoint x: 12, endPoint y: 97, distance: 8.2
click at [16, 91] on div at bounding box center [17, 91] width 8 height 8
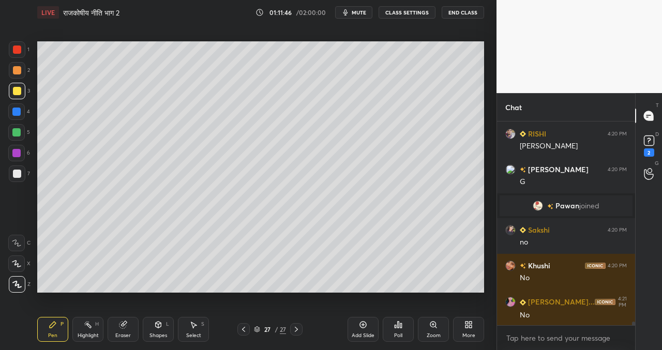
scroll to position [11052, 0]
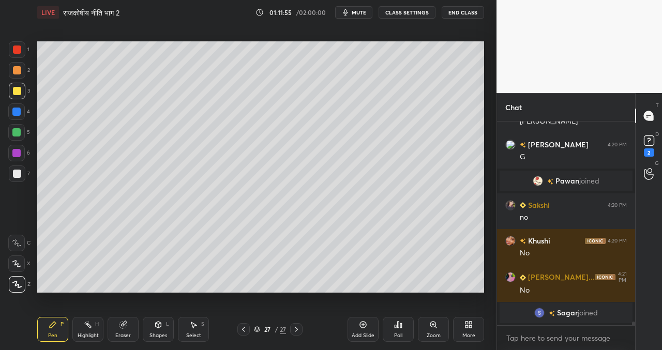
click at [357, 11] on span "mute" at bounding box center [359, 12] width 14 height 7
drag, startPoint x: 363, startPoint y: 11, endPoint x: 356, endPoint y: 20, distance: 10.7
click at [363, 12] on span "unmute" at bounding box center [358, 12] width 22 height 7
drag, startPoint x: 358, startPoint y: 329, endPoint x: 347, endPoint y: 332, distance: 10.8
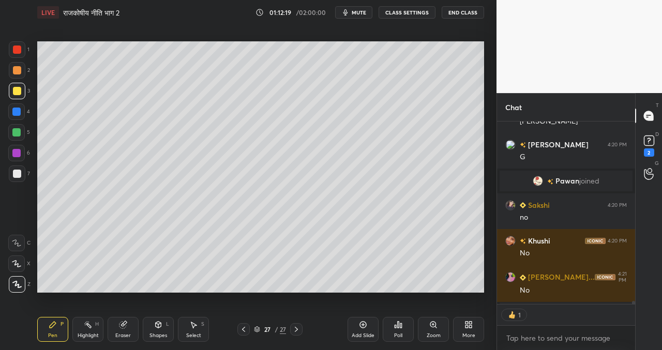
click at [358, 329] on div "Add Slide" at bounding box center [362, 329] width 31 height 25
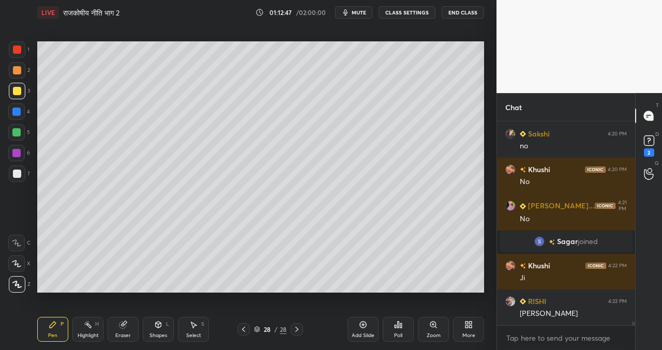
scroll to position [11120, 0]
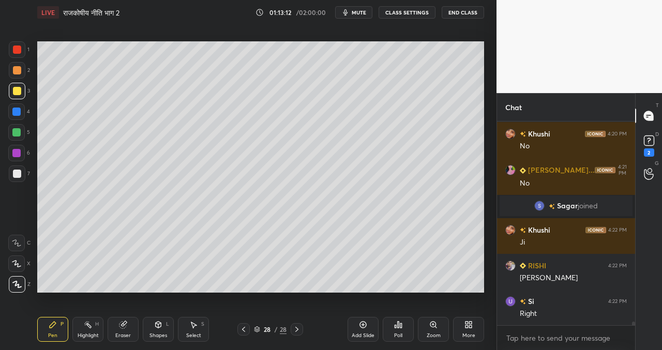
click at [363, 327] on icon at bounding box center [363, 325] width 7 height 7
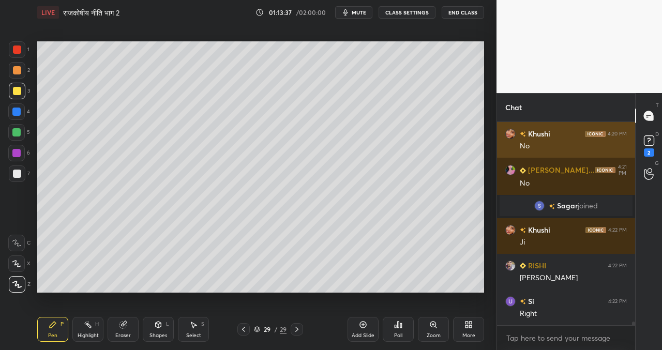
scroll to position [11156, 0]
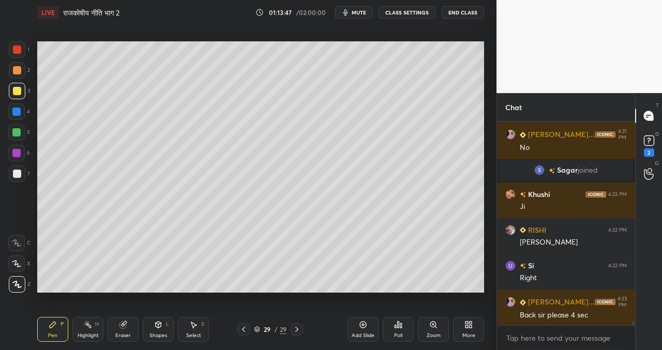
click at [242, 330] on icon at bounding box center [243, 329] width 8 height 8
click at [297, 329] on icon at bounding box center [296, 329] width 3 height 5
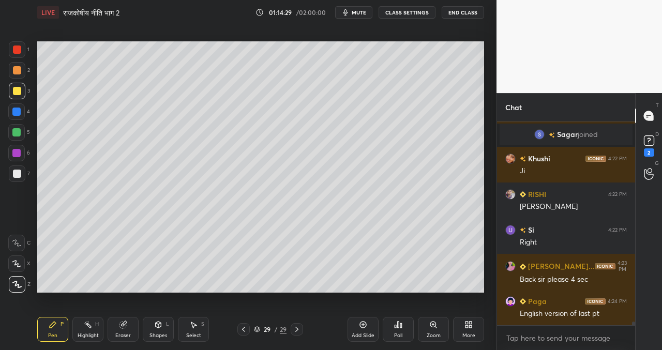
click at [244, 325] on div at bounding box center [243, 329] width 12 height 12
click at [303, 326] on div "28 / 29" at bounding box center [269, 329] width 155 height 12
click at [299, 331] on icon at bounding box center [297, 329] width 8 height 8
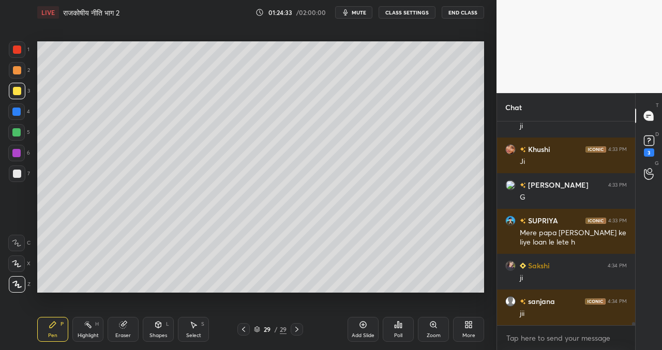
scroll to position [12307, 0]
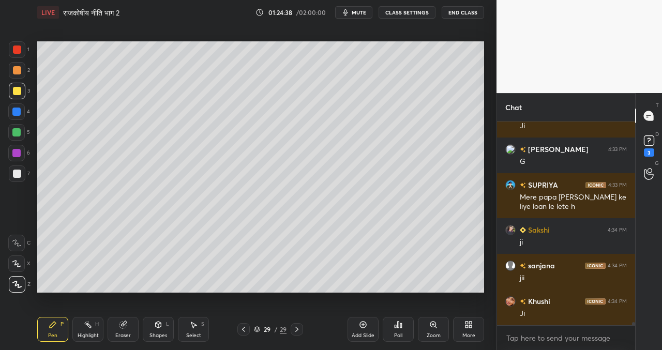
drag, startPoint x: 364, startPoint y: 323, endPoint x: 360, endPoint y: 317, distance: 7.5
click at [364, 322] on icon at bounding box center [363, 324] width 8 height 8
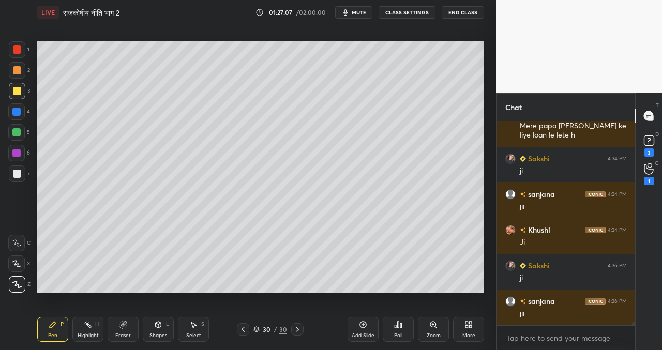
scroll to position [12414, 0]
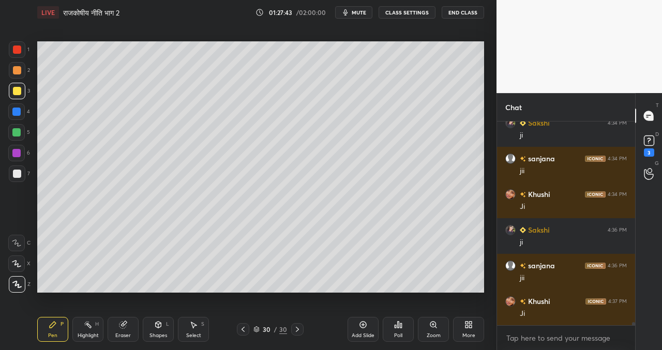
drag, startPoint x: 362, startPoint y: 325, endPoint x: 354, endPoint y: 314, distance: 13.6
click at [362, 323] on icon at bounding box center [362, 324] width 3 height 3
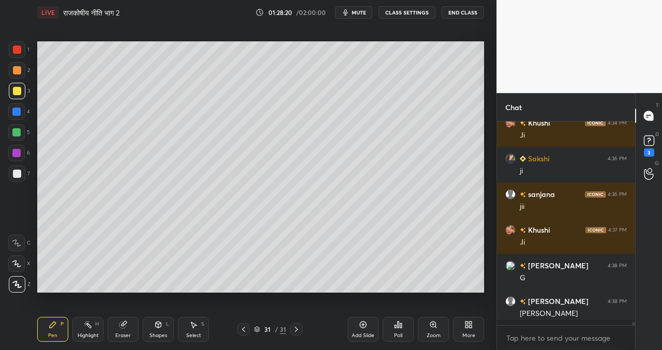
scroll to position [12485, 0]
click at [254, 306] on div "Setting up your live class Poll for secs No correct answer Start poll" at bounding box center [260, 167] width 455 height 284
click at [261, 295] on div "Setting up your live class Poll for secs No correct answer Start poll" at bounding box center [260, 167] width 455 height 284
click at [263, 293] on div "Setting up your live class Poll for secs No correct answer Start poll" at bounding box center [260, 167] width 455 height 284
drag, startPoint x: 121, startPoint y: 325, endPoint x: 180, endPoint y: 299, distance: 64.6
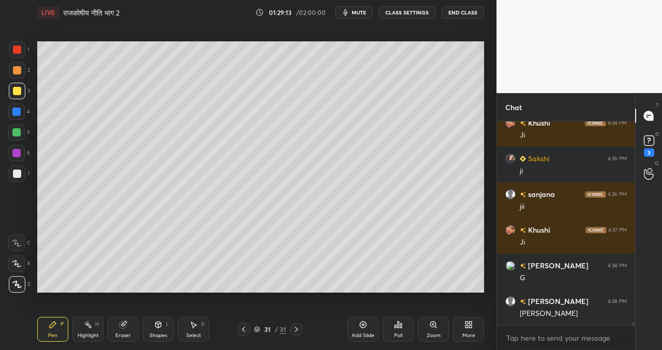
click at [125, 326] on icon at bounding box center [122, 325] width 7 height 7
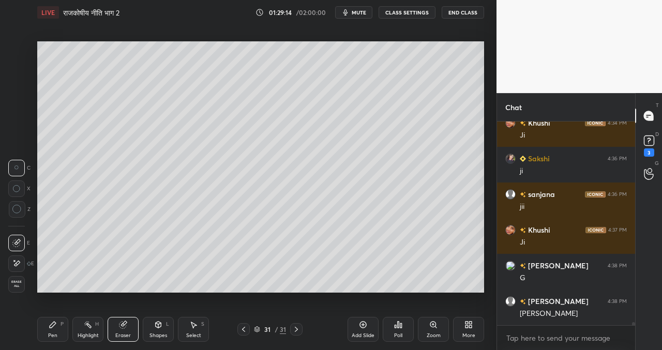
click at [53, 327] on icon at bounding box center [53, 324] width 8 height 8
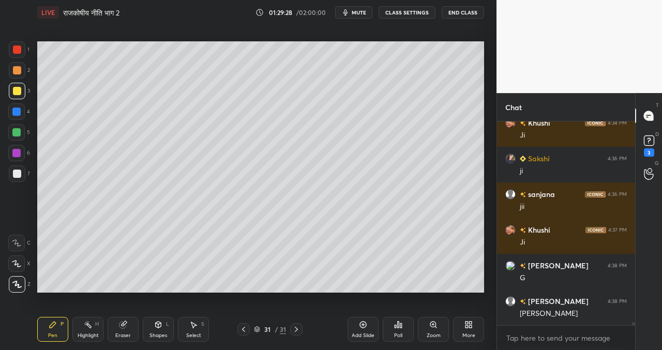
click at [115, 293] on div "Setting up your live class Poll for secs No correct answer Start poll" at bounding box center [260, 167] width 455 height 284
click at [243, 325] on div at bounding box center [243, 329] width 12 height 12
click at [195, 319] on div "Select S" at bounding box center [193, 329] width 31 height 25
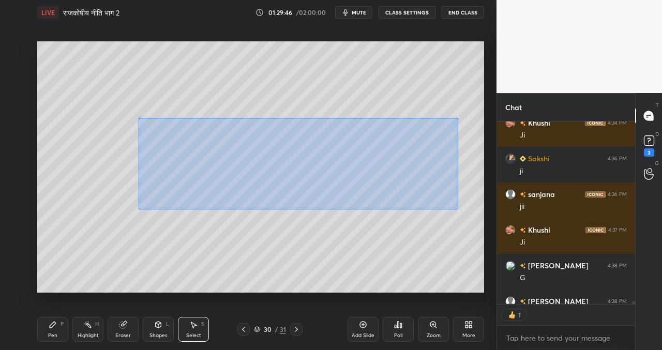
drag, startPoint x: 139, startPoint y: 117, endPoint x: 451, endPoint y: 207, distance: 324.8
click at [456, 209] on div "0 ° Undo Copy Paste here Duplicate Duplicate to new slide Delete" at bounding box center [260, 166] width 447 height 251
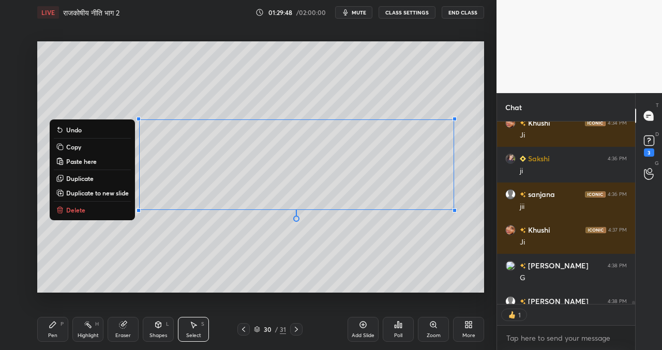
click at [91, 146] on button "Copy" at bounding box center [92, 147] width 77 height 12
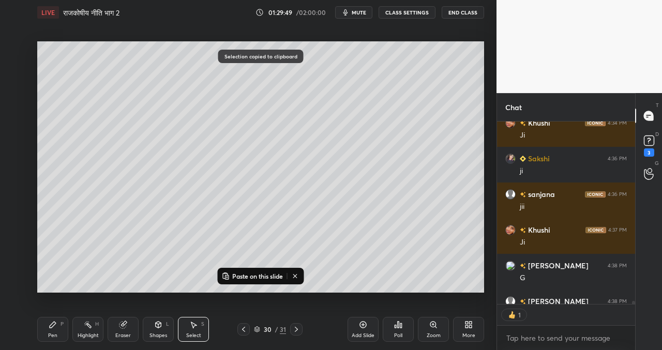
click at [296, 328] on icon at bounding box center [296, 329] width 3 height 5
click at [361, 329] on div "Add Slide" at bounding box center [362, 329] width 31 height 25
drag, startPoint x: 257, startPoint y: 277, endPoint x: 249, endPoint y: 277, distance: 8.3
click at [257, 277] on p "Paste on this slide" at bounding box center [257, 276] width 51 height 8
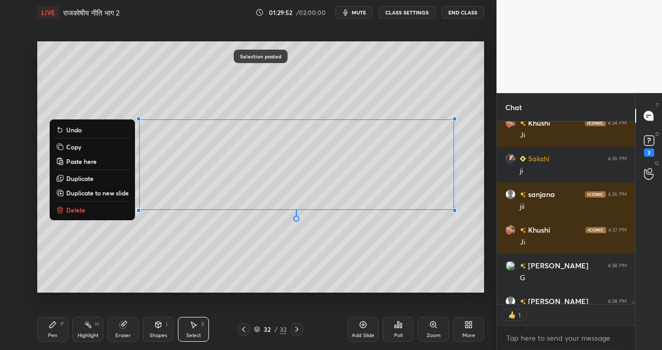
click at [219, 99] on div "0 ° Undo Copy Paste here Duplicate Duplicate to new slide Delete" at bounding box center [260, 166] width 447 height 251
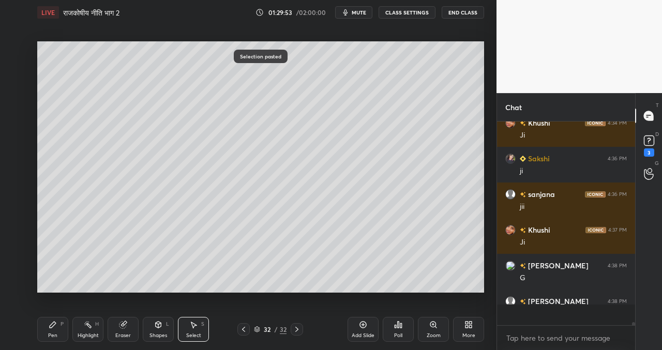
scroll to position [201, 135]
drag, startPoint x: 226, startPoint y: 137, endPoint x: 215, endPoint y: 145, distance: 13.8
click at [222, 131] on div "0 ° Undo Copy Paste here Duplicate Duplicate to new slide Delete" at bounding box center [260, 166] width 447 height 251
click at [243, 326] on icon at bounding box center [243, 329] width 8 height 8
click at [191, 327] on icon at bounding box center [193, 324] width 8 height 8
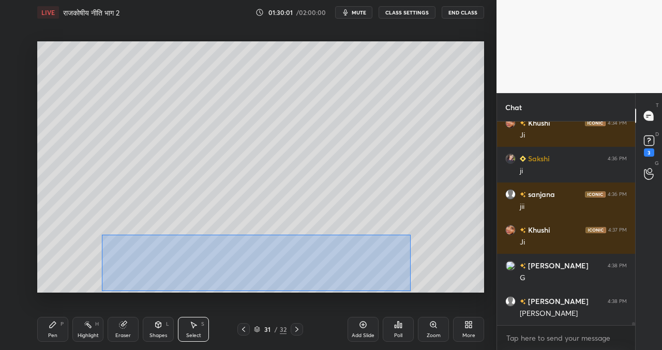
drag, startPoint x: 100, startPoint y: 233, endPoint x: 393, endPoint y: 289, distance: 299.0
click at [408, 290] on div "0 ° Undo Copy Paste here Duplicate Duplicate to new slide Delete" at bounding box center [260, 166] width 447 height 251
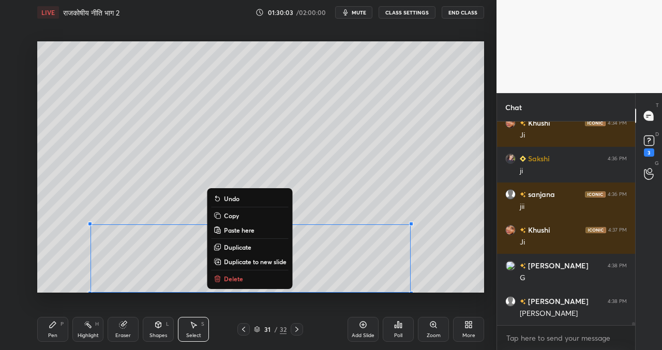
drag, startPoint x: 232, startPoint y: 217, endPoint x: 243, endPoint y: 235, distance: 21.5
click at [233, 218] on p "Copy" at bounding box center [231, 215] width 15 height 8
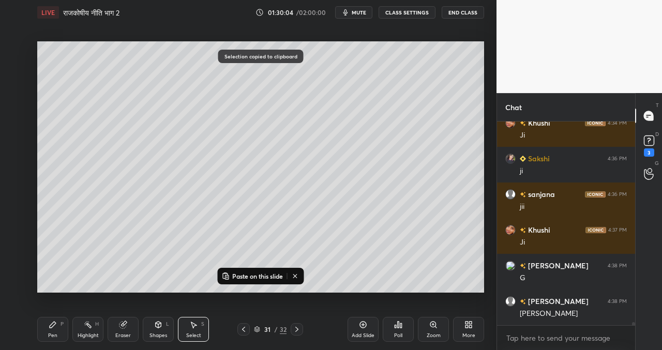
click at [298, 331] on icon at bounding box center [297, 329] width 8 height 8
click at [238, 276] on p "Paste on this slide" at bounding box center [257, 276] width 51 height 8
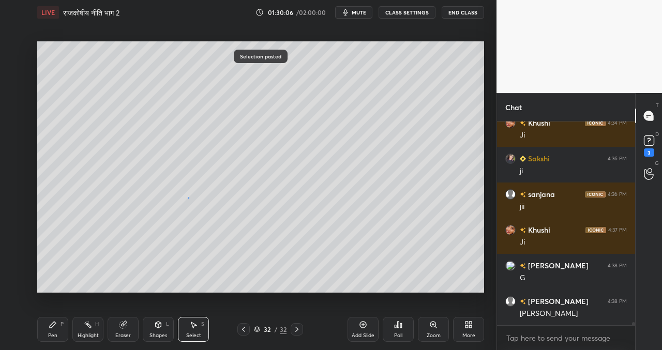
drag, startPoint x: 188, startPoint y: 197, endPoint x: 175, endPoint y: 218, distance: 25.1
click at [188, 197] on div "0 ° Undo Copy Paste here Duplicate Duplicate to new slide Delete" at bounding box center [260, 166] width 447 height 251
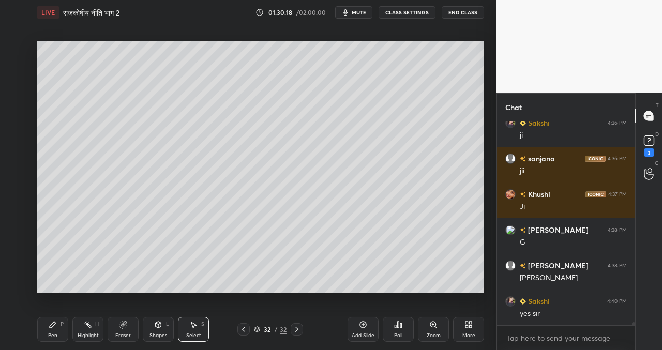
click at [51, 324] on icon at bounding box center [53, 325] width 6 height 6
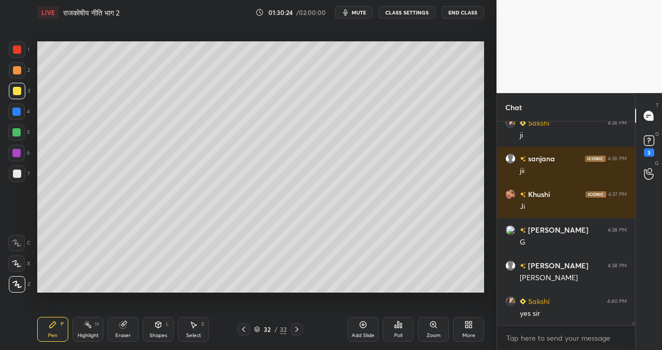
scroll to position [4, 4]
click at [243, 331] on icon at bounding box center [243, 329] width 8 height 8
drag, startPoint x: 246, startPoint y: 334, endPoint x: 239, endPoint y: 332, distance: 7.4
click at [246, 334] on div at bounding box center [243, 329] width 12 height 12
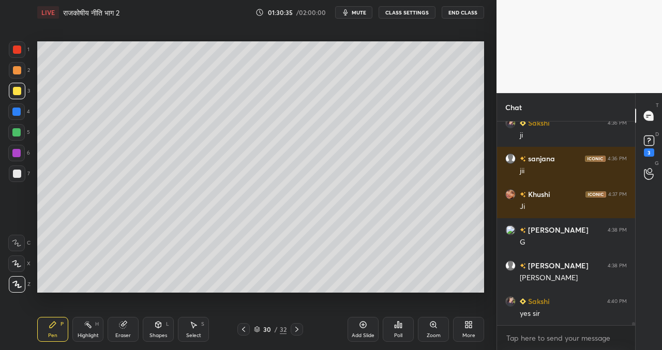
drag, startPoint x: 364, startPoint y: 324, endPoint x: 351, endPoint y: 316, distance: 15.8
click at [363, 323] on icon at bounding box center [363, 324] width 8 height 8
click at [239, 329] on icon at bounding box center [243, 329] width 8 height 8
click at [295, 329] on icon at bounding box center [297, 329] width 8 height 8
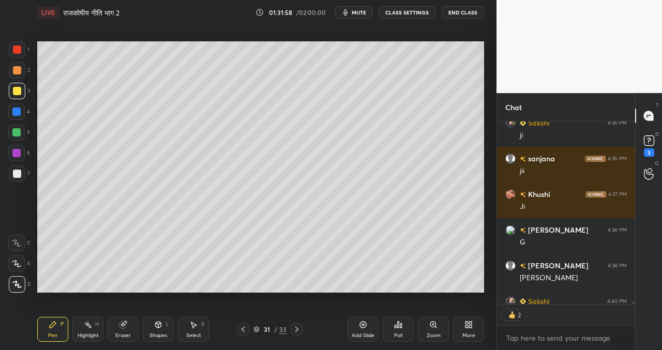
click at [299, 330] on icon at bounding box center [297, 329] width 8 height 8
click at [298, 330] on icon at bounding box center [297, 329] width 8 height 8
drag, startPoint x: 362, startPoint y: 328, endPoint x: 338, endPoint y: 323, distance: 24.7
click at [361, 328] on icon at bounding box center [363, 325] width 7 height 7
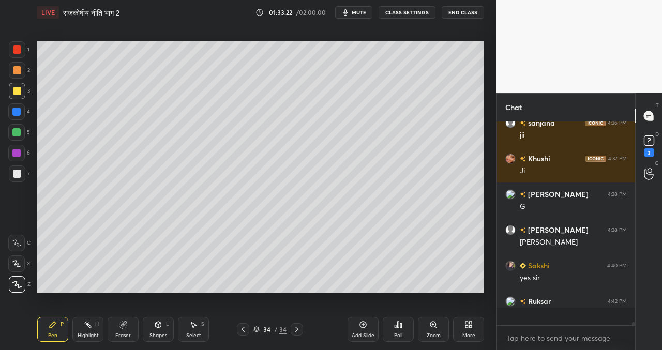
scroll to position [12556, 0]
click at [126, 322] on icon at bounding box center [123, 324] width 8 height 8
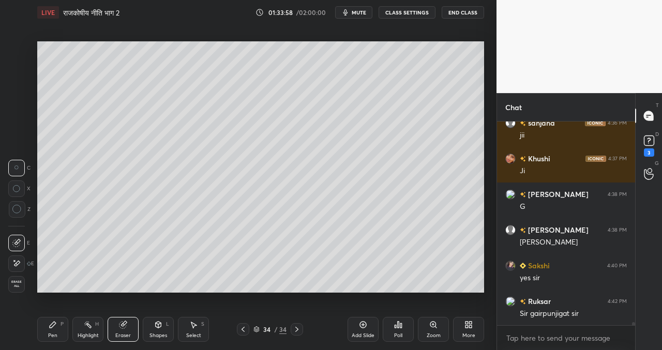
drag, startPoint x: 54, startPoint y: 319, endPoint x: 79, endPoint y: 295, distance: 34.4
click at [55, 319] on div "Pen P" at bounding box center [52, 329] width 31 height 25
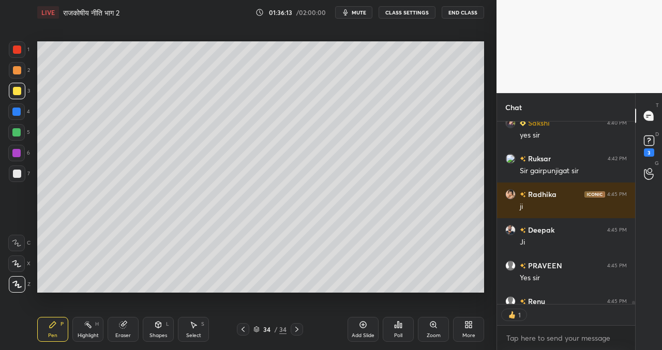
scroll to position [12699, 0]
drag, startPoint x: 364, startPoint y: 331, endPoint x: 361, endPoint y: 322, distance: 9.3
click at [364, 329] on div "Add Slide" at bounding box center [362, 329] width 31 height 25
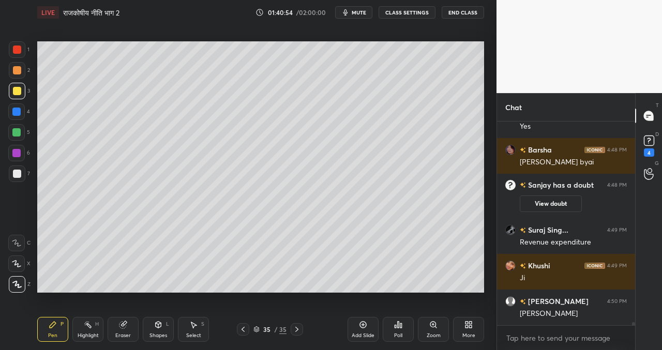
scroll to position [13141, 0]
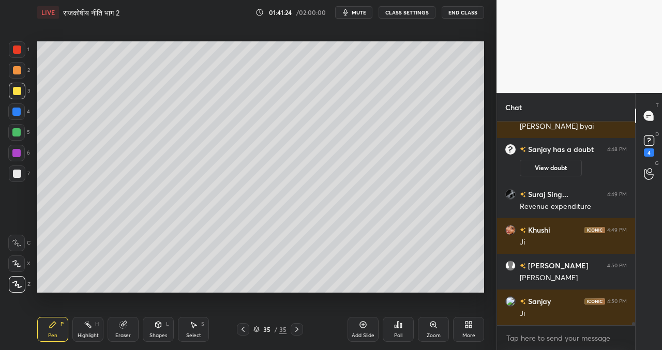
drag, startPoint x: 366, startPoint y: 331, endPoint x: 360, endPoint y: 323, distance: 11.1
click at [366, 330] on div "Add Slide" at bounding box center [362, 329] width 31 height 25
click at [358, 291] on div "Setting up your live class Poll for secs No correct answer Start poll" at bounding box center [260, 167] width 455 height 284
click at [240, 327] on icon at bounding box center [243, 329] width 8 height 8
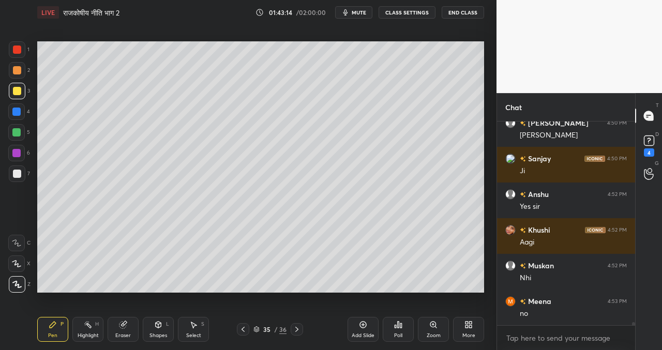
scroll to position [13319, 0]
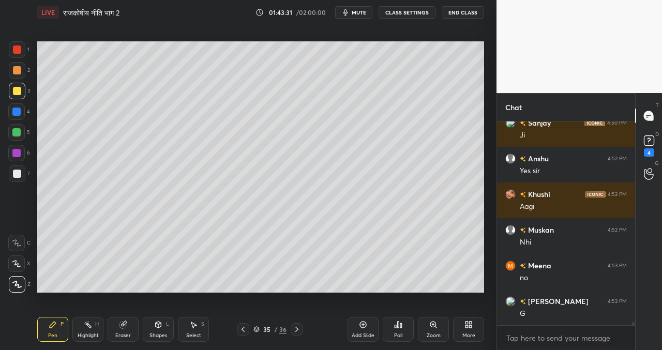
drag, startPoint x: 361, startPoint y: 329, endPoint x: 344, endPoint y: 315, distance: 22.4
click at [360, 330] on div "Add Slide" at bounding box center [362, 329] width 31 height 25
click at [298, 328] on icon at bounding box center [297, 329] width 8 height 8
click at [245, 328] on icon at bounding box center [243, 329] width 8 height 8
click at [296, 328] on icon at bounding box center [297, 329] width 8 height 8
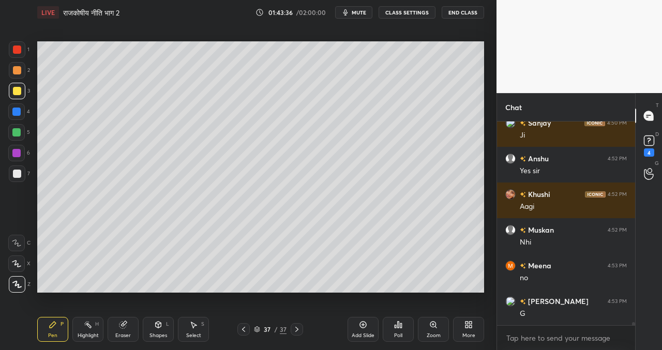
click at [367, 327] on div "Add Slide" at bounding box center [362, 329] width 31 height 25
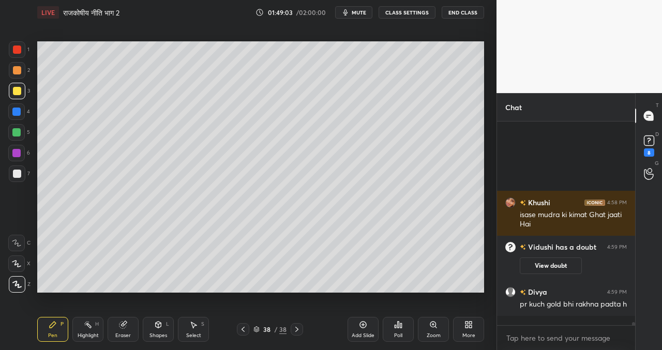
scroll to position [13943, 0]
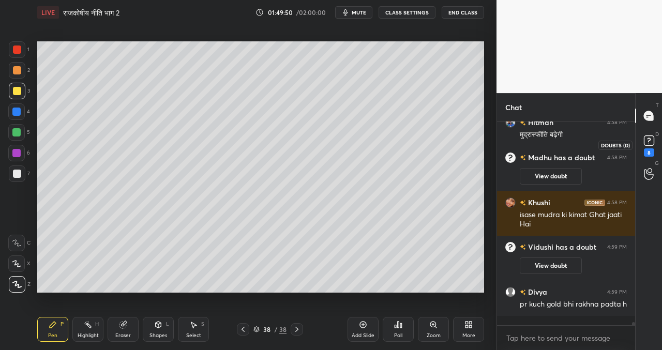
click at [647, 140] on rect at bounding box center [649, 141] width 10 height 10
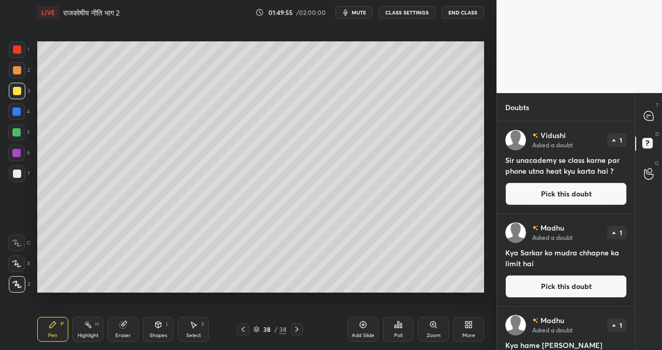
drag, startPoint x: 545, startPoint y: 194, endPoint x: 538, endPoint y: 196, distance: 6.9
click at [545, 194] on button "Pick this doubt" at bounding box center [565, 193] width 121 height 23
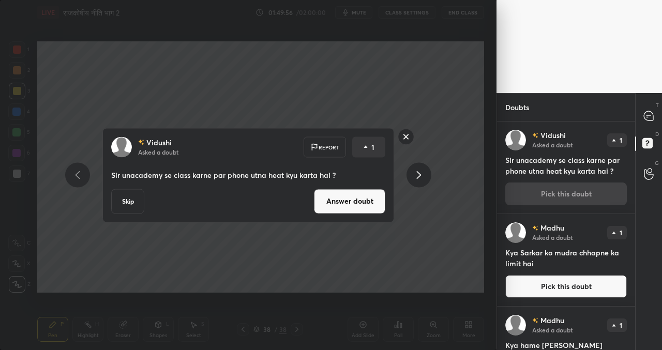
drag, startPoint x: 337, startPoint y: 204, endPoint x: 331, endPoint y: 203, distance: 5.2
click at [337, 204] on button "Answer doubt" at bounding box center [349, 201] width 71 height 25
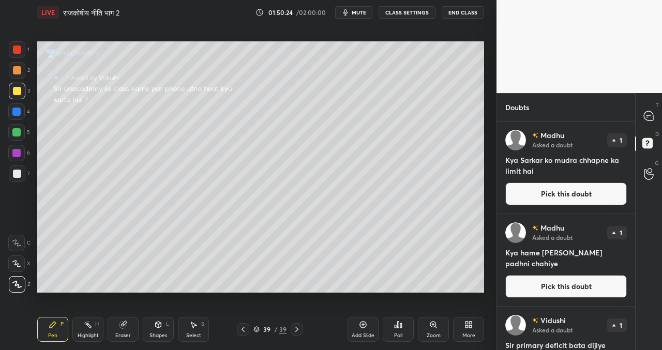
click at [559, 196] on button "Pick this doubt" at bounding box center [565, 193] width 121 height 23
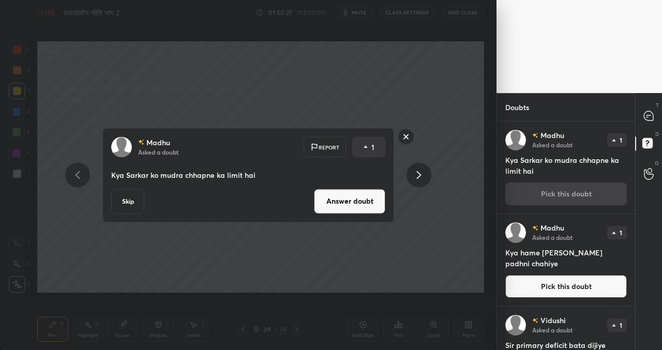
click at [130, 200] on button "Skip" at bounding box center [127, 201] width 33 height 25
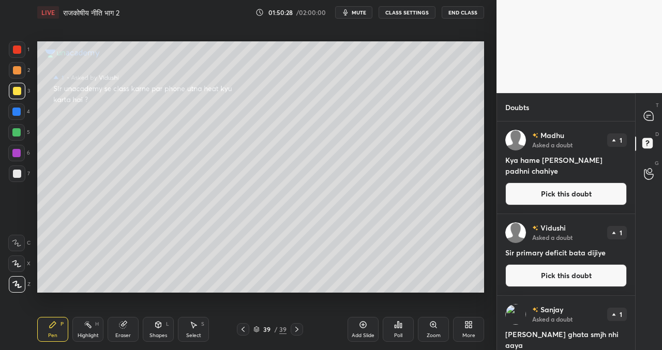
click at [536, 191] on button "Pick this doubt" at bounding box center [565, 193] width 121 height 23
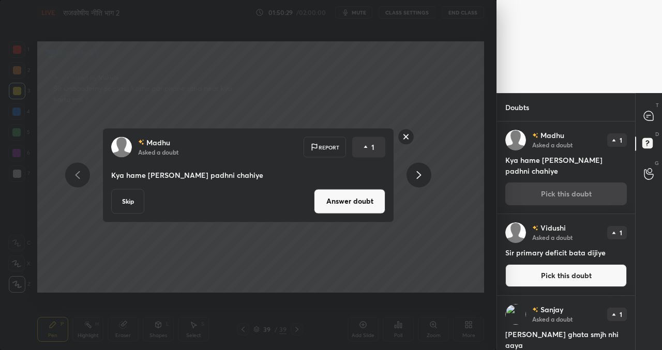
click at [130, 201] on button "Skip" at bounding box center [127, 201] width 33 height 25
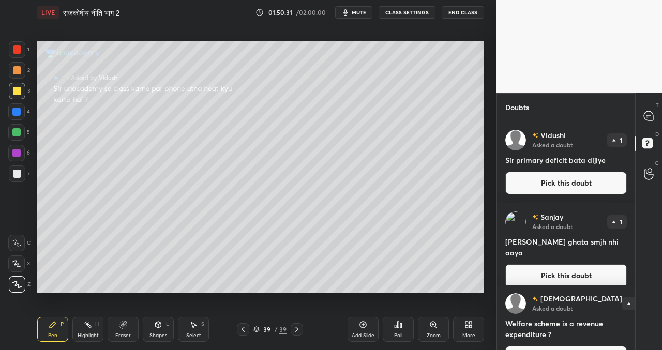
drag, startPoint x: 543, startPoint y: 179, endPoint x: 506, endPoint y: 175, distance: 37.4
click at [542, 178] on button "Pick this doubt" at bounding box center [565, 183] width 121 height 23
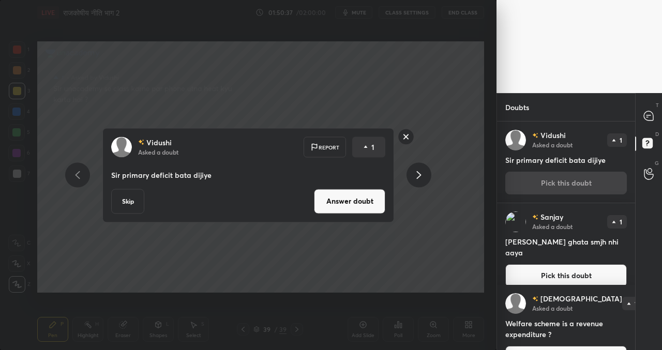
click at [346, 203] on button "Answer doubt" at bounding box center [349, 201] width 71 height 25
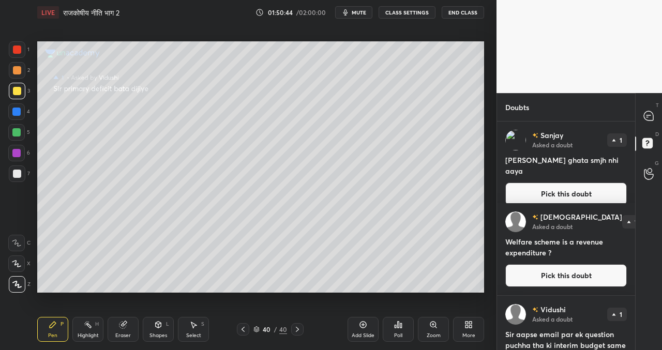
drag, startPoint x: 521, startPoint y: 182, endPoint x: 503, endPoint y: 184, distance: 17.7
click at [521, 183] on button "Pick this doubt" at bounding box center [565, 193] width 121 height 23
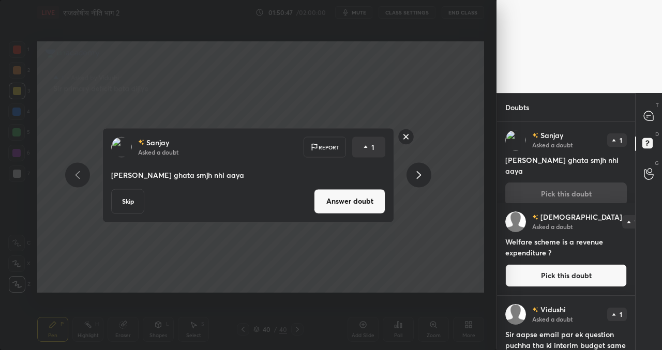
click at [328, 201] on button "Answer doubt" at bounding box center [349, 201] width 71 height 25
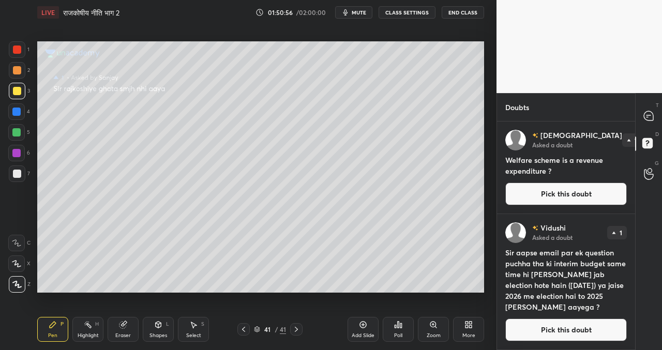
drag, startPoint x: 513, startPoint y: 200, endPoint x: 501, endPoint y: 204, distance: 12.6
click at [513, 200] on button "Pick this doubt" at bounding box center [565, 193] width 121 height 23
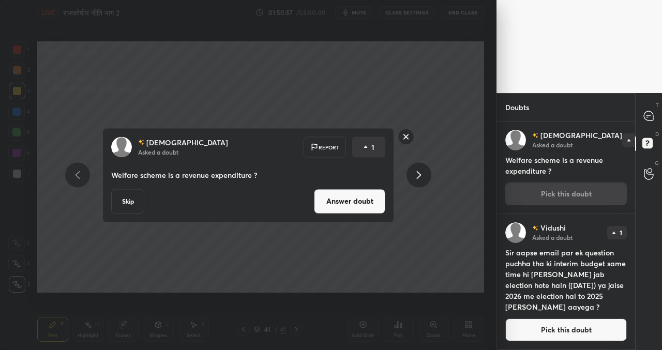
click at [358, 202] on button "Answer doubt" at bounding box center [349, 201] width 71 height 25
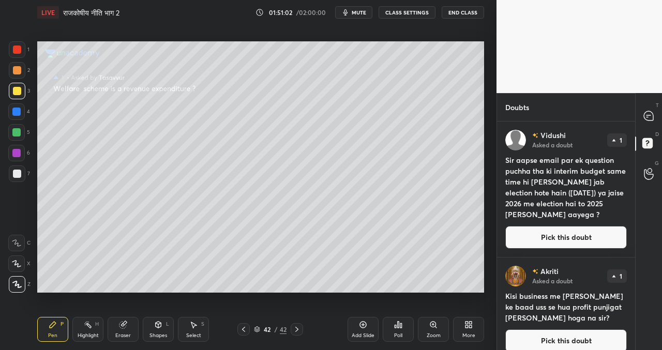
click at [531, 238] on button "Pick this doubt" at bounding box center [565, 237] width 121 height 23
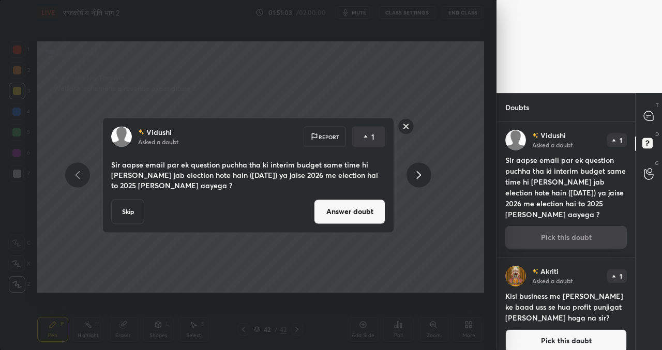
drag, startPoint x: 378, startPoint y: 210, endPoint x: 374, endPoint y: 215, distance: 5.8
click at [377, 211] on button "Answer doubt" at bounding box center [349, 211] width 71 height 25
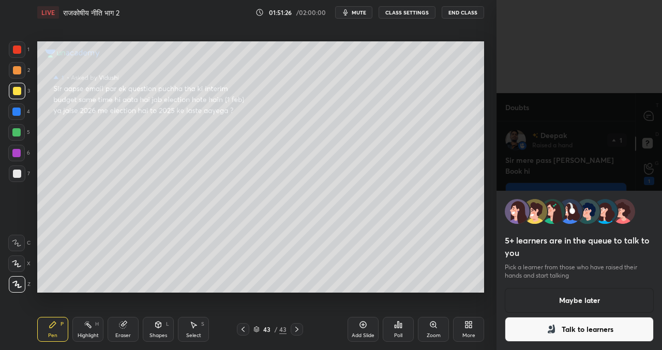
click at [577, 301] on button "Maybe later" at bounding box center [579, 300] width 149 height 25
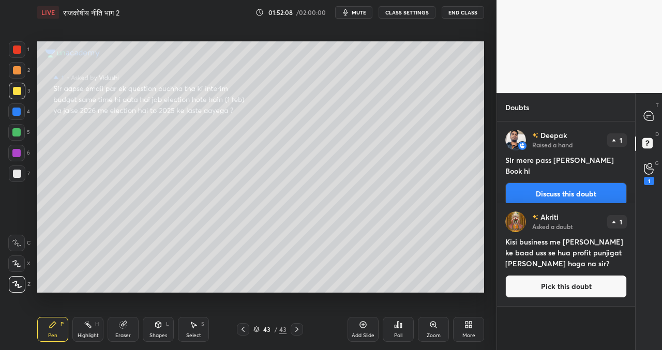
drag, startPoint x: 520, startPoint y: 188, endPoint x: 504, endPoint y: 185, distance: 16.2
click at [519, 188] on button "Discuss this doubt" at bounding box center [565, 193] width 121 height 23
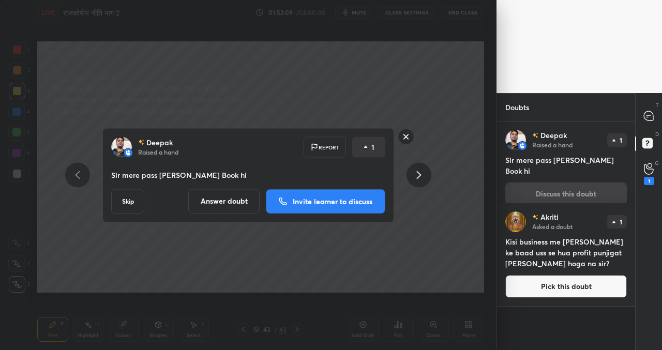
click at [133, 197] on button "Skip" at bounding box center [127, 201] width 33 height 25
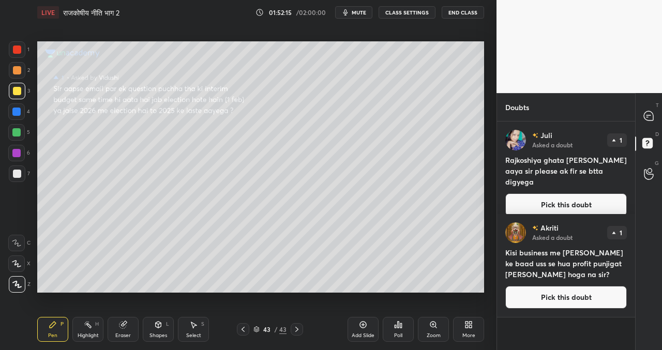
click at [545, 204] on div "Juli Asked a doubt 1 Rajkoshiya ghata [PERSON_NAME] aaya sir please ak fir se b…" at bounding box center [566, 172] width 138 height 103
drag, startPoint x: 528, startPoint y: 298, endPoint x: 519, endPoint y: 292, distance: 10.8
click at [528, 297] on div "[PERSON_NAME] Asked a doubt 1 Kisi business me [PERSON_NAME] ke baad uss se hua…" at bounding box center [566, 265] width 138 height 103
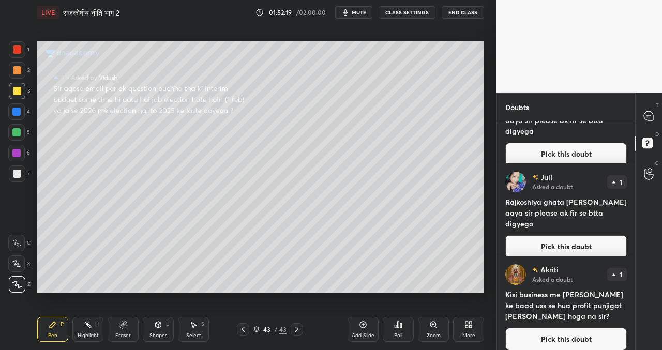
scroll to position [60, 0]
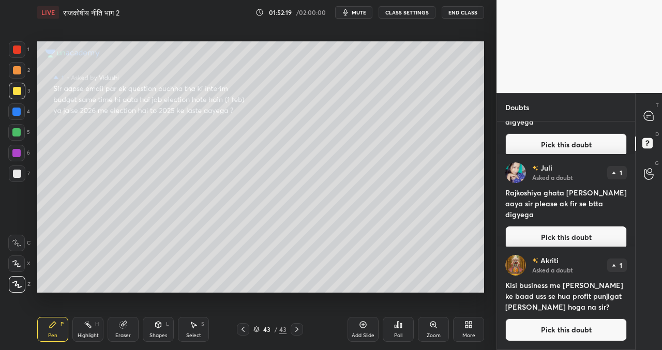
click at [574, 315] on div "[PERSON_NAME] Asked a doubt 1 Kisi business me [PERSON_NAME] ke baad uss se hua…" at bounding box center [566, 298] width 138 height 103
click at [566, 332] on button "Pick this doubt" at bounding box center [565, 329] width 121 height 23
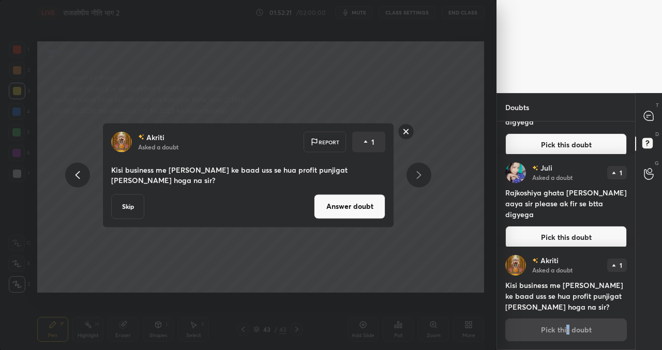
drag, startPoint x: 342, startPoint y: 211, endPoint x: 332, endPoint y: 210, distance: 9.9
click at [341, 210] on button "Answer doubt" at bounding box center [349, 206] width 71 height 25
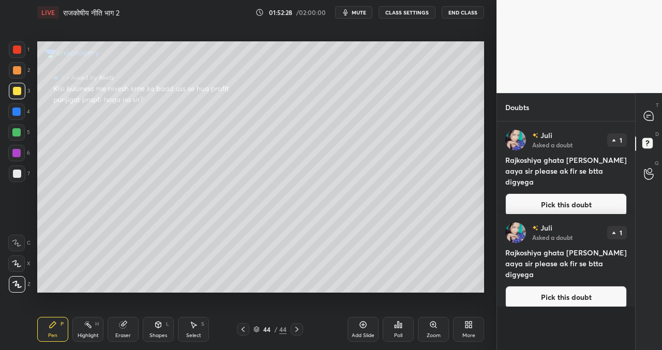
click at [571, 198] on button "Pick this doubt" at bounding box center [565, 204] width 121 height 23
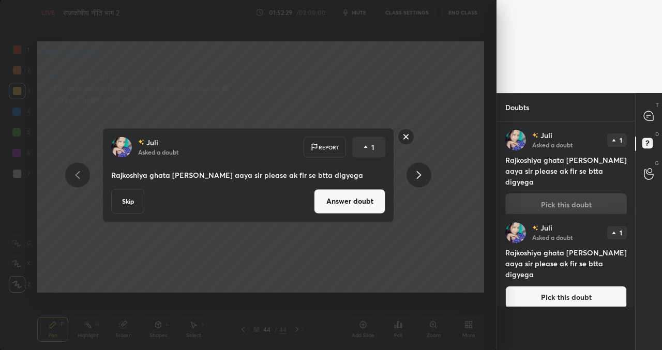
drag, startPoint x: 122, startPoint y: 202, endPoint x: 129, endPoint y: 202, distance: 6.7
click at [125, 202] on button "Skip" at bounding box center [127, 201] width 33 height 25
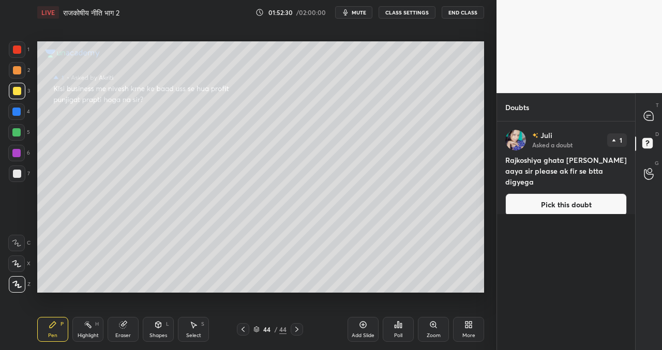
drag, startPoint x: 542, startPoint y: 191, endPoint x: 499, endPoint y: 188, distance: 43.0
click at [542, 193] on button "Pick this doubt" at bounding box center [565, 204] width 121 height 23
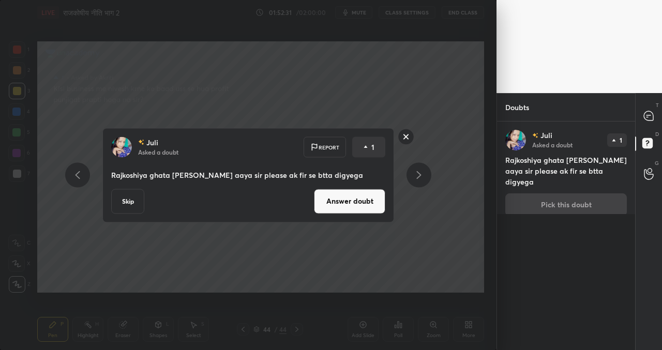
drag, startPoint x: 124, startPoint y: 204, endPoint x: 129, endPoint y: 203, distance: 5.3
click at [126, 204] on button "Skip" at bounding box center [127, 201] width 33 height 25
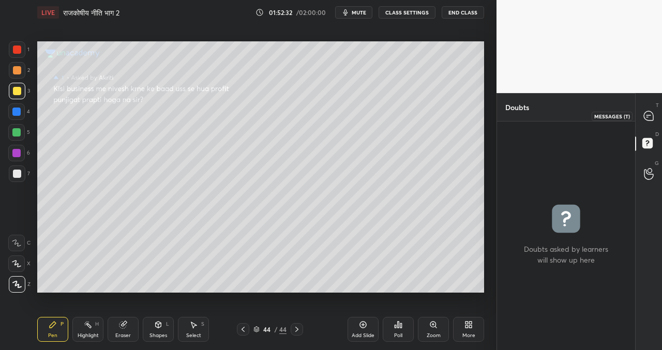
click at [644, 117] on icon at bounding box center [648, 116] width 11 height 11
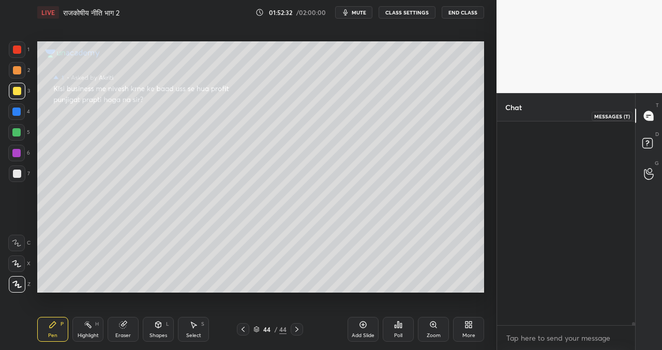
scroll to position [201, 135]
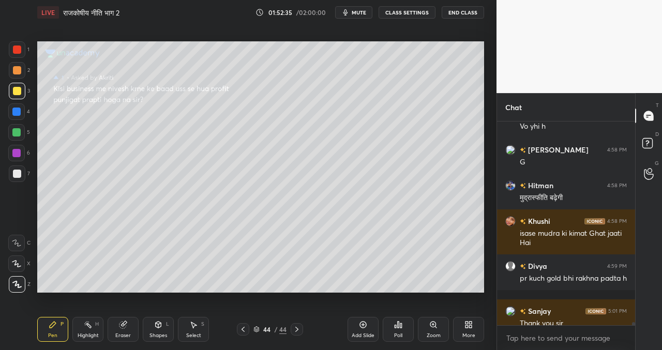
click at [363, 325] on icon at bounding box center [363, 324] width 8 height 8
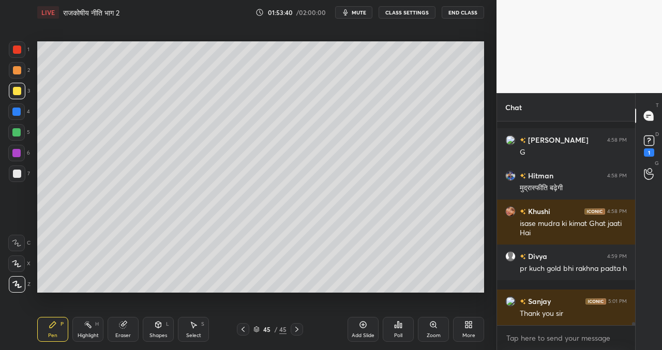
scroll to position [13959, 0]
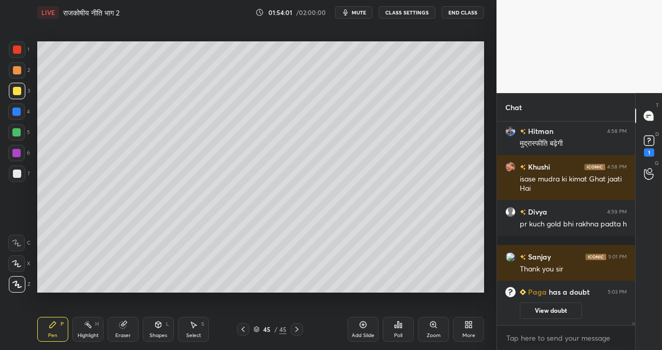
click at [362, 329] on div "Add Slide" at bounding box center [362, 329] width 31 height 25
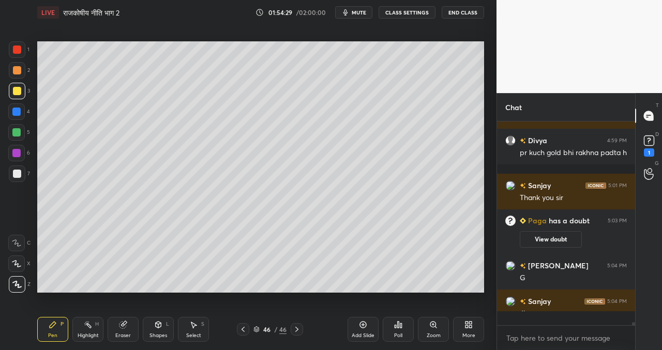
scroll to position [13803, 0]
click at [126, 329] on div "Eraser" at bounding box center [123, 329] width 31 height 25
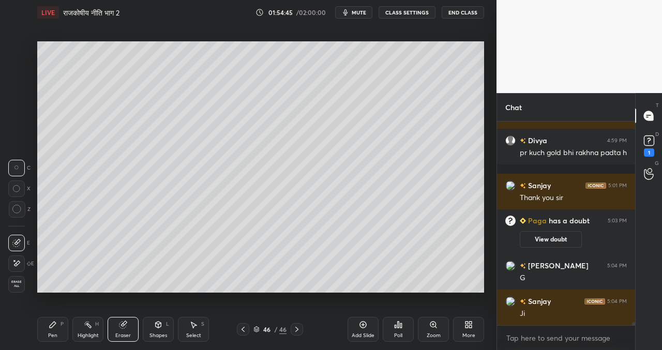
click at [55, 324] on icon at bounding box center [53, 325] width 6 height 6
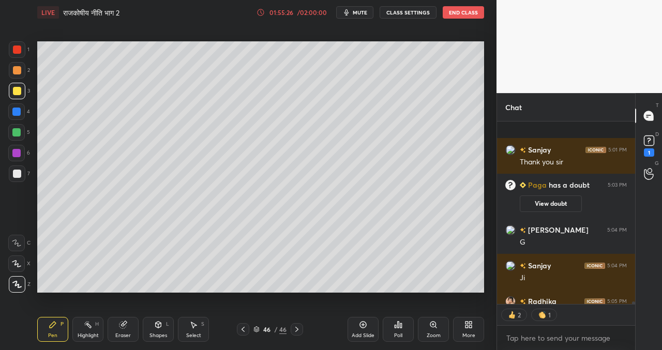
scroll to position [13905, 0]
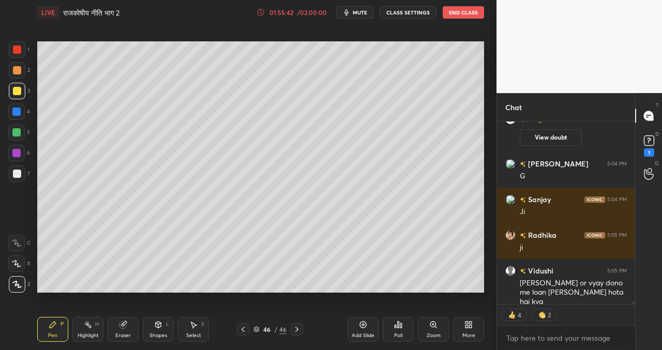
click at [401, 295] on div "Setting up your live class Poll for secs No correct answer Start poll" at bounding box center [260, 167] width 455 height 284
click at [410, 294] on div "Setting up your live class Poll for secs No correct answer Start poll" at bounding box center [260, 167] width 455 height 284
drag, startPoint x: 421, startPoint y: 294, endPoint x: 426, endPoint y: 293, distance: 5.3
click at [426, 292] on div "Setting up your live class Poll for secs No correct answer Start poll" at bounding box center [260, 167] width 455 height 284
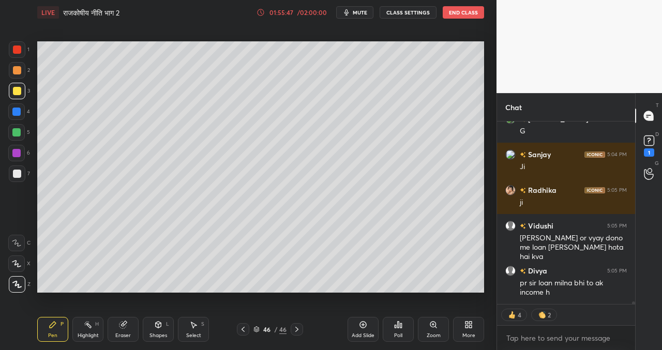
drag, startPoint x: 486, startPoint y: 253, endPoint x: 473, endPoint y: 294, distance: 42.2
click at [479, 294] on div "Setting up your live class Poll for secs No correct answer Start poll" at bounding box center [260, 167] width 455 height 284
drag, startPoint x: 355, startPoint y: 297, endPoint x: 424, endPoint y: 294, distance: 69.9
click at [439, 295] on div "Setting up your live class Poll for secs No correct answer Start poll" at bounding box center [260, 167] width 455 height 284
drag, startPoint x: 351, startPoint y: 300, endPoint x: 398, endPoint y: 294, distance: 47.0
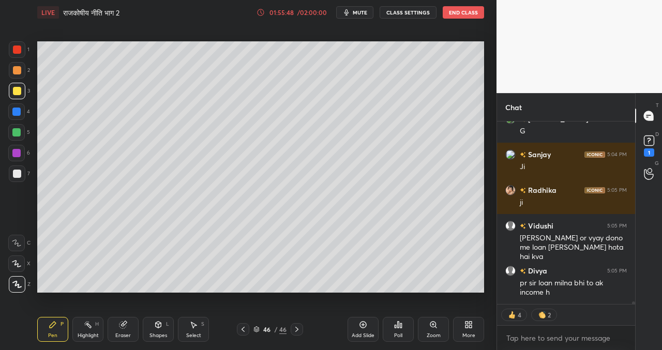
click at [426, 296] on div "LIVE राजकोषीय नीति भाग 2 01:55:48 / 02:00:00 mute CLASS SETTINGS End Class Sett…" at bounding box center [260, 175] width 455 height 350
drag, startPoint x: 405, startPoint y: 293, endPoint x: 412, endPoint y: 292, distance: 7.3
click at [412, 292] on div "Setting up your live class Poll for secs No correct answer Start poll" at bounding box center [260, 167] width 455 height 284
click at [409, 293] on div "Setting up your live class Poll for secs No correct answer Start poll" at bounding box center [260, 167] width 455 height 284
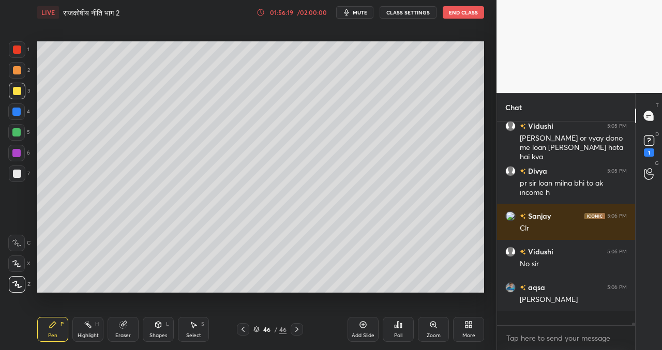
scroll to position [14036, 0]
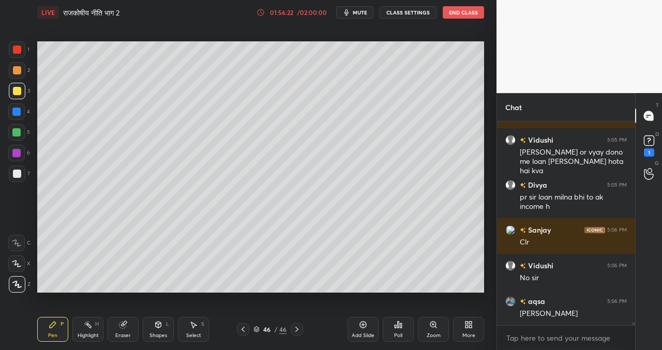
drag, startPoint x: 246, startPoint y: 335, endPoint x: 235, endPoint y: 324, distance: 15.4
click at [246, 336] on div "Pen P Highlight H Eraser Shapes L Select S 46 / 46 Add Slide Poll Zoom More" at bounding box center [260, 329] width 447 height 41
drag, startPoint x: 244, startPoint y: 330, endPoint x: 238, endPoint y: 324, distance: 9.1
click at [243, 332] on icon at bounding box center [243, 329] width 8 height 8
click at [299, 332] on icon at bounding box center [297, 329] width 8 height 8
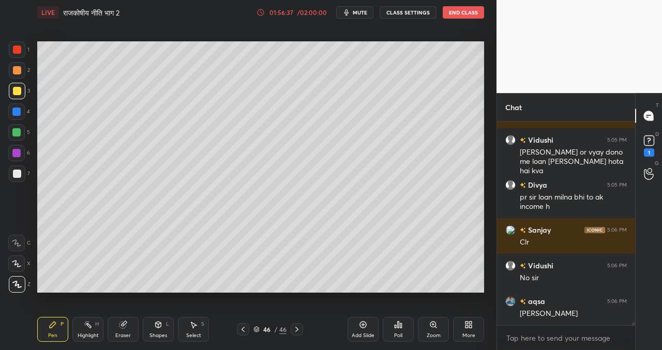
scroll to position [14099, 0]
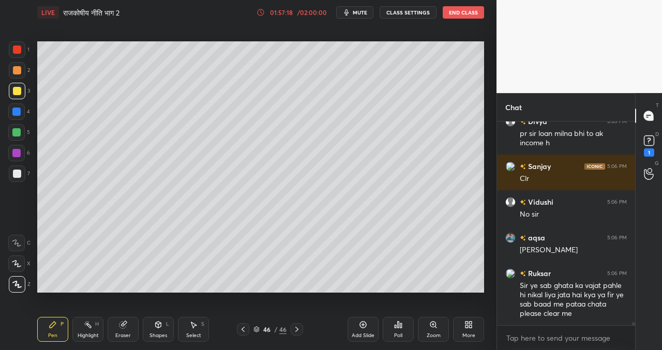
click at [244, 328] on icon at bounding box center [243, 329] width 8 height 8
click at [300, 330] on icon at bounding box center [297, 329] width 8 height 8
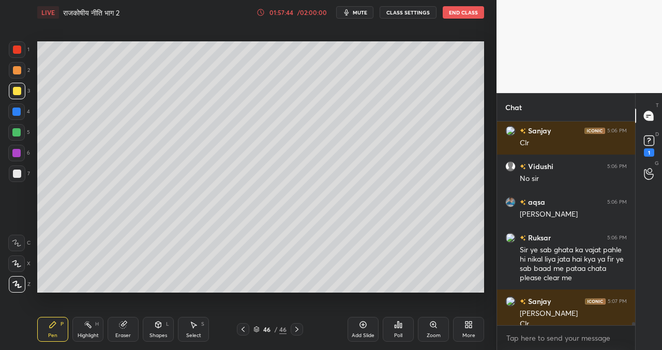
scroll to position [14145, 0]
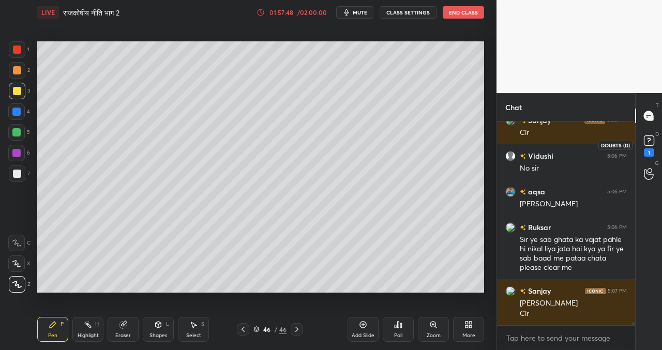
drag, startPoint x: 645, startPoint y: 143, endPoint x: 637, endPoint y: 142, distance: 7.8
click at [645, 144] on rect at bounding box center [649, 141] width 10 height 10
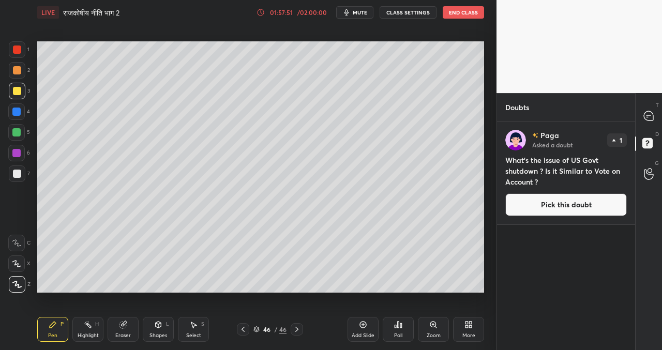
click at [541, 204] on button "Pick this doubt" at bounding box center [565, 204] width 121 height 23
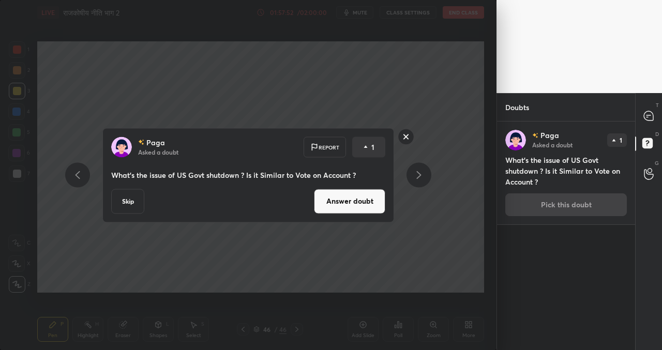
drag, startPoint x: 379, startPoint y: 203, endPoint x: 374, endPoint y: 195, distance: 8.9
click at [379, 203] on button "Answer doubt" at bounding box center [349, 201] width 71 height 25
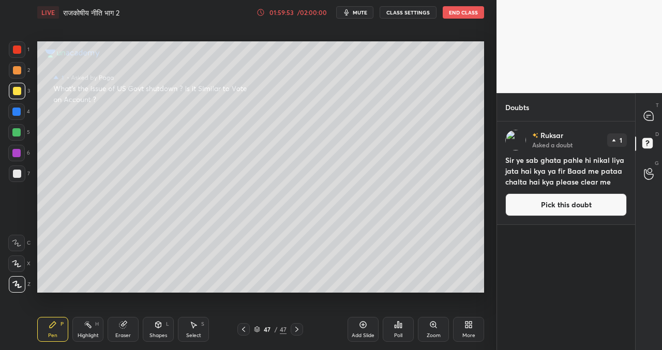
drag, startPoint x: 532, startPoint y: 201, endPoint x: 526, endPoint y: 200, distance: 6.3
click at [532, 200] on button "Pick this doubt" at bounding box center [565, 204] width 121 height 23
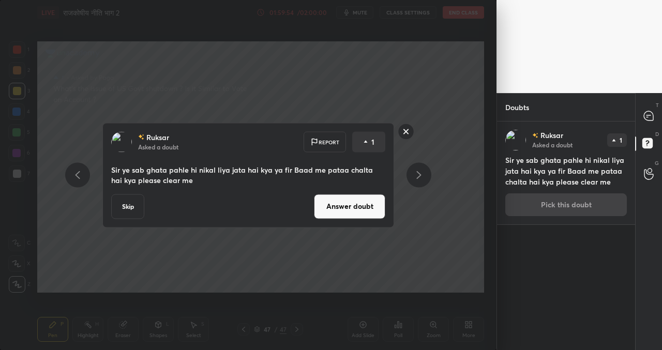
drag, startPoint x: 127, startPoint y: 206, endPoint x: 122, endPoint y: 210, distance: 6.6
click at [126, 207] on button "Skip" at bounding box center [127, 206] width 33 height 25
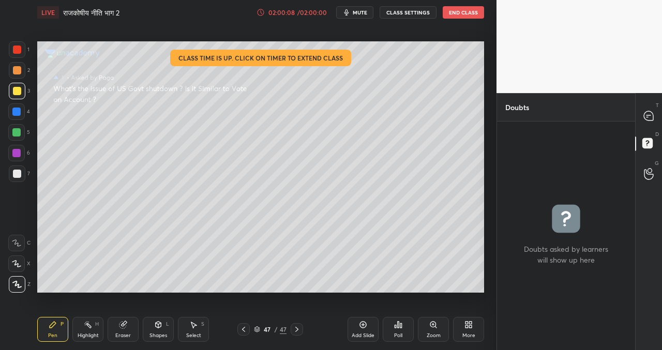
click at [402, 329] on div "Poll" at bounding box center [398, 329] width 31 height 25
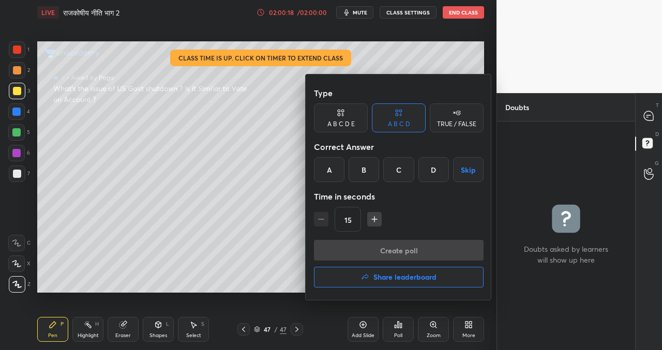
click at [200, 156] on div at bounding box center [331, 175] width 662 height 350
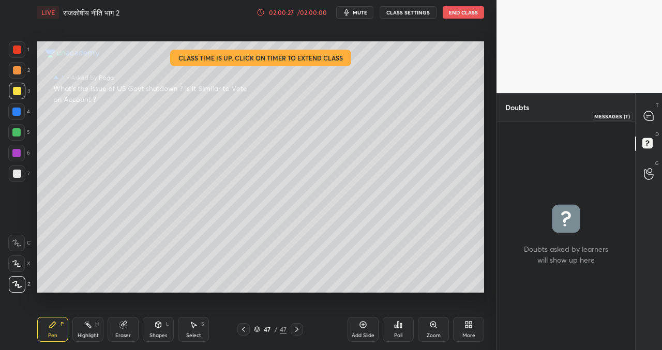
click at [649, 114] on icon at bounding box center [648, 115] width 9 height 9
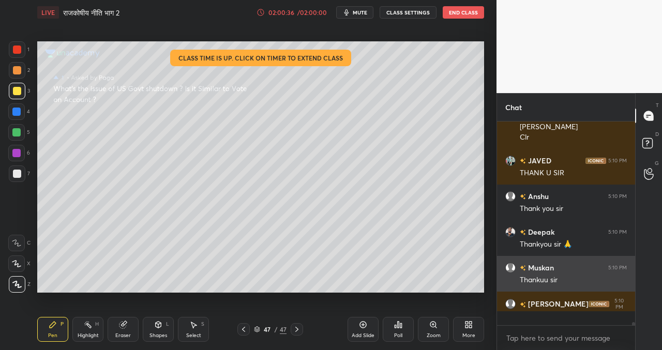
scroll to position [14532, 0]
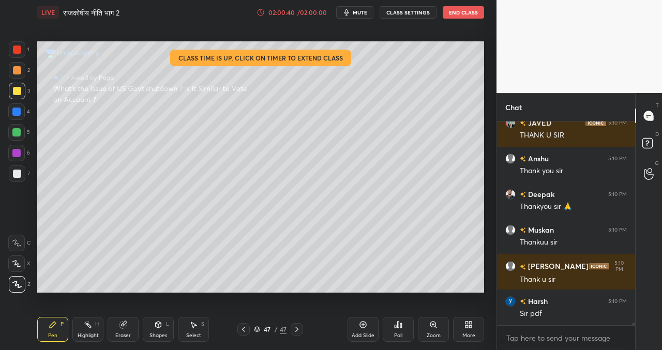
click at [397, 329] on div "Poll" at bounding box center [398, 329] width 31 height 25
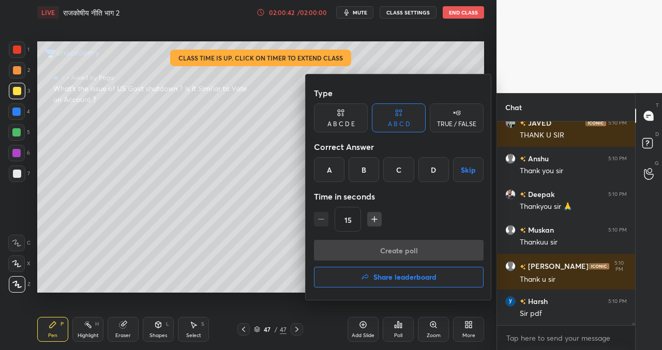
click at [449, 121] on div "TRUE / FALSE" at bounding box center [456, 124] width 39 height 6
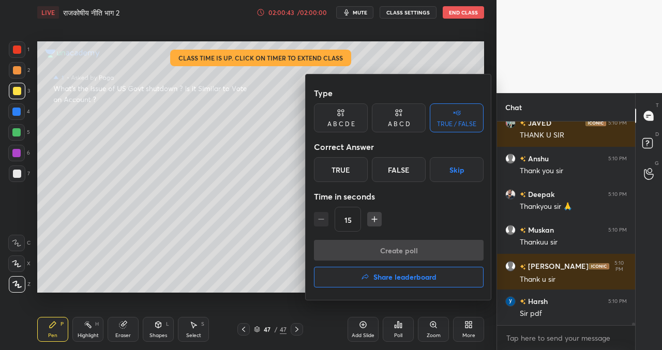
click at [344, 169] on div "True" at bounding box center [341, 169] width 54 height 25
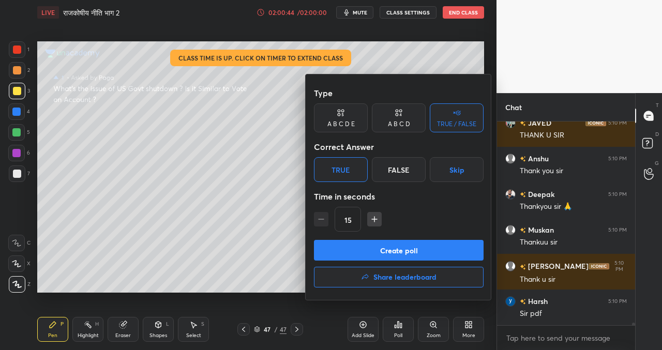
drag, startPoint x: 374, startPoint y: 251, endPoint x: 343, endPoint y: 251, distance: 30.5
click at [376, 250] on button "Create poll" at bounding box center [399, 250] width 170 height 21
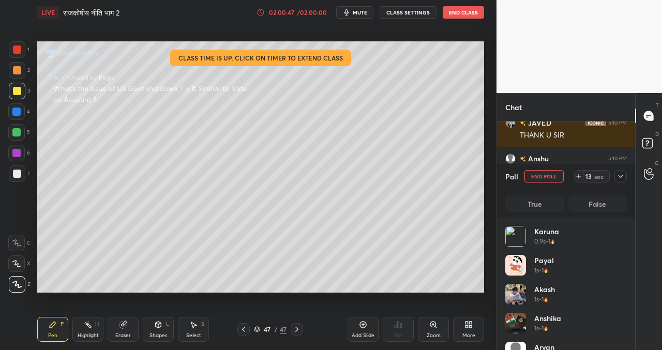
scroll to position [121, 118]
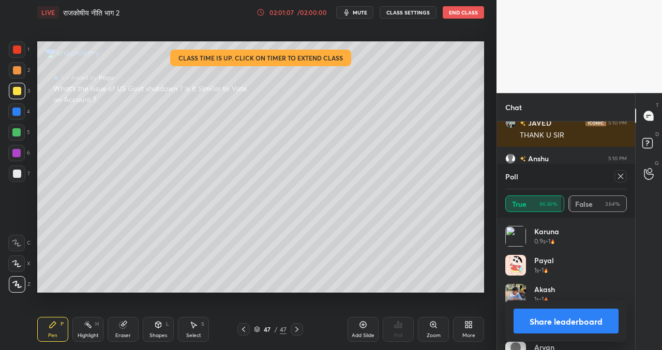
click at [561, 320] on button "Share leaderboard" at bounding box center [565, 321] width 105 height 25
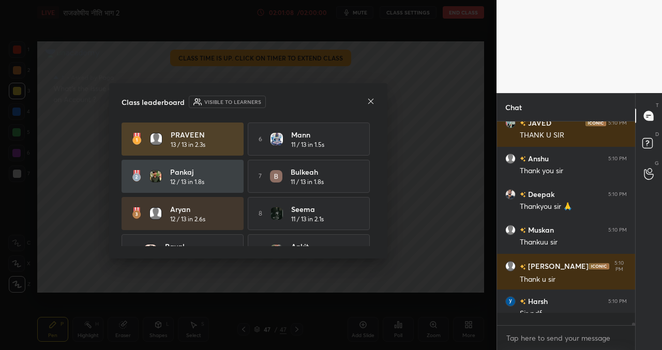
scroll to position [197, 135]
click at [371, 100] on icon at bounding box center [370, 101] width 5 height 5
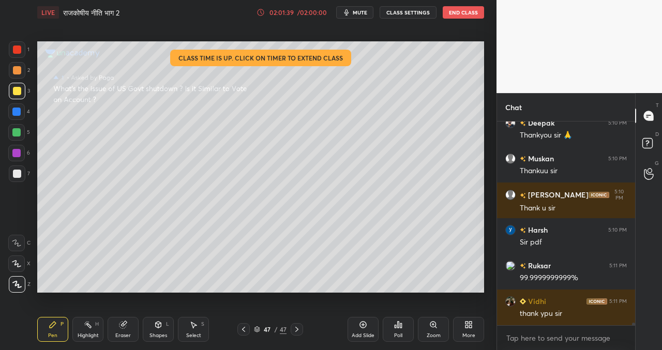
scroll to position [14648, 0]
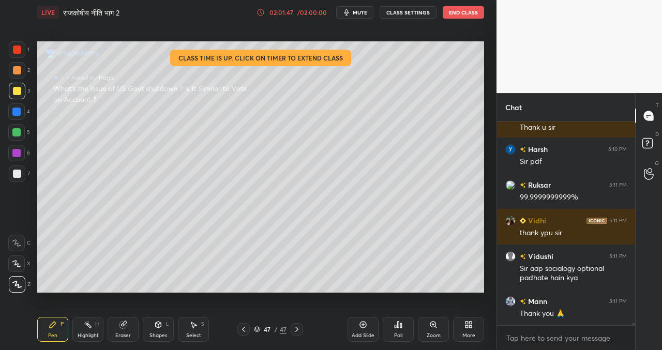
click at [461, 15] on button "End Class" at bounding box center [462, 12] width 41 height 12
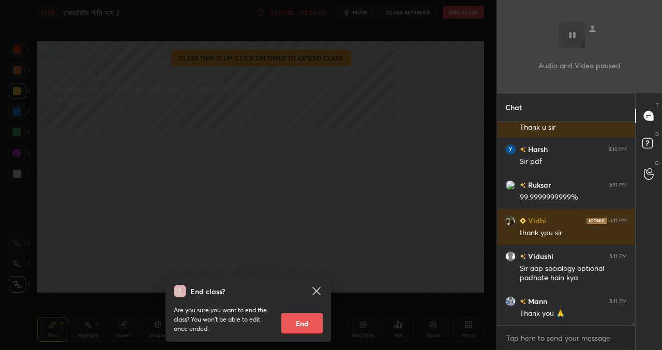
click at [305, 318] on button "End" at bounding box center [301, 323] width 41 height 21
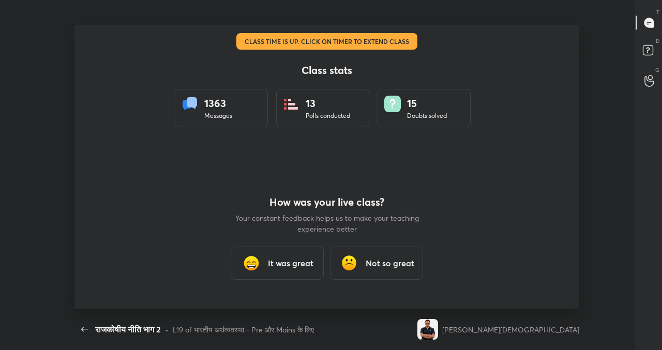
scroll to position [0, 0]
click at [297, 265] on h3 "It was great" at bounding box center [290, 263] width 45 height 12
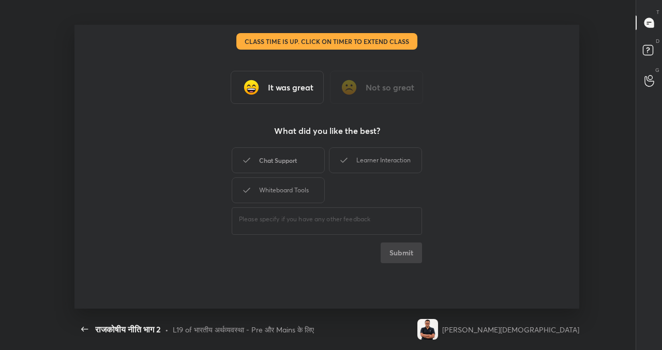
click at [294, 162] on div "Chat Support" at bounding box center [278, 160] width 93 height 26
click at [373, 158] on div "Learner Interaction" at bounding box center [375, 160] width 93 height 26
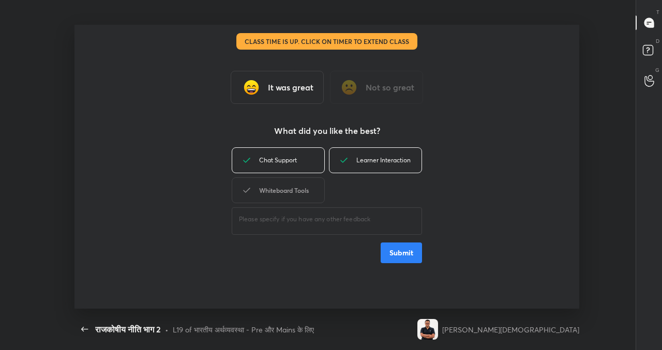
click at [308, 192] on div "Whiteboard Tools" at bounding box center [278, 190] width 93 height 26
drag, startPoint x: 399, startPoint y: 260, endPoint x: 385, endPoint y: 263, distance: 14.2
click at [399, 259] on button "Submit" at bounding box center [400, 252] width 41 height 21
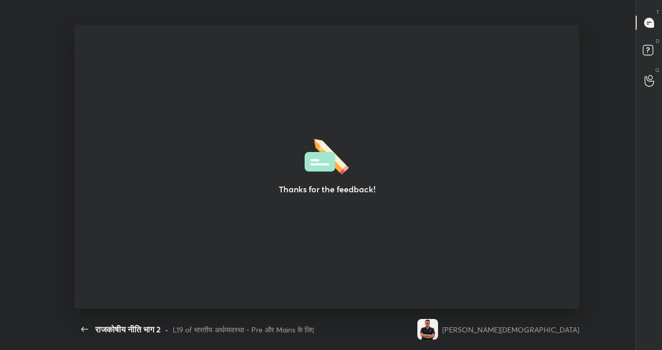
type textarea "x"
